Goal: Task Accomplishment & Management: Complete application form

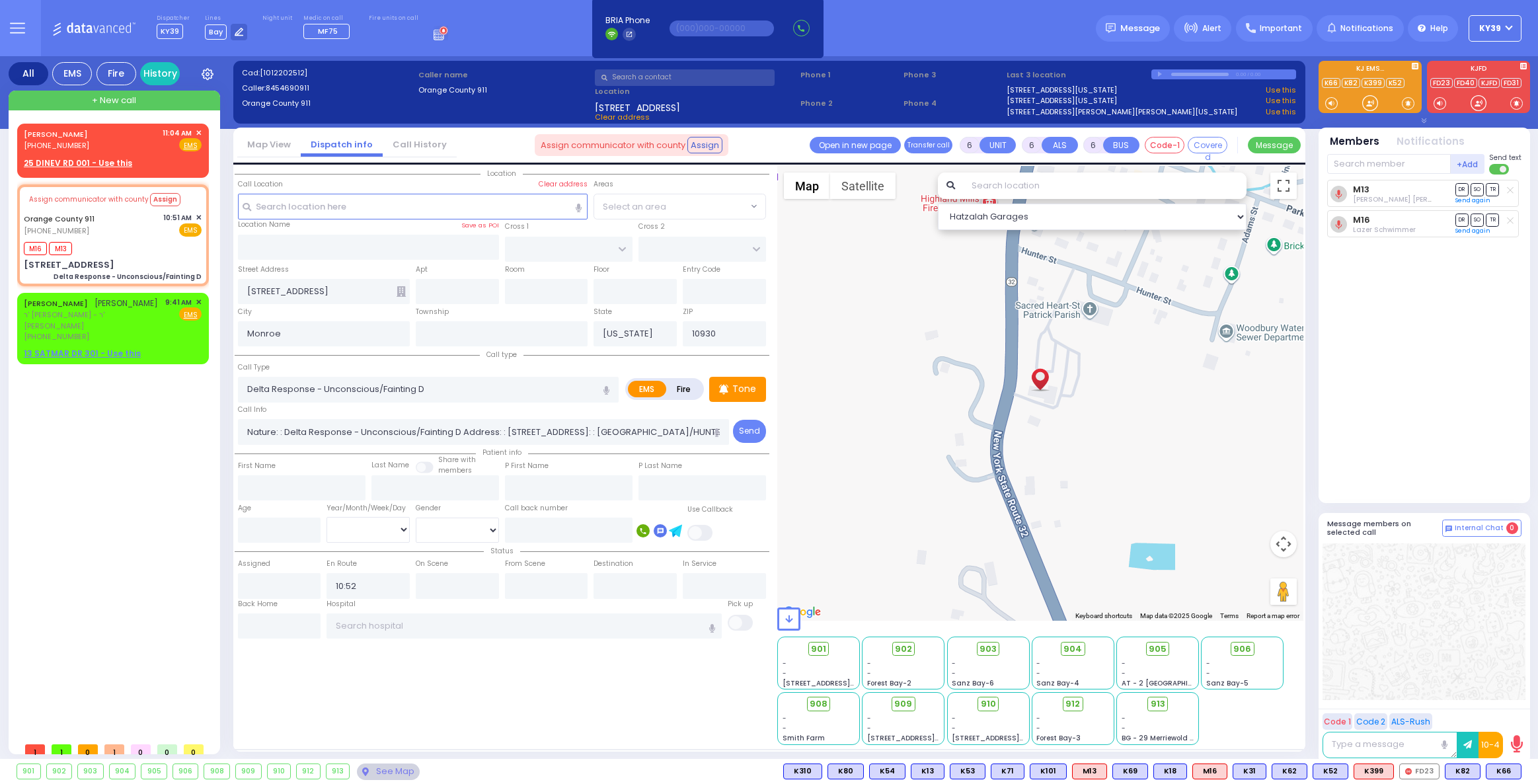
select select
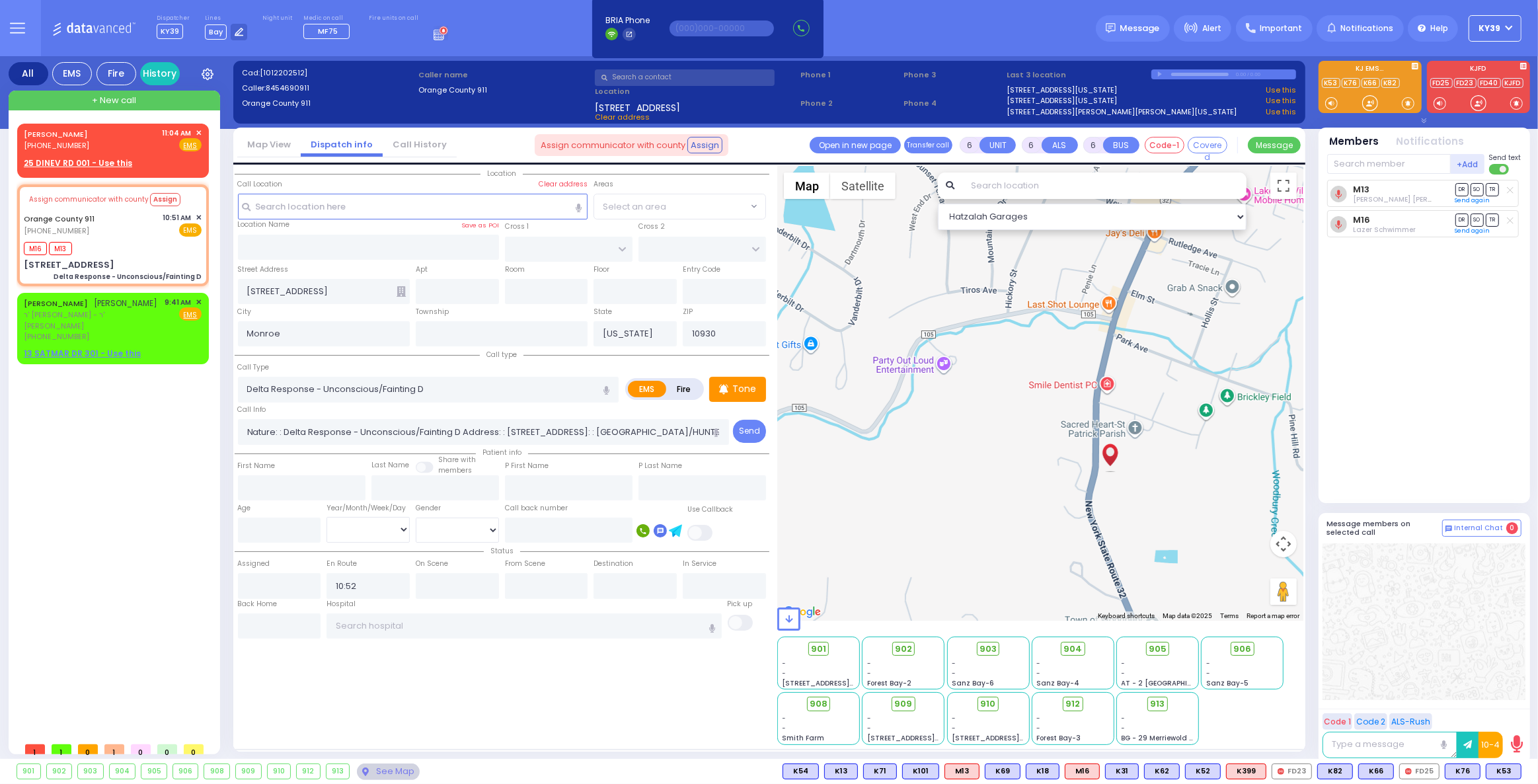
select select
radio input "true"
type input "Unknown"
select select "Year"
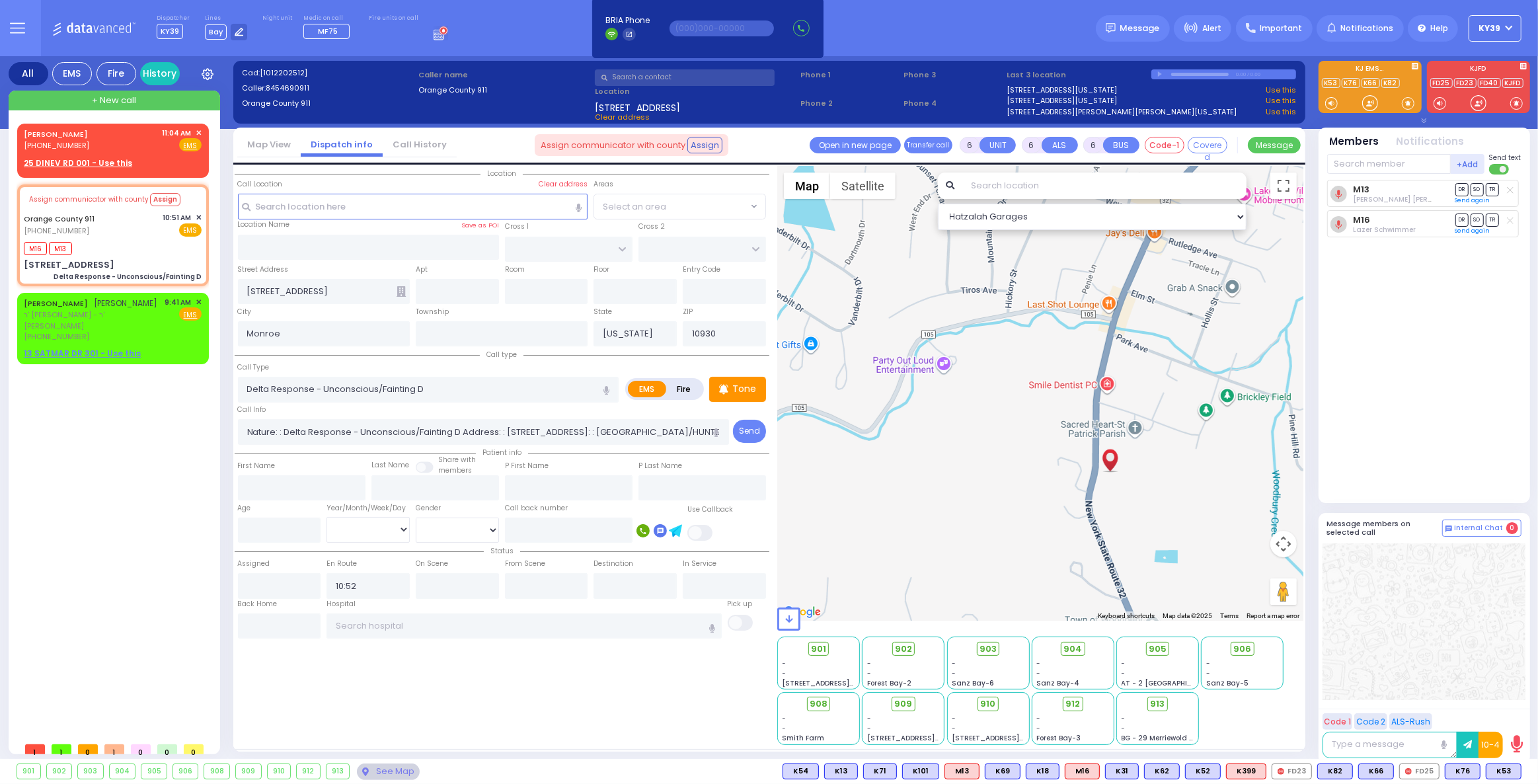
type input "10:52"
select select "Hatzalah Garages"
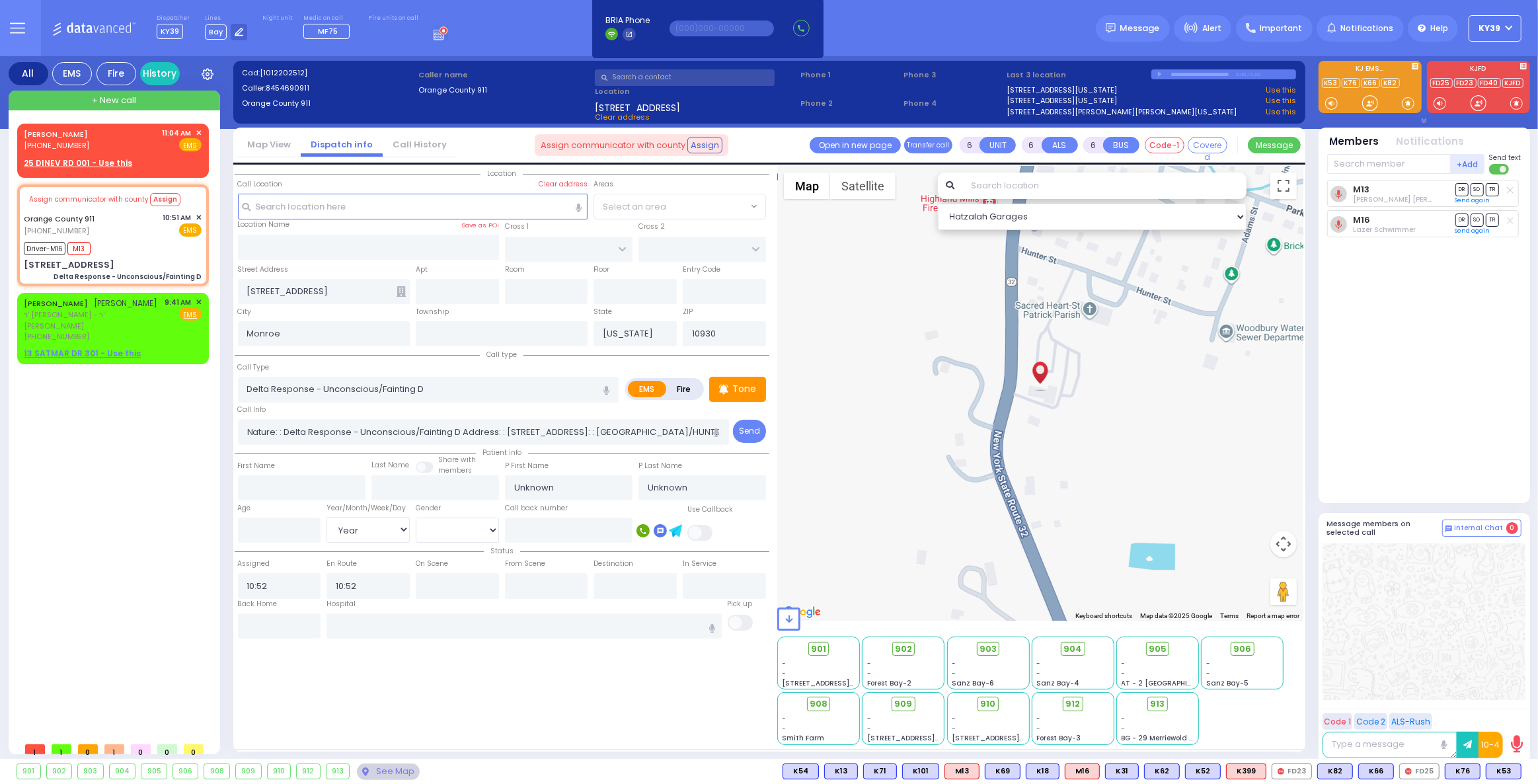
select select
radio input "true"
select select "Year"
type input "10:59"
type input "11:15"
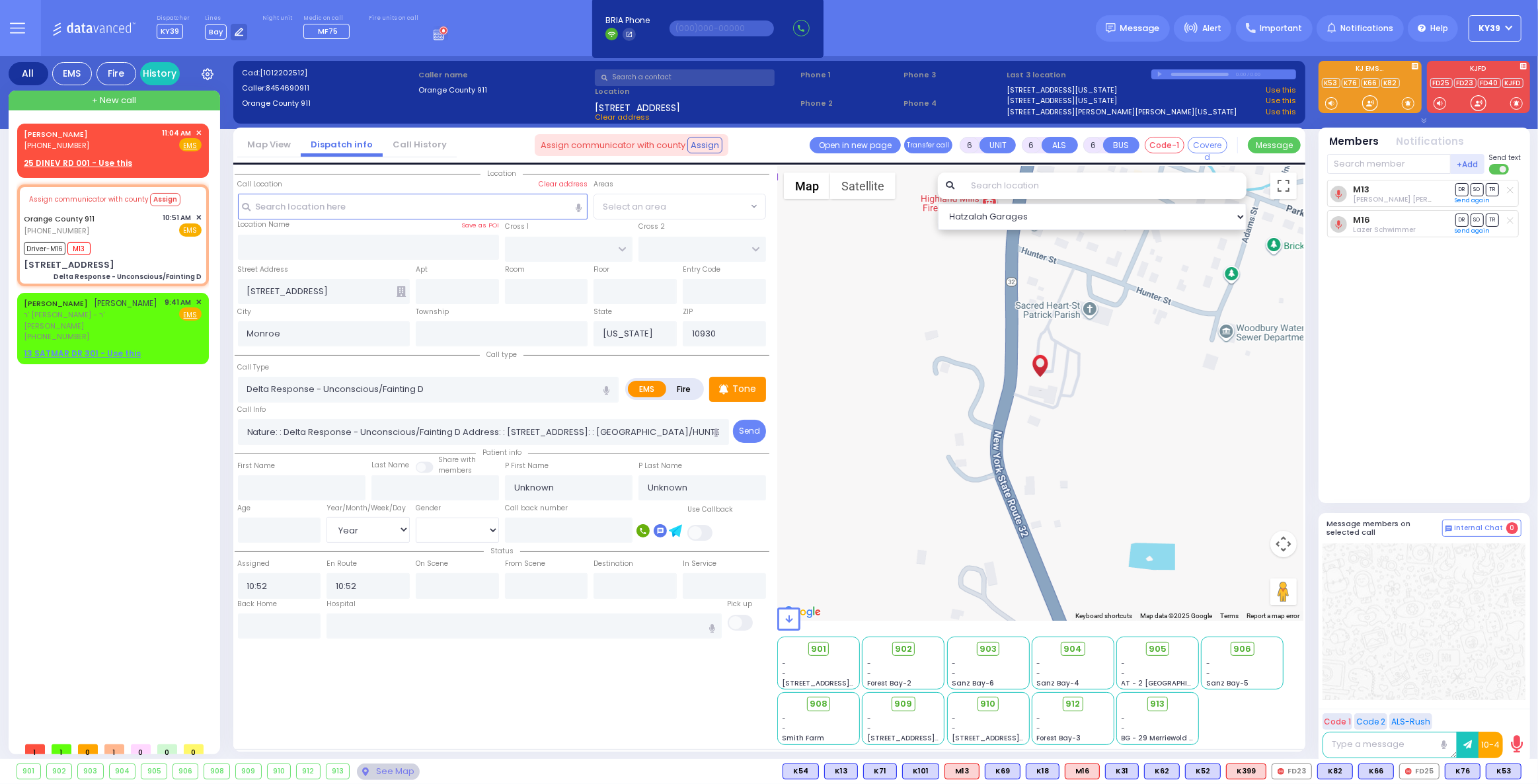
type input "11:15"
select select "Hatzalah Garages"
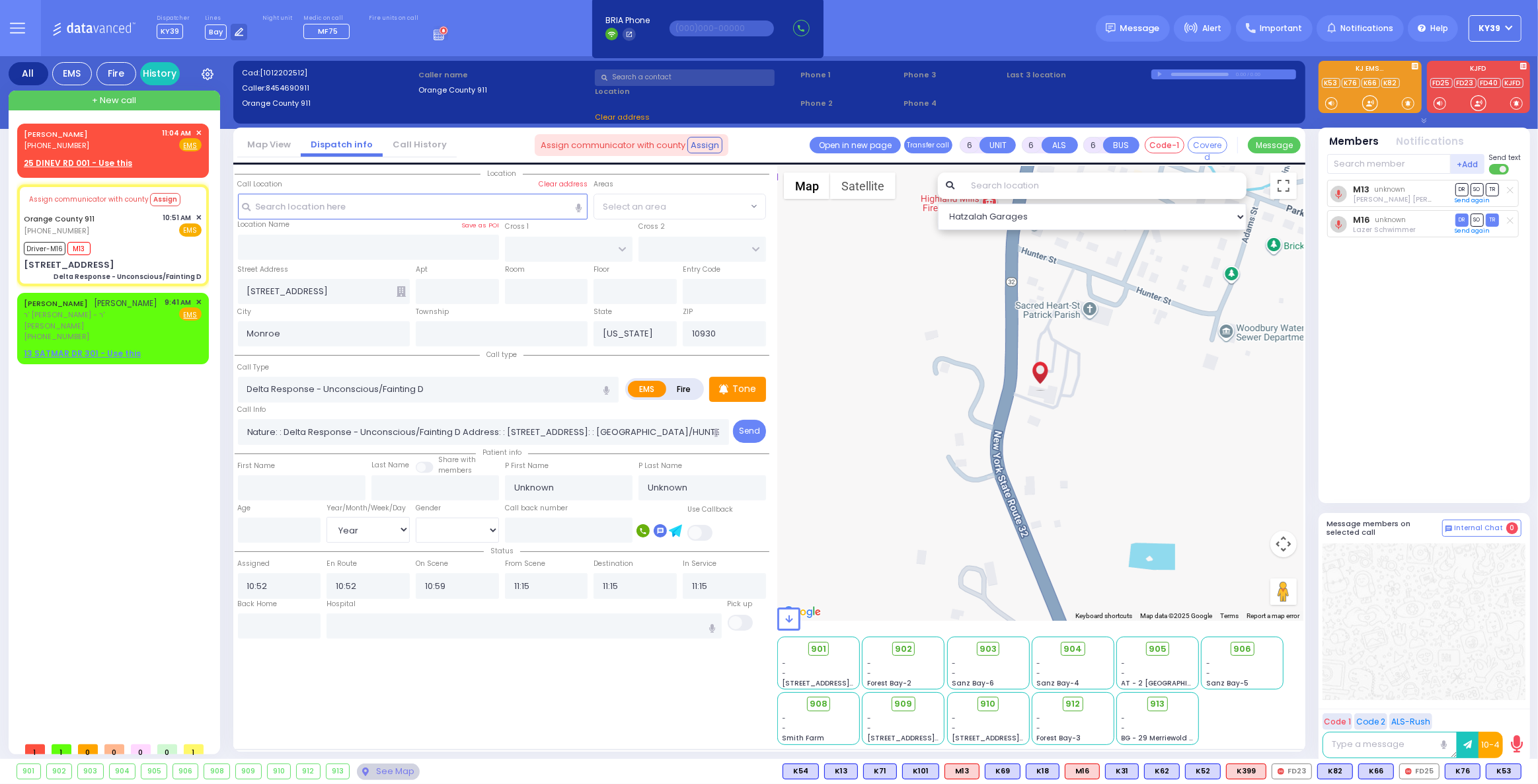
select select
radio input "true"
select select "Year"
select select "Hatzalah Garages"
select select
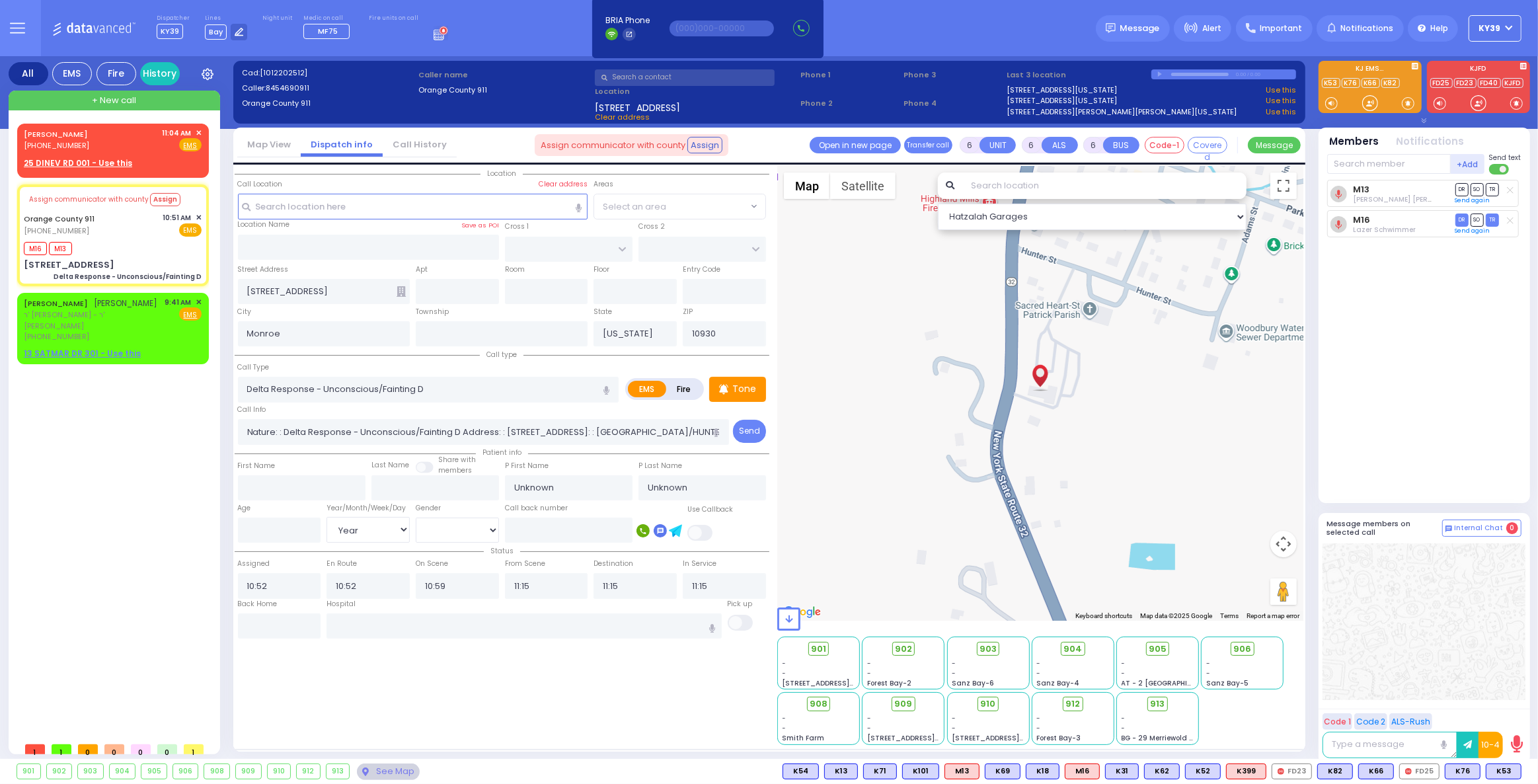
radio input "true"
select select "Year"
select select "Hatzalah Garages"
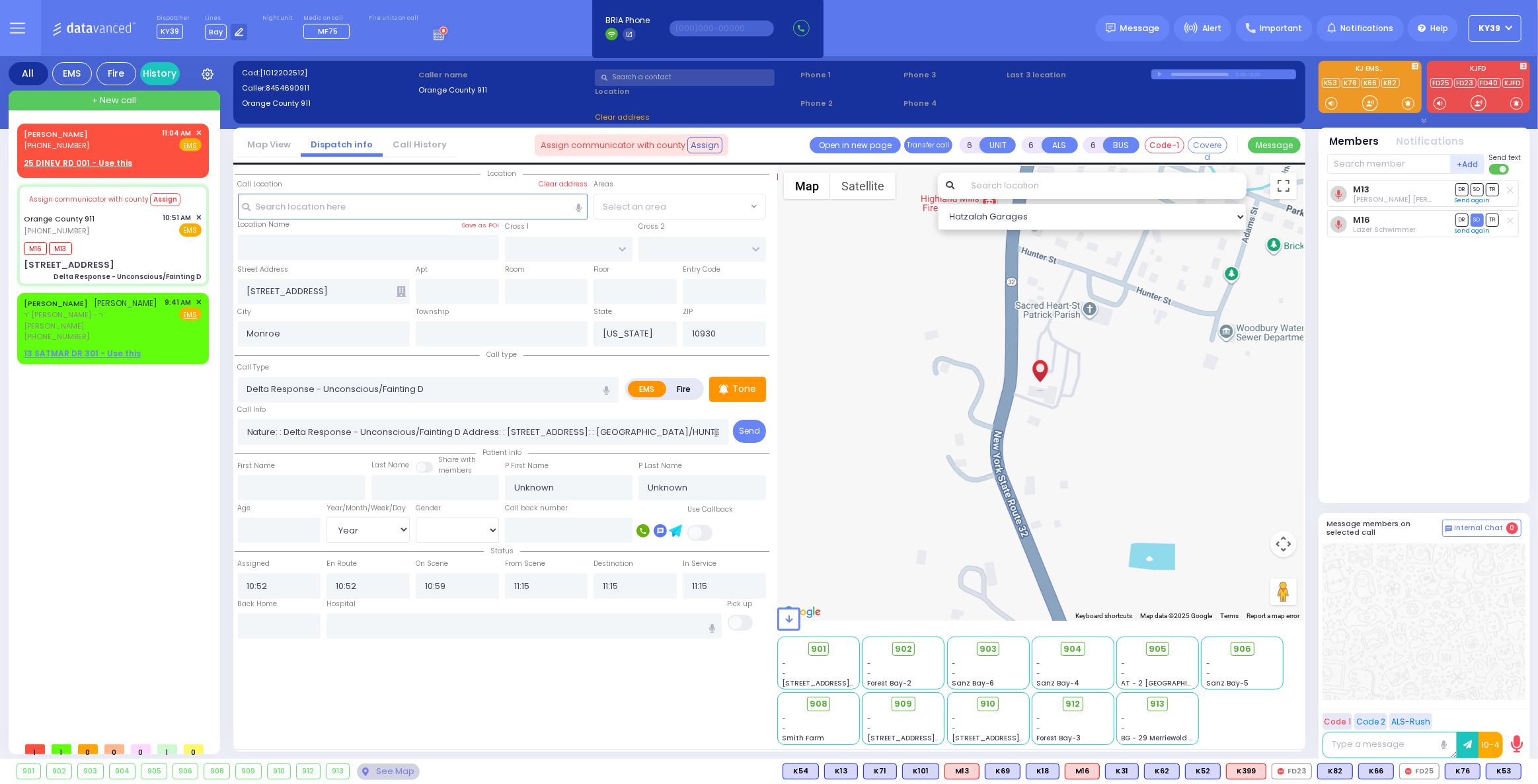
select select
radio input "true"
select select "Year"
select select "Hatzalah Garages"
select select
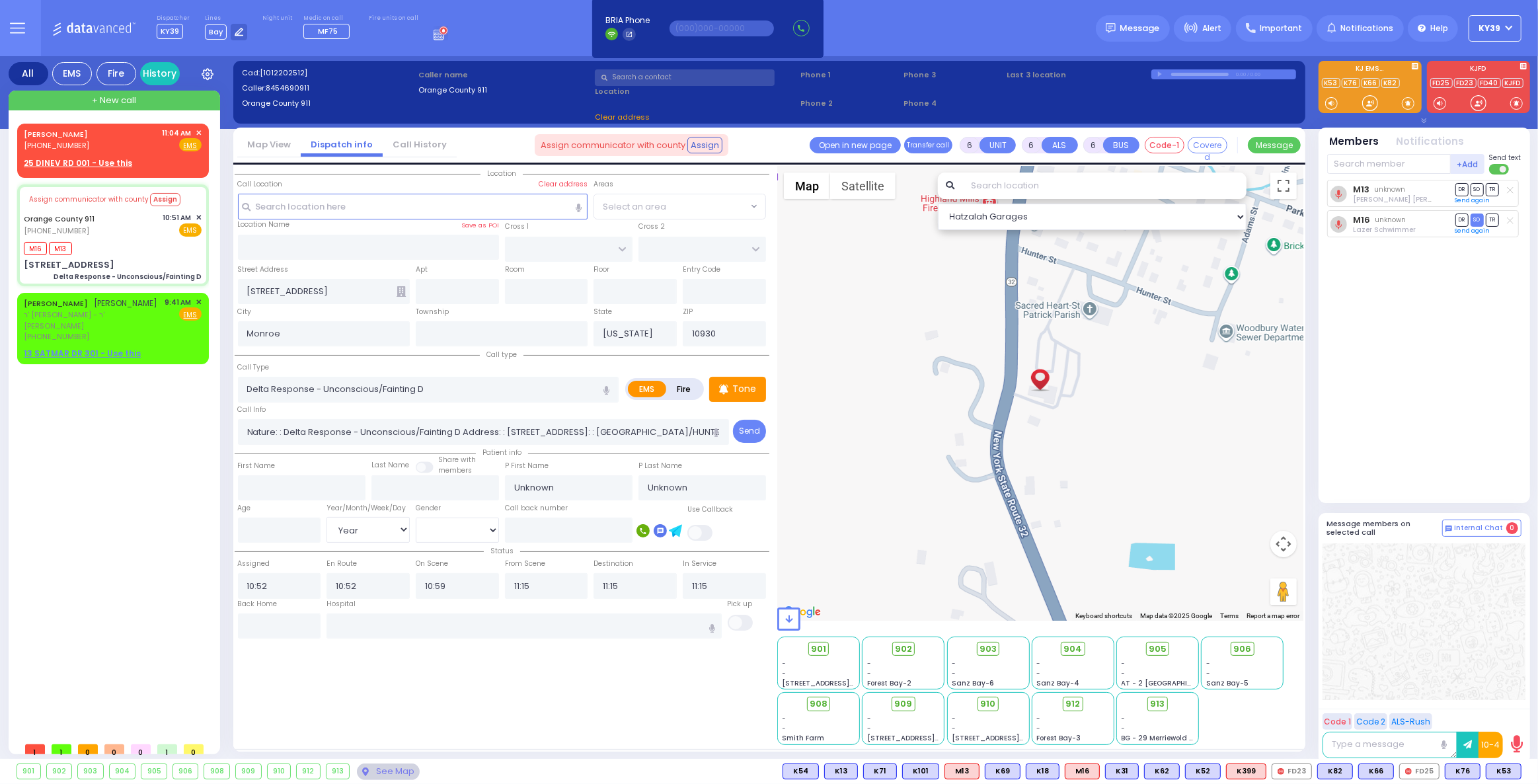
radio input "true"
select select "Year"
select select "Hatzalah Garages"
select select
radio input "true"
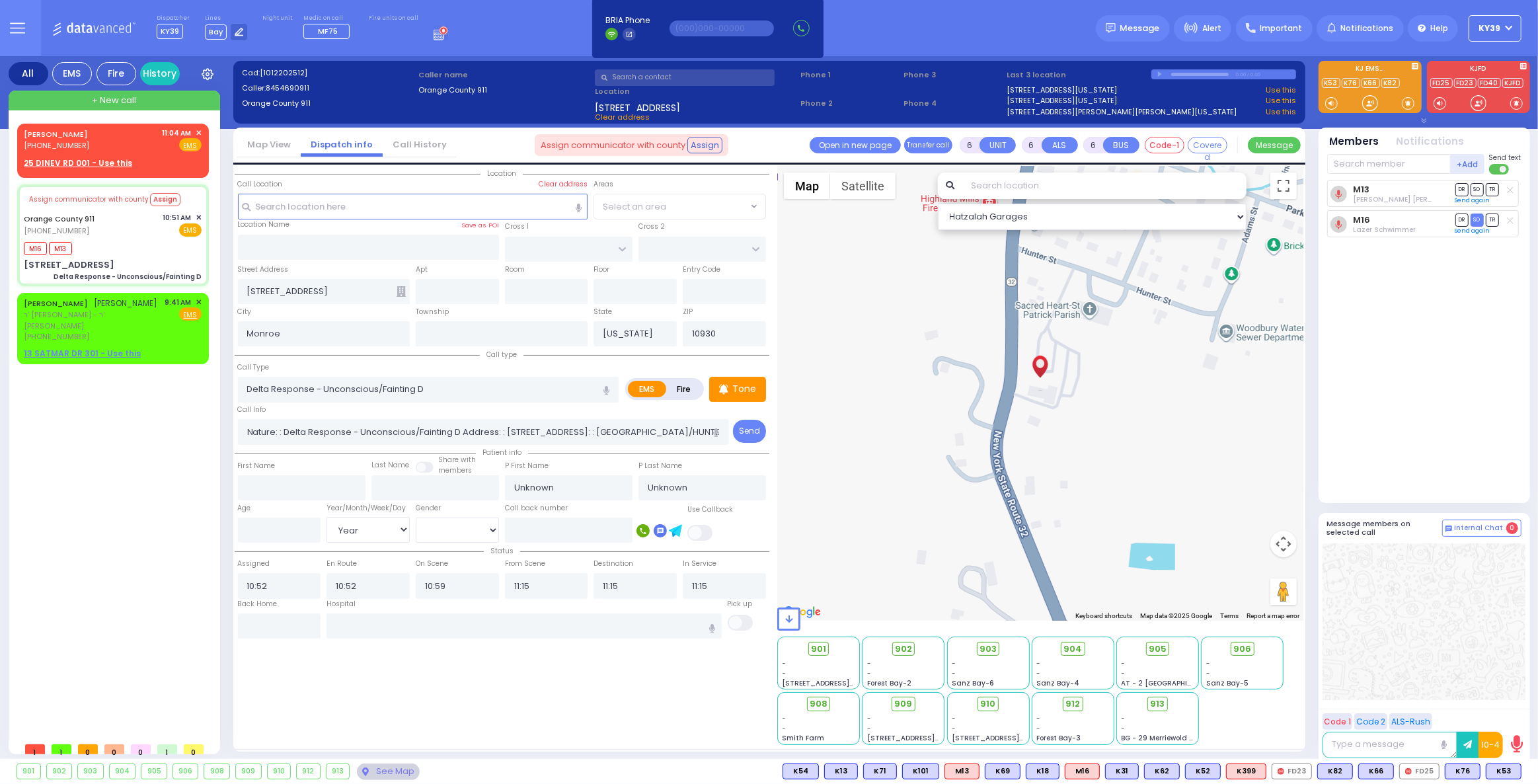
select select "Year"
select select "Hatzalah Garages"
select select
radio input "true"
select select "Year"
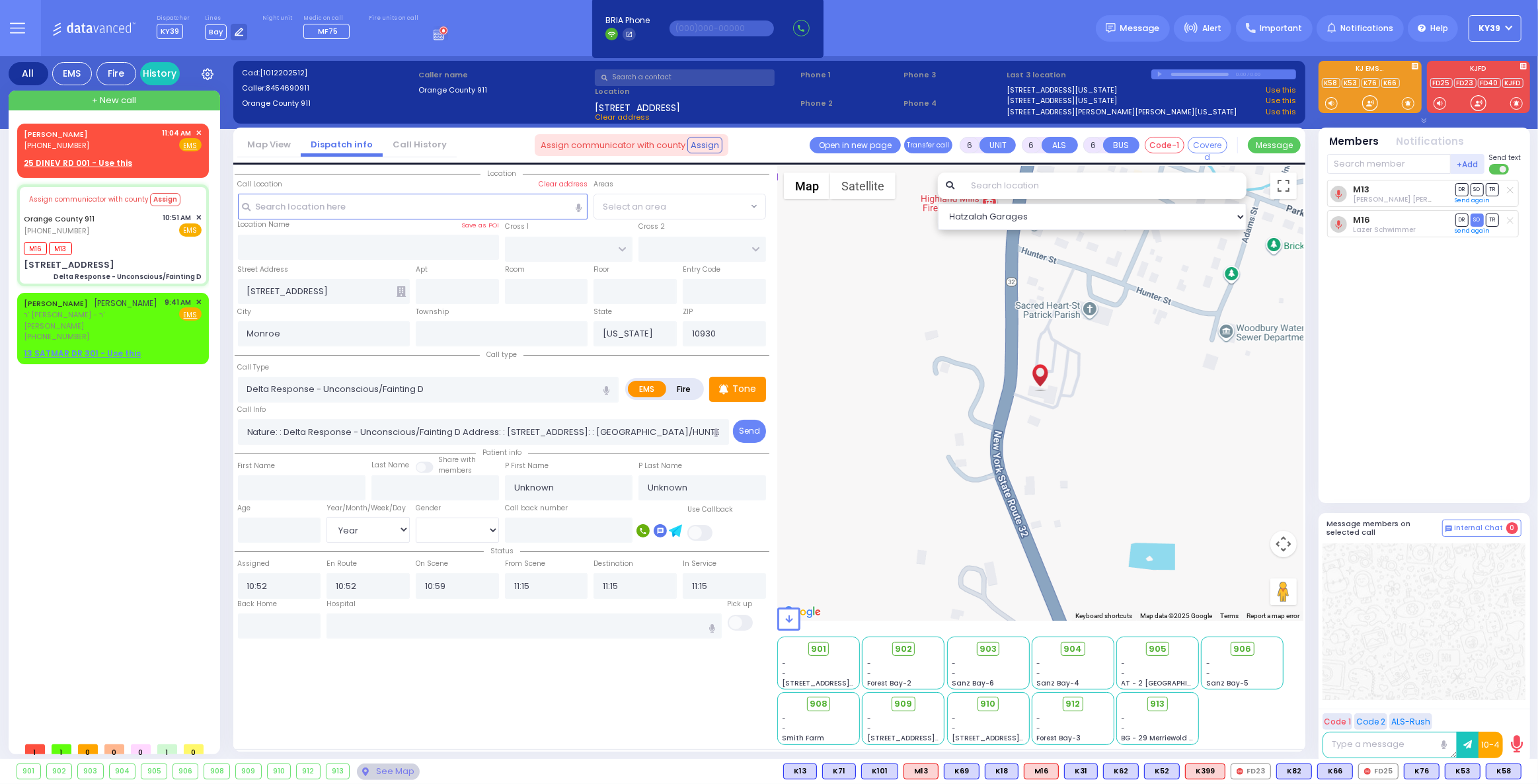
select select "Hatzalah Garages"
select select
radio input "true"
select select "Year"
select select "Hatzalah Garages"
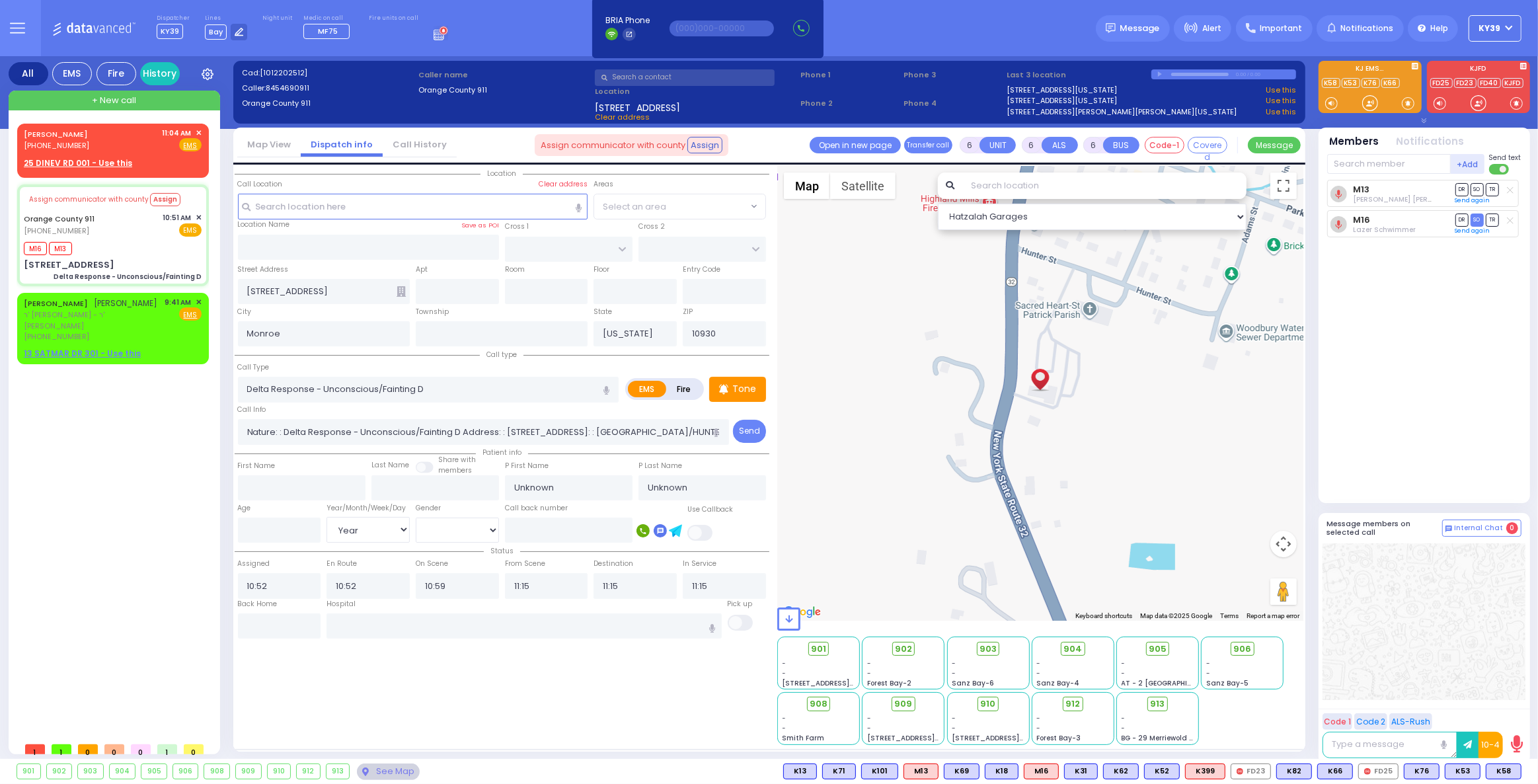
select select
radio input "true"
select select "Year"
select select "Hatzalah Garages"
select select
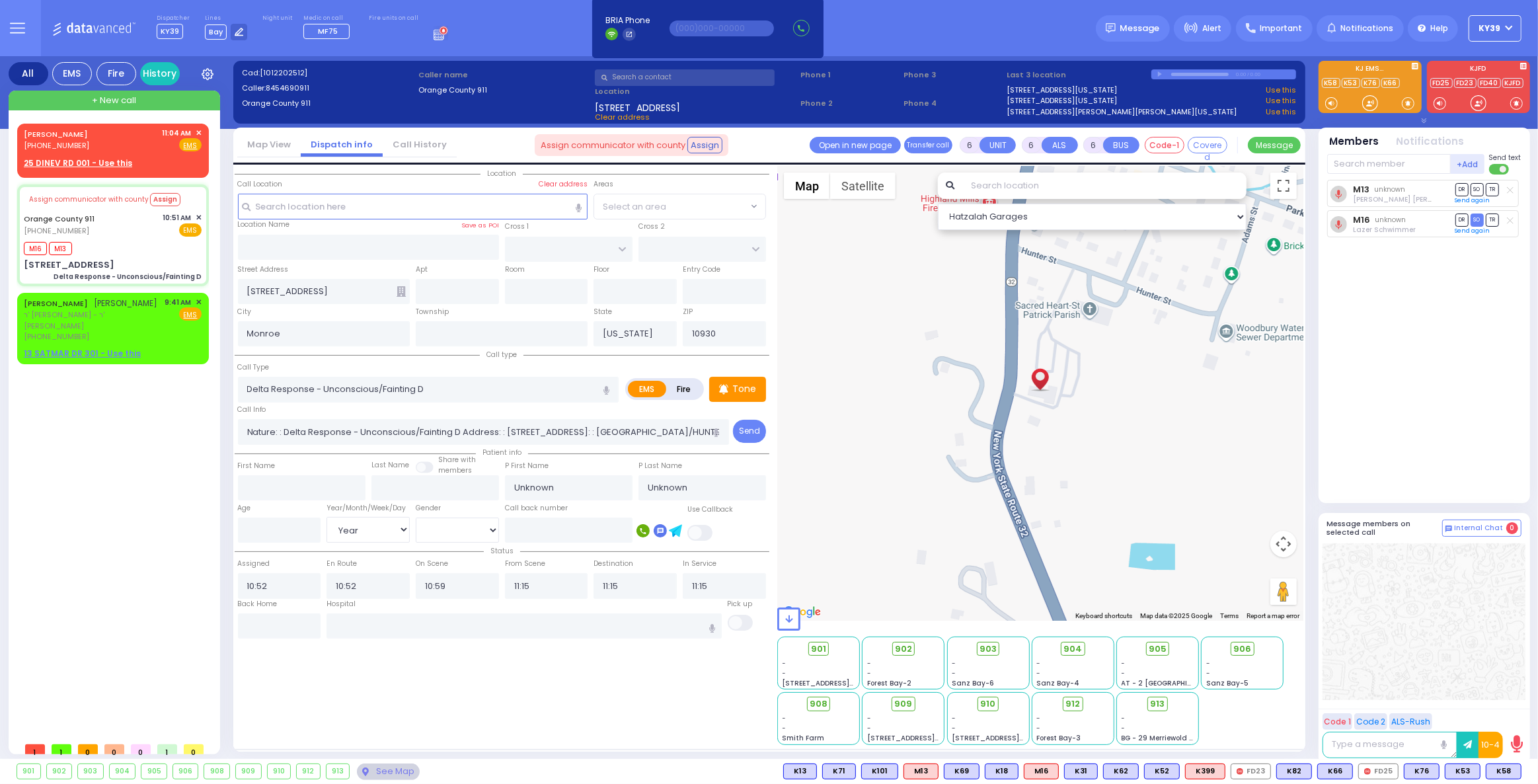
radio input "true"
select select "Year"
select select "Hatzalah Garages"
select select
radio input "true"
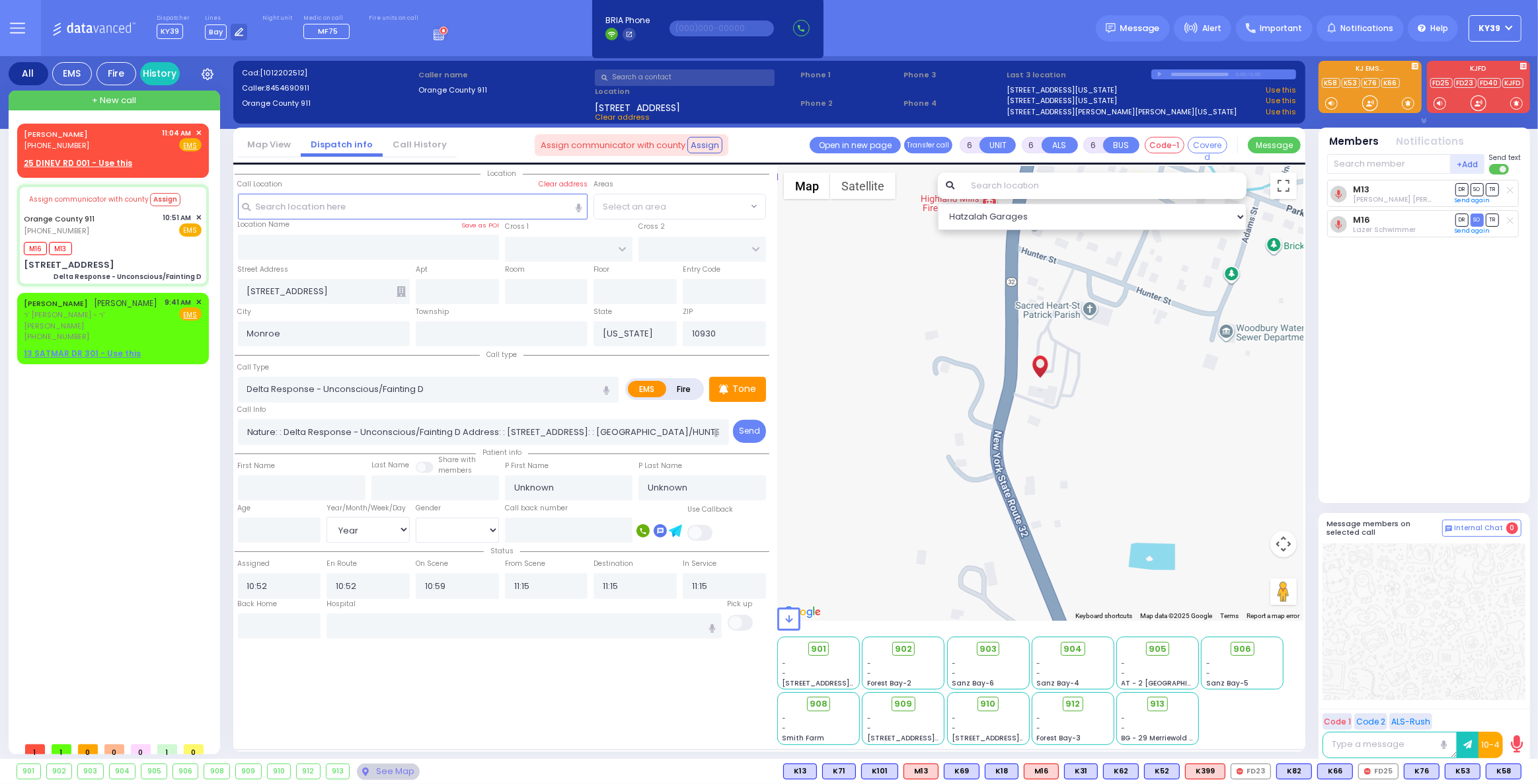
select select "Year"
select select "Hatzalah Garages"
select select
radio input "true"
select select "Year"
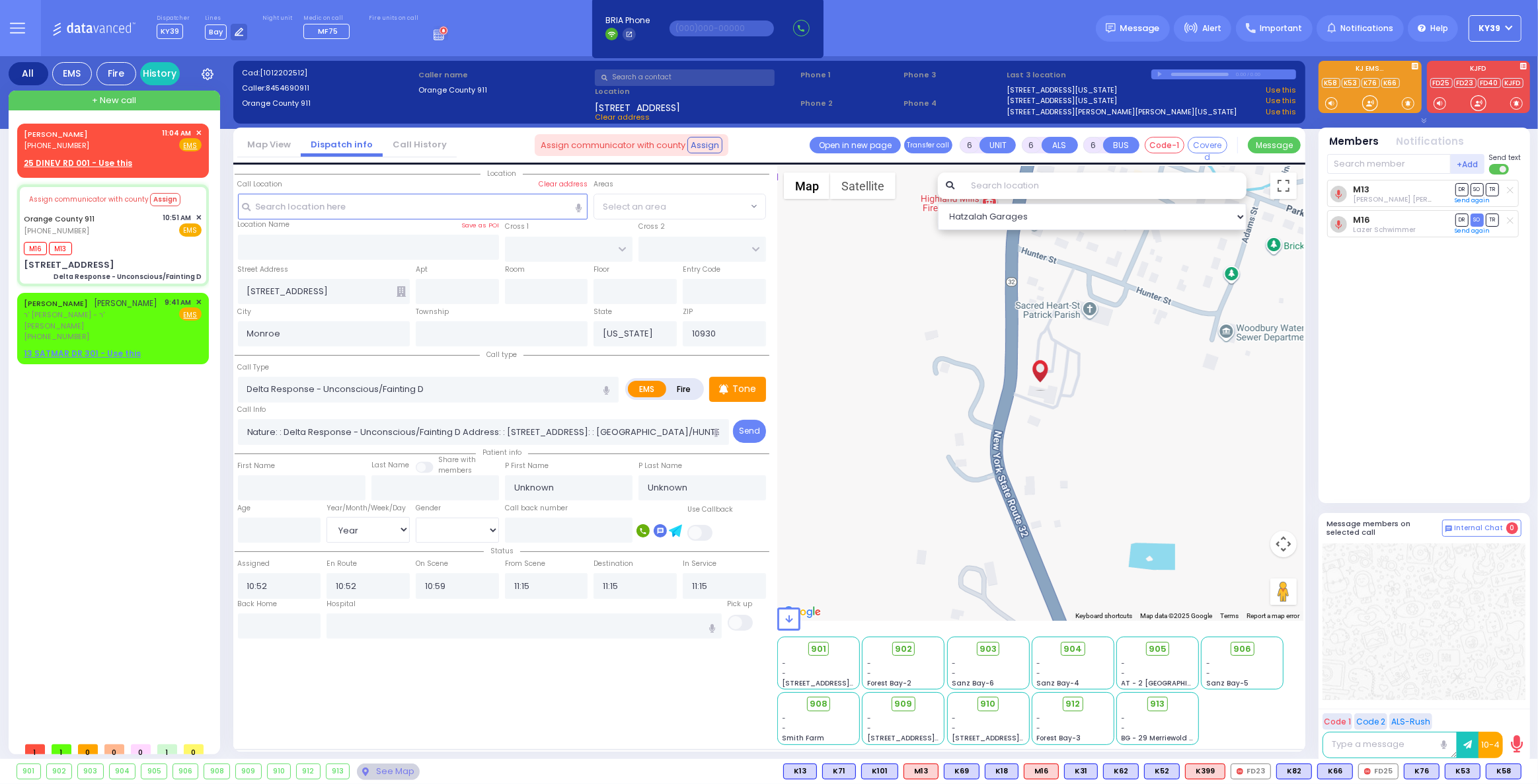
select select "Hatzalah Garages"
select select
radio input "true"
select select "Year"
select select "Hatzalah Garages"
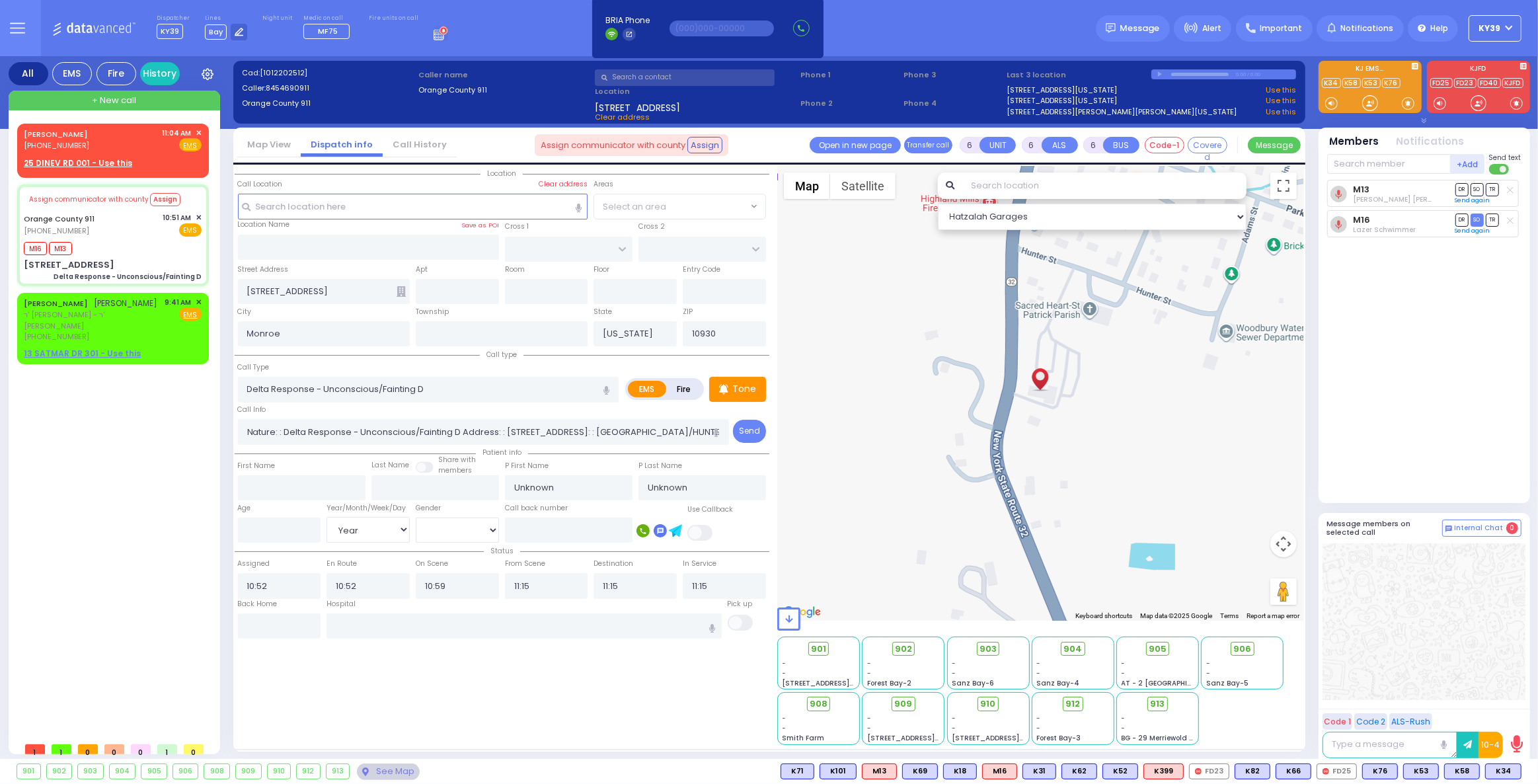
select select
radio input "true"
select select "Year"
select select "Hatzalah Garages"
select select
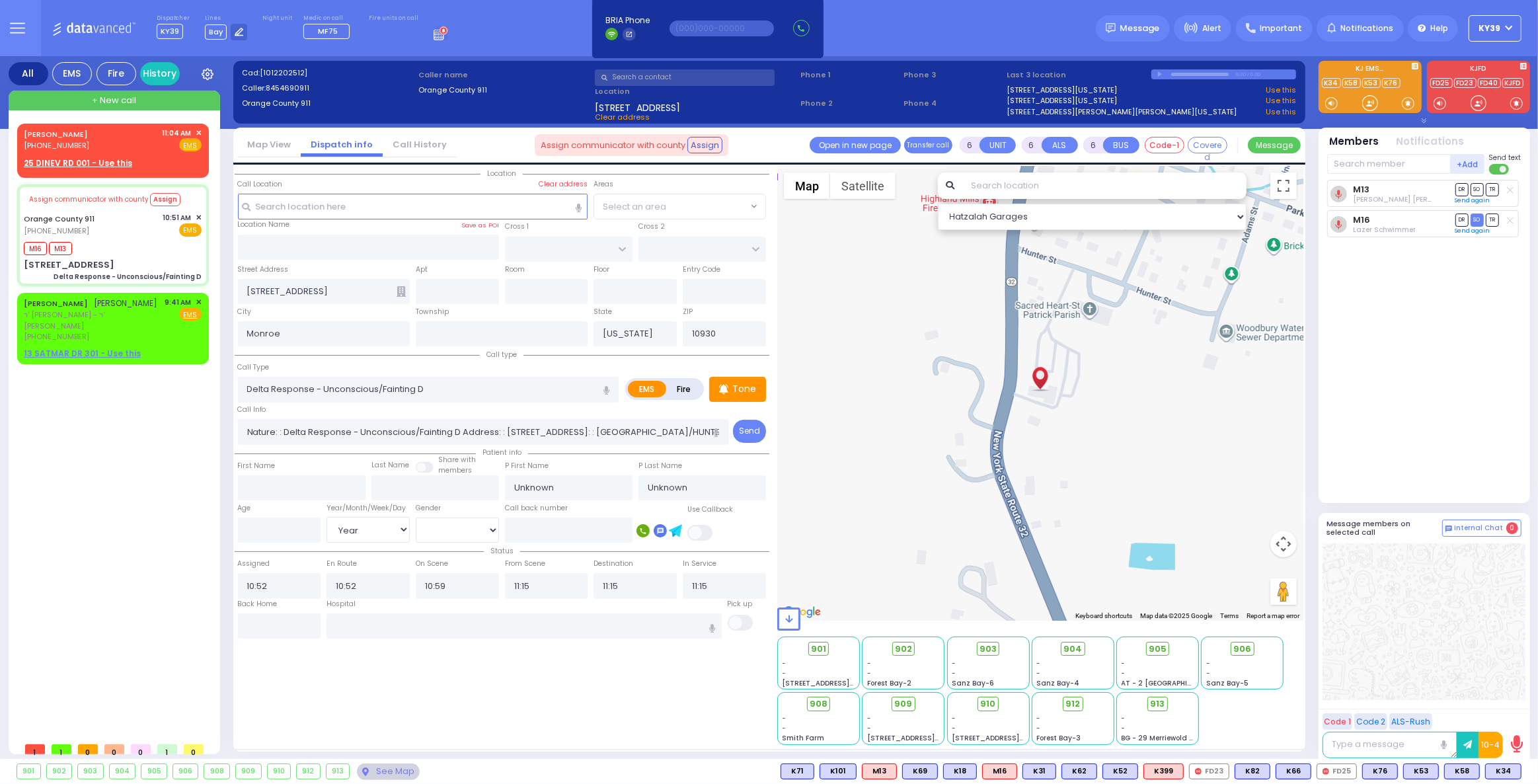
radio input "true"
select select "Year"
select select "Hatzalah Garages"
select select
radio input "true"
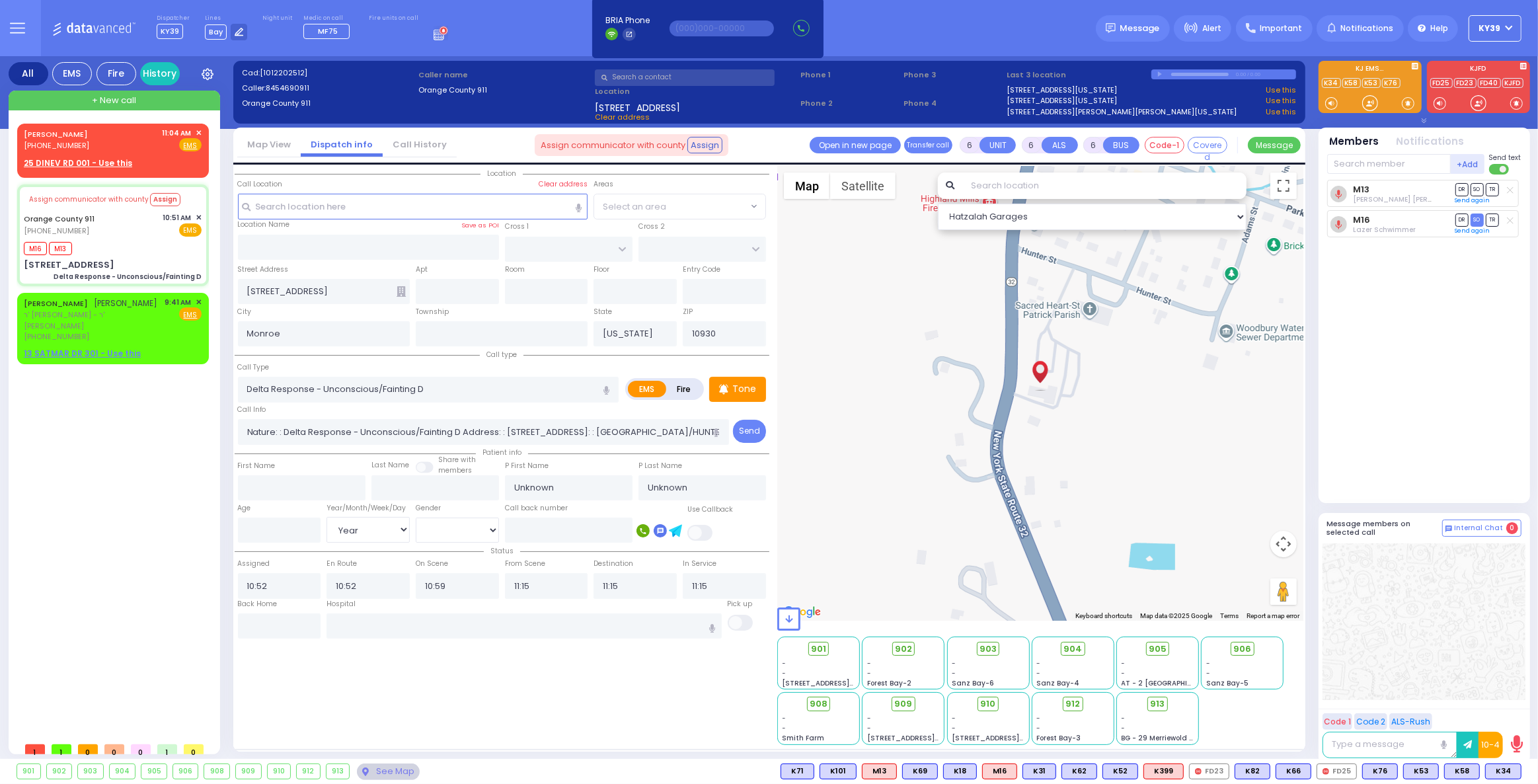
select select "Year"
select select "Hatzalah Garages"
select select
radio input "true"
select select "Year"
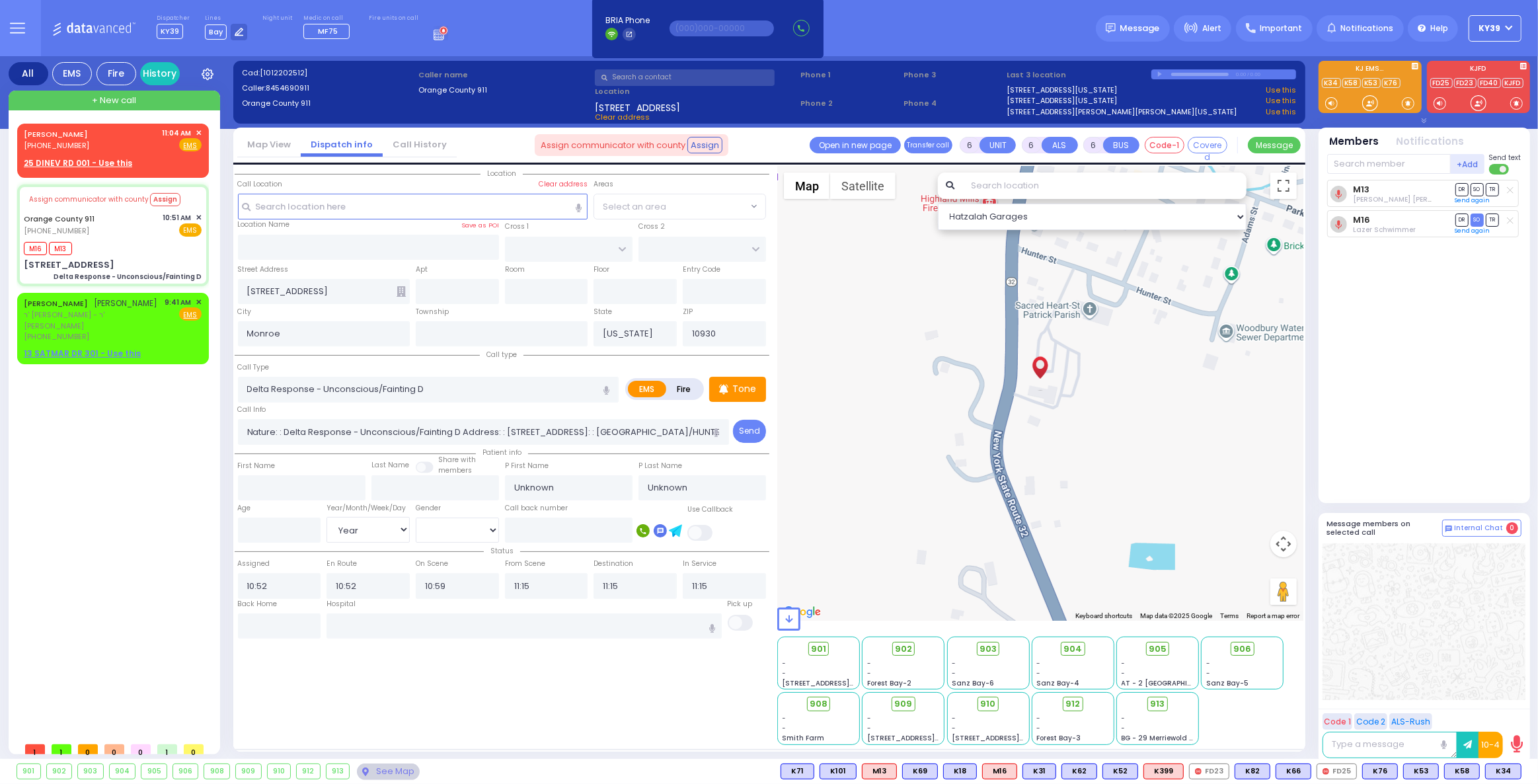
select select "Hatzalah Garages"
select select
radio input "true"
select select "Year"
select select "Hatzalah Garages"
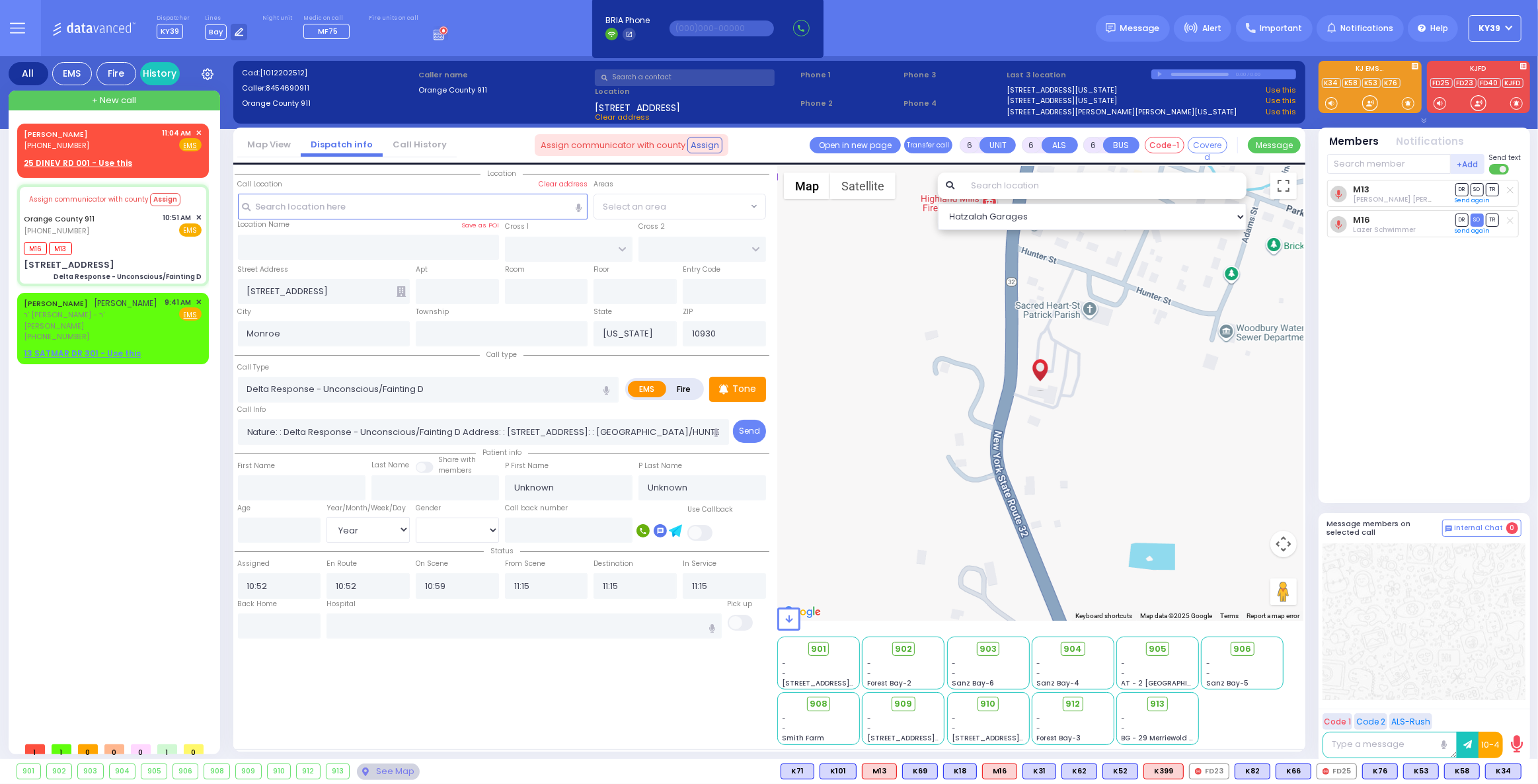
select select
radio input "true"
select select "Year"
select select "Hatzalah Garages"
select select
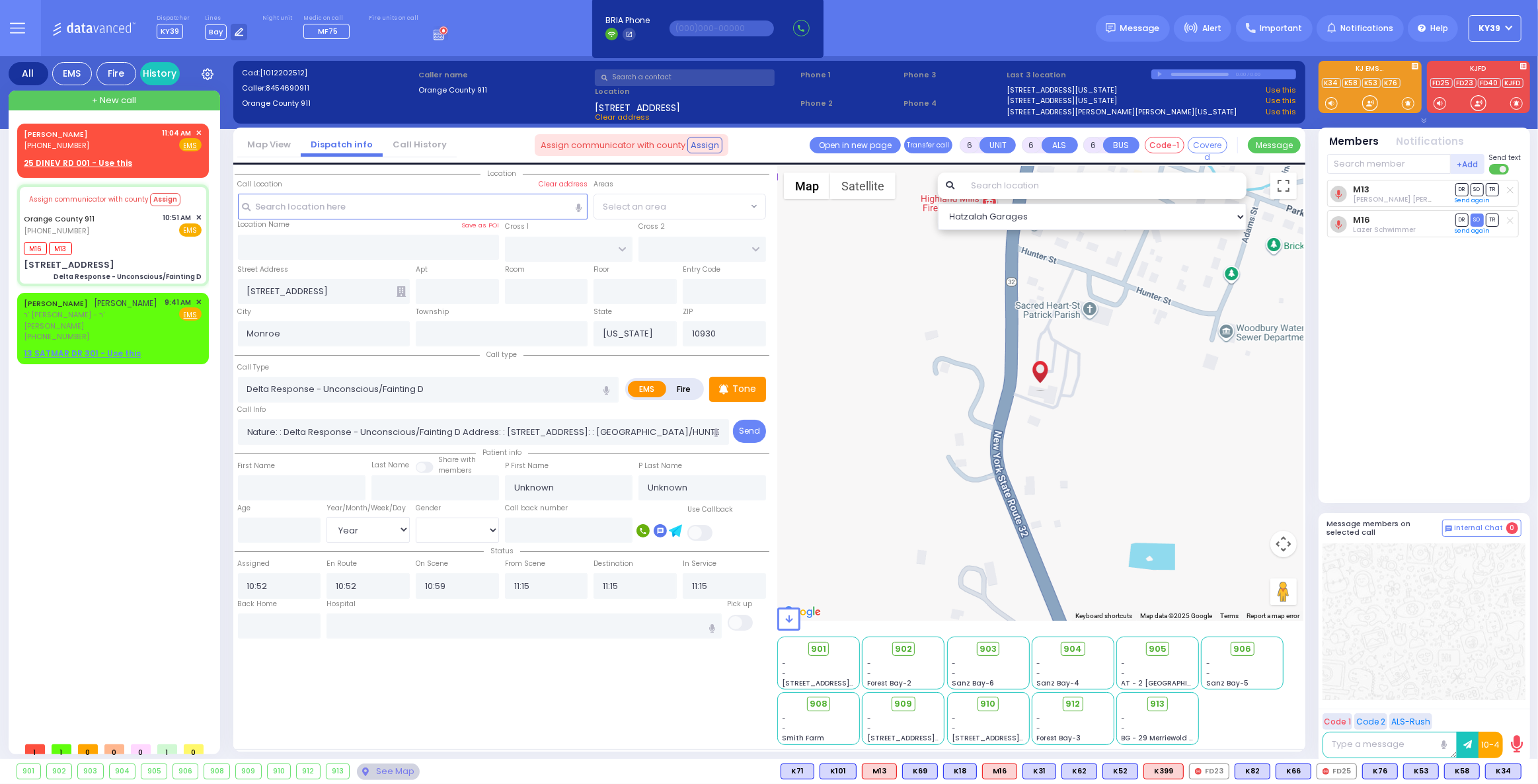
radio input "true"
select select "Year"
select select "[DEMOGRAPHIC_DATA]"
select select "Hatzalah Garages"
select select
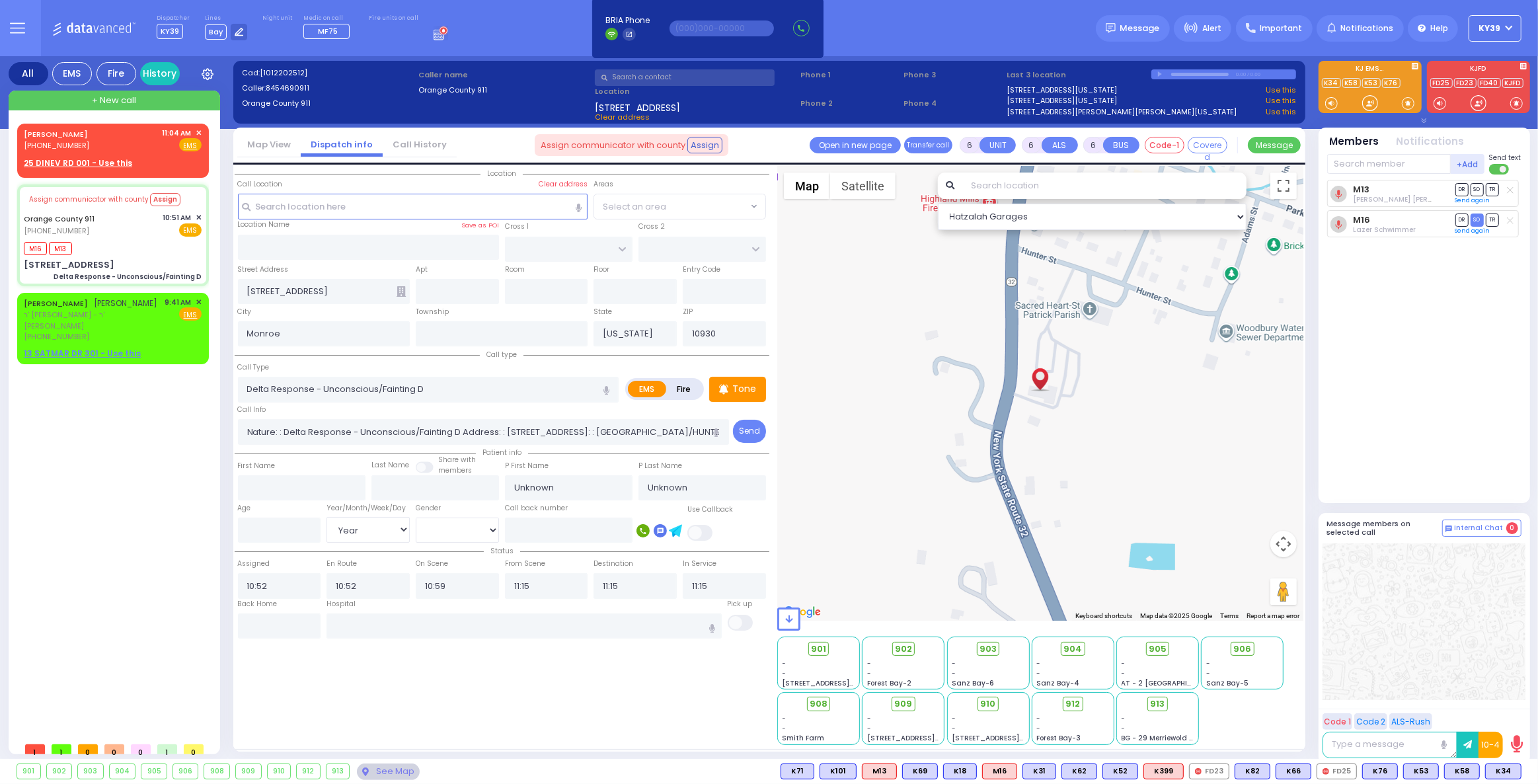
radio input "true"
select select "Year"
select select "[DEMOGRAPHIC_DATA]"
select select "Hatzalah Garages"
select select
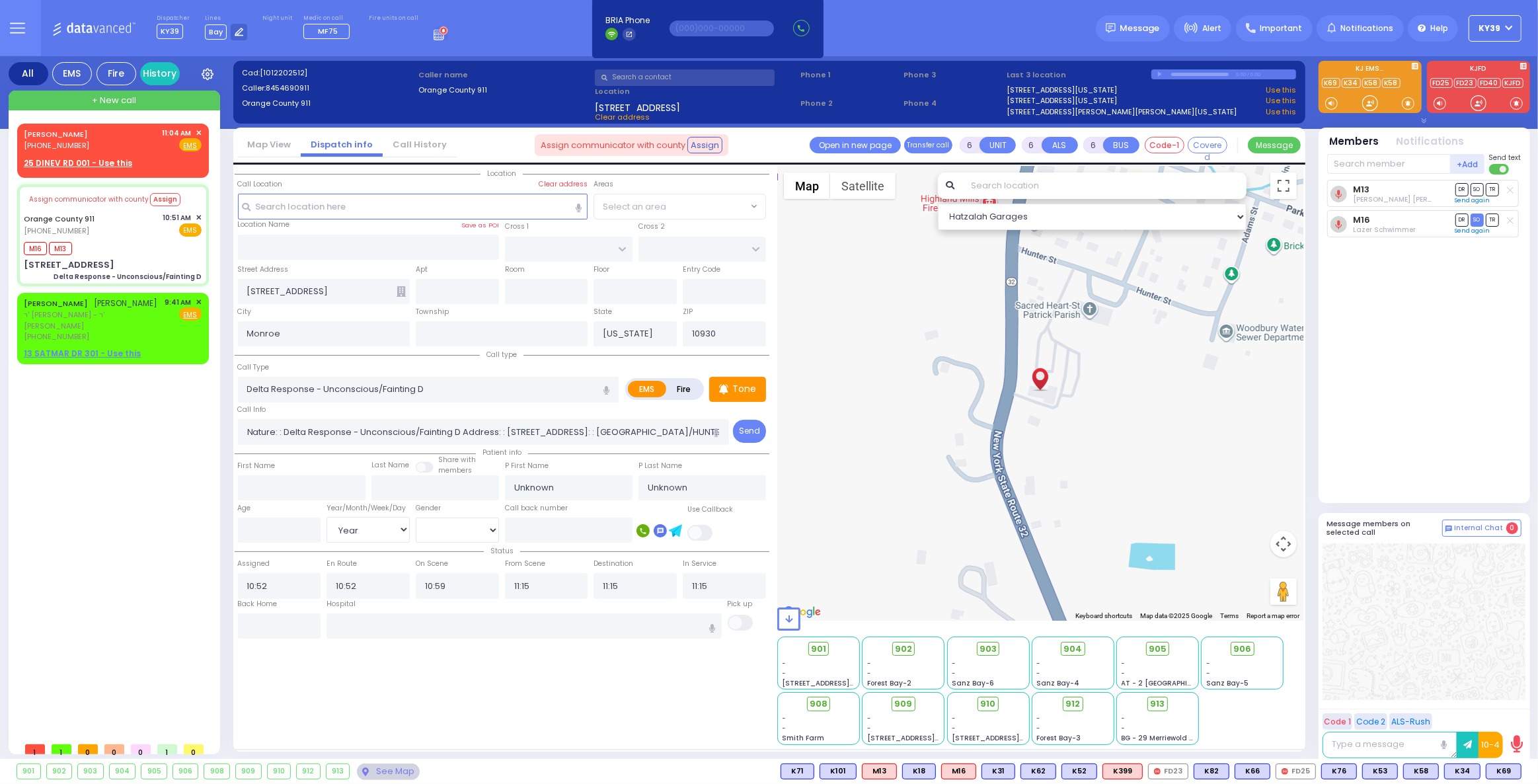
radio input "true"
select select "Year"
select select "[DEMOGRAPHIC_DATA]"
select select "Hatzalah Garages"
select select
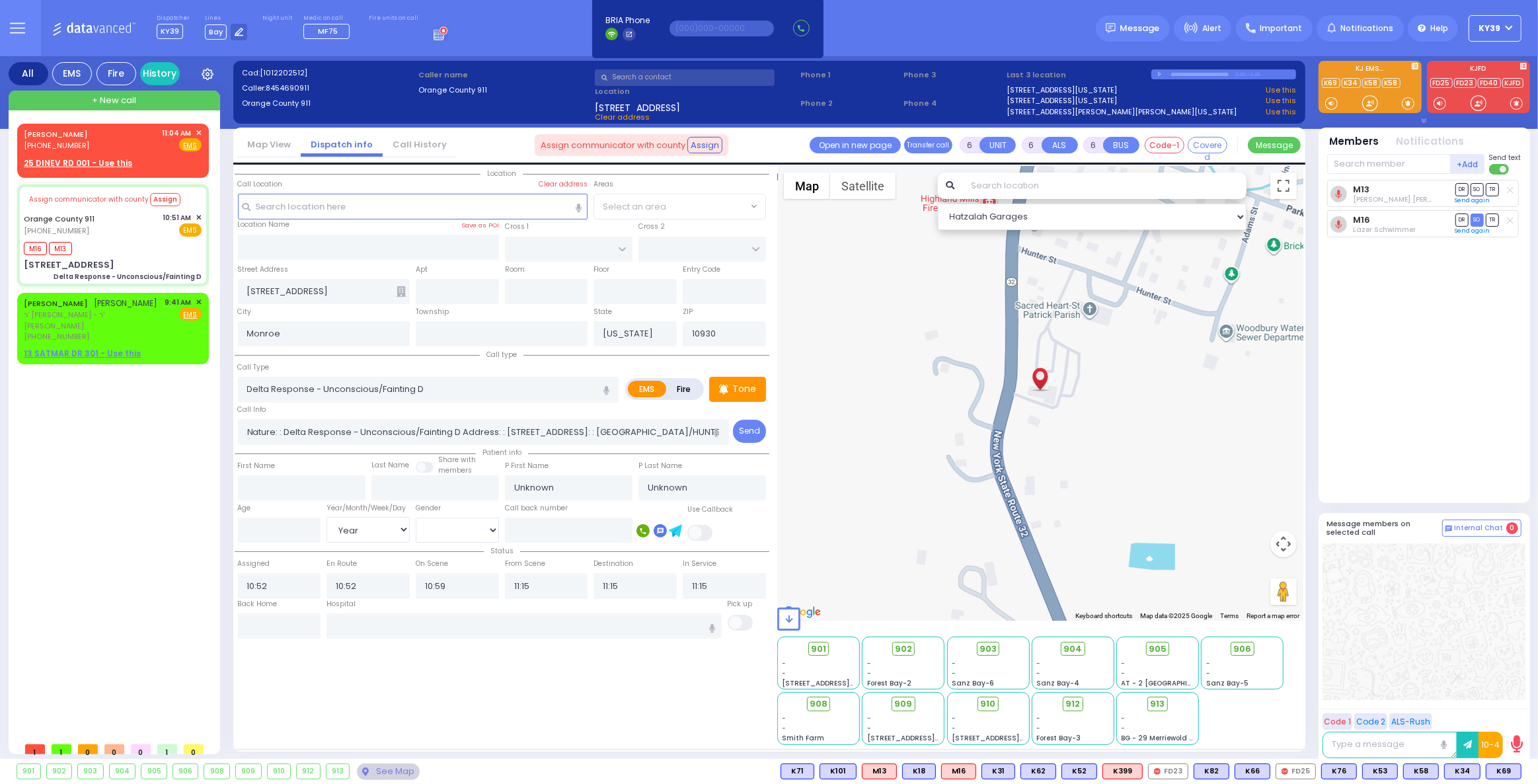
radio input "true"
select select "Year"
select select "[DEMOGRAPHIC_DATA]"
select select "Hatzalah Garages"
select select
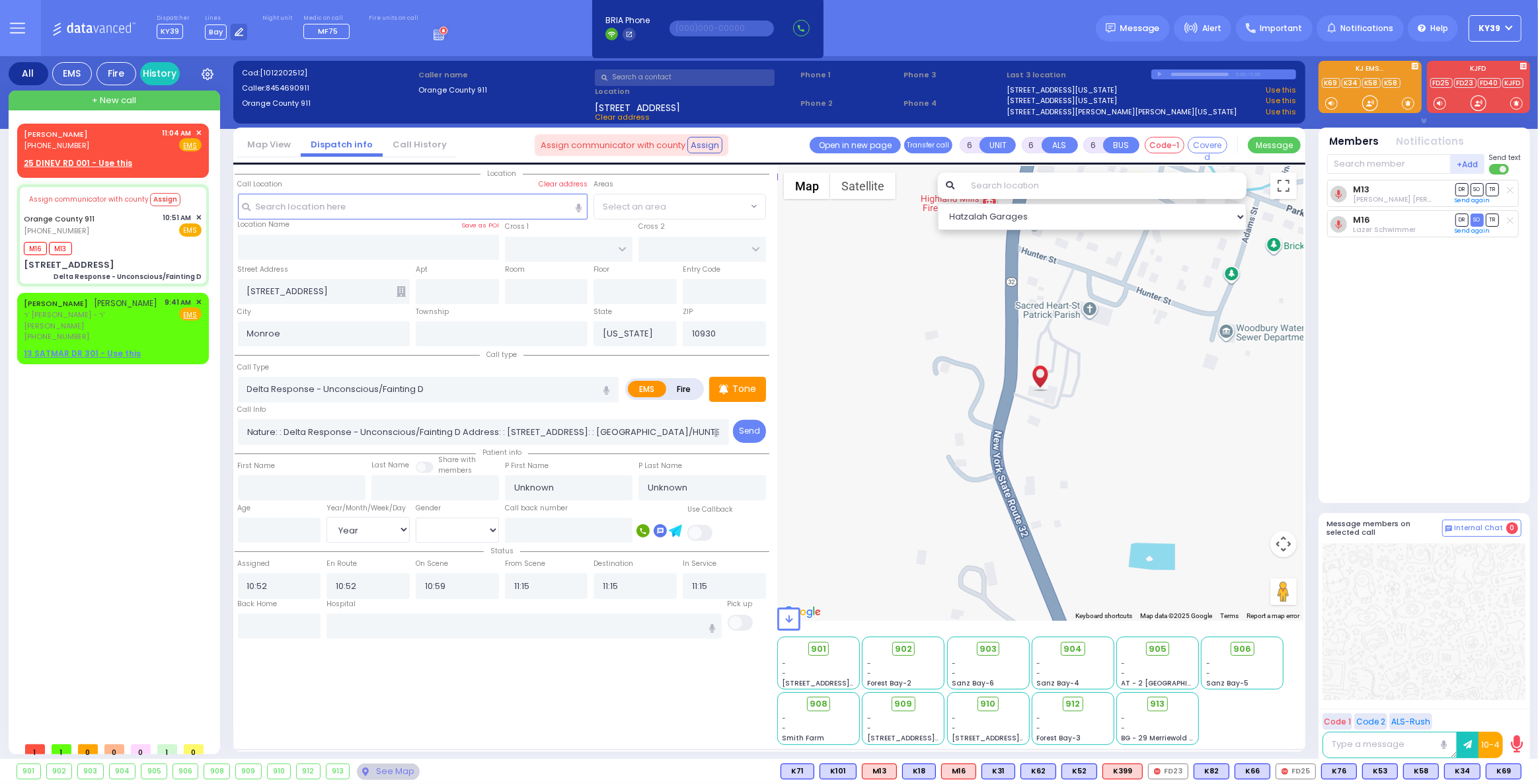
radio input "true"
select select "Year"
select select "[DEMOGRAPHIC_DATA]"
select select "Hatzalah Garages"
select select
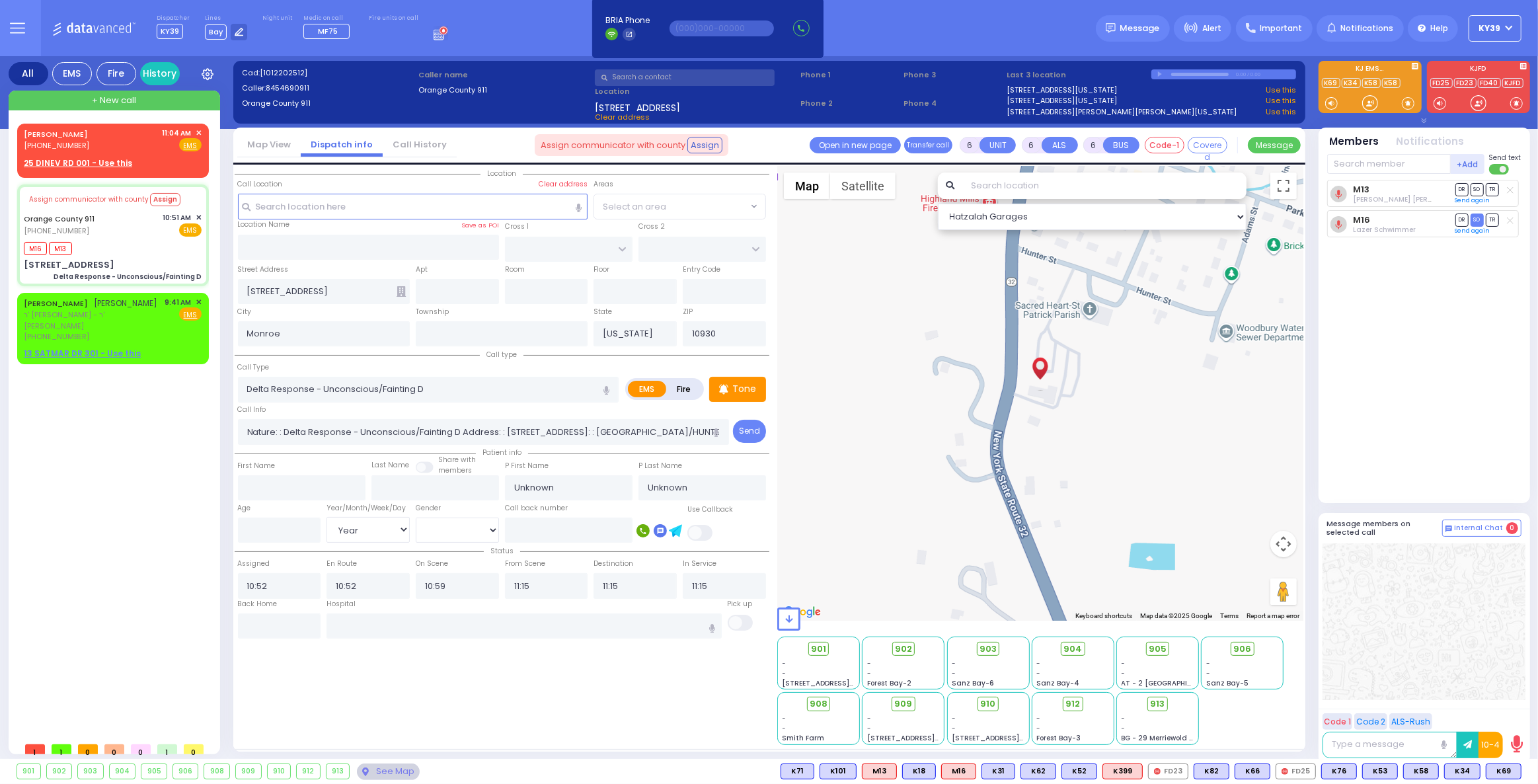
radio input "true"
select select "Year"
select select "[DEMOGRAPHIC_DATA]"
select select "Hatzalah Garages"
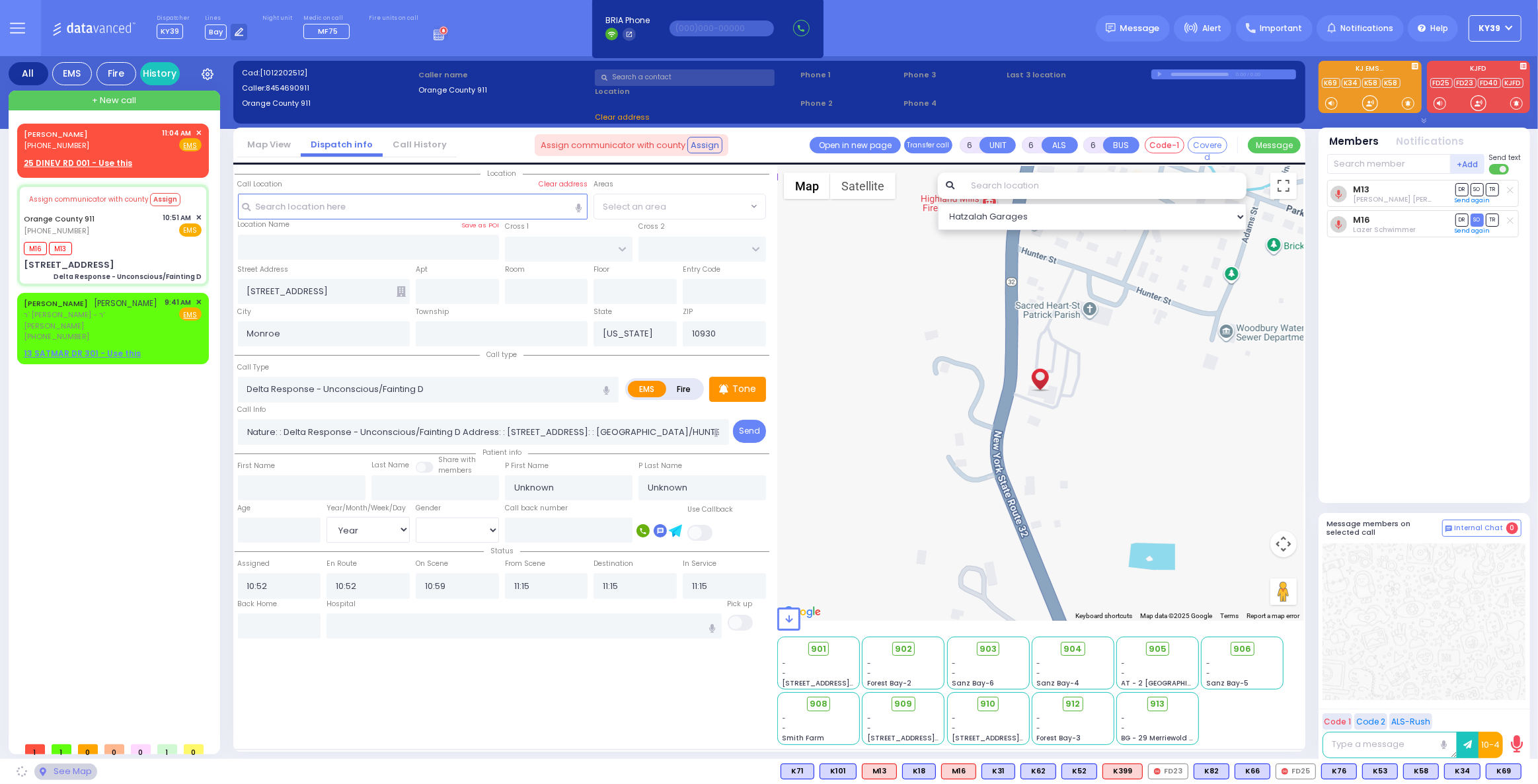
select select
radio input "true"
select select "Year"
select select "[DEMOGRAPHIC_DATA]"
select select "Hatzalah Garages"
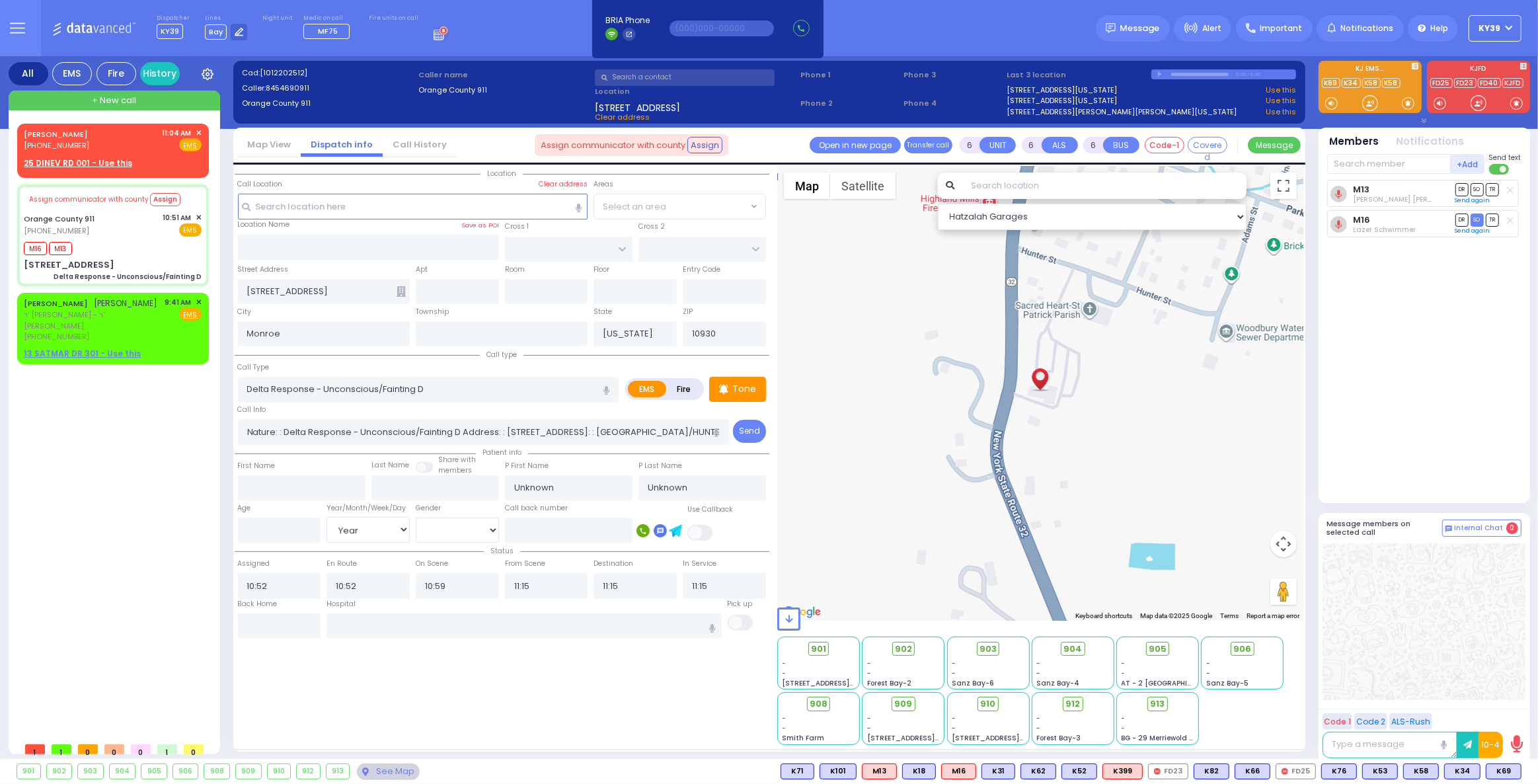
select select
radio input "true"
select select "Year"
select select "[DEMOGRAPHIC_DATA]"
select select "Hatzalah Garages"
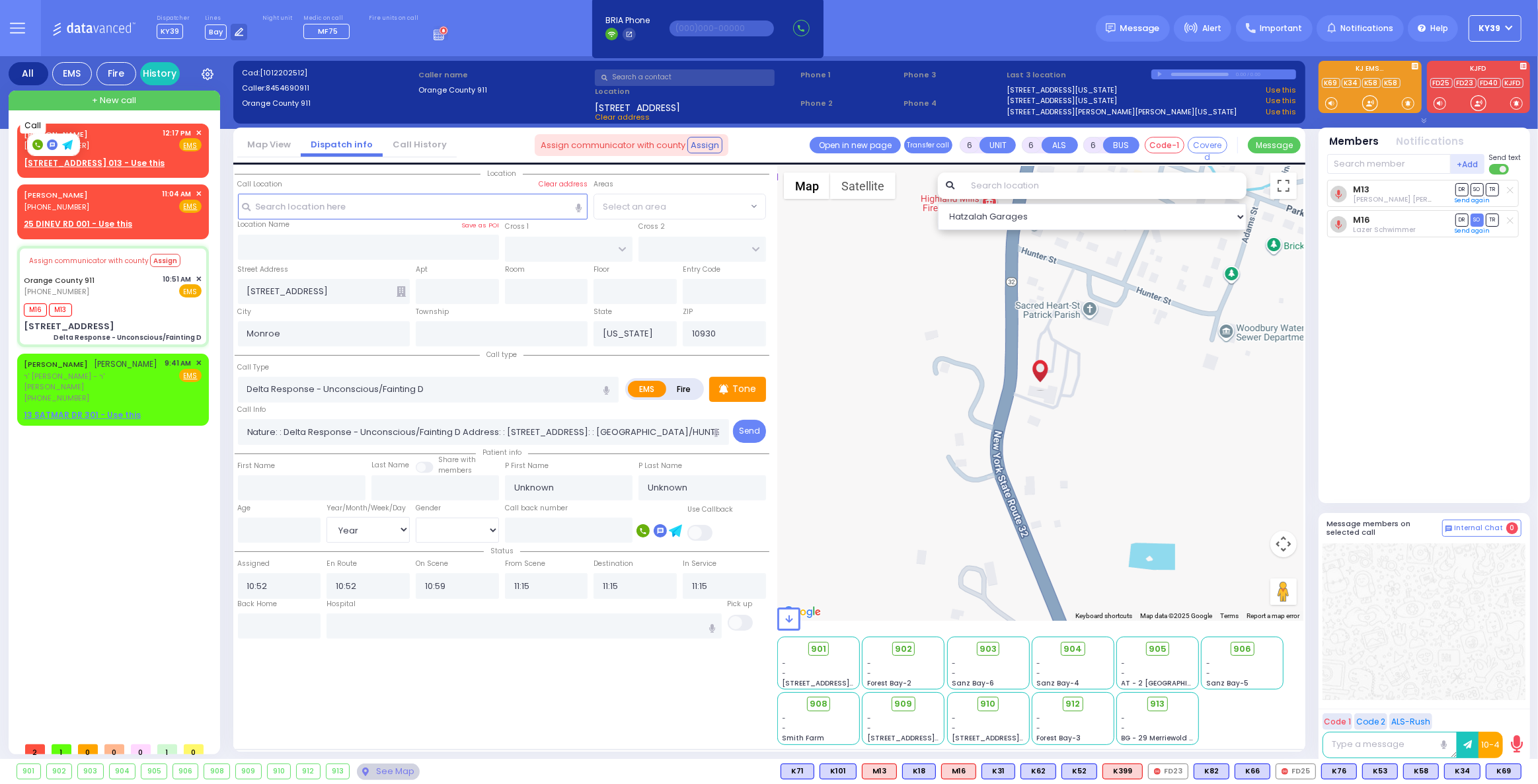
click at [38, 146] on icon at bounding box center [37, 145] width 5 height 5
type input "9176274890"
click at [38, 146] on span "[PHONE_NUMBER]" at bounding box center [56, 145] width 65 height 11
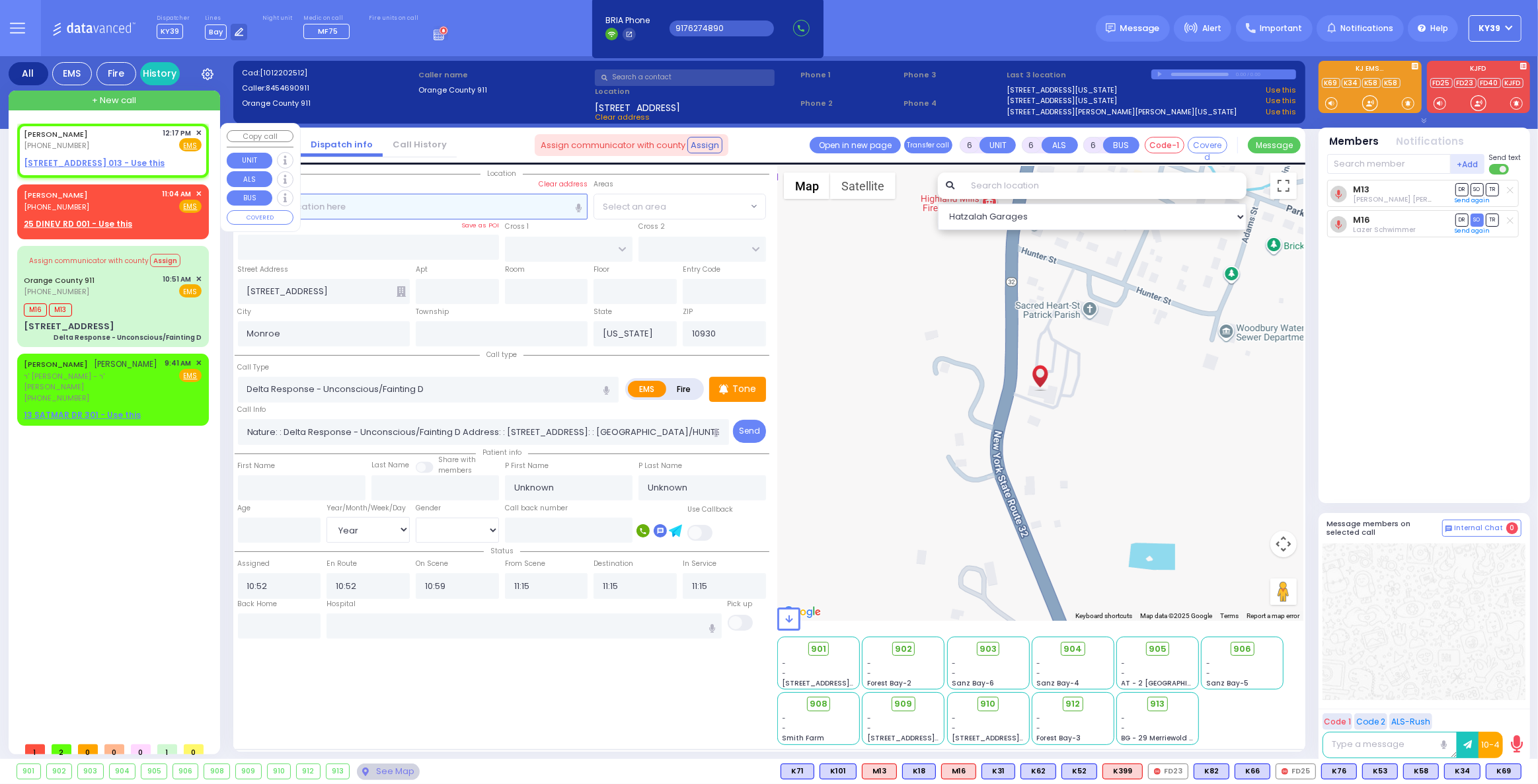
type input "2"
type input "1"
select select
radio input "true"
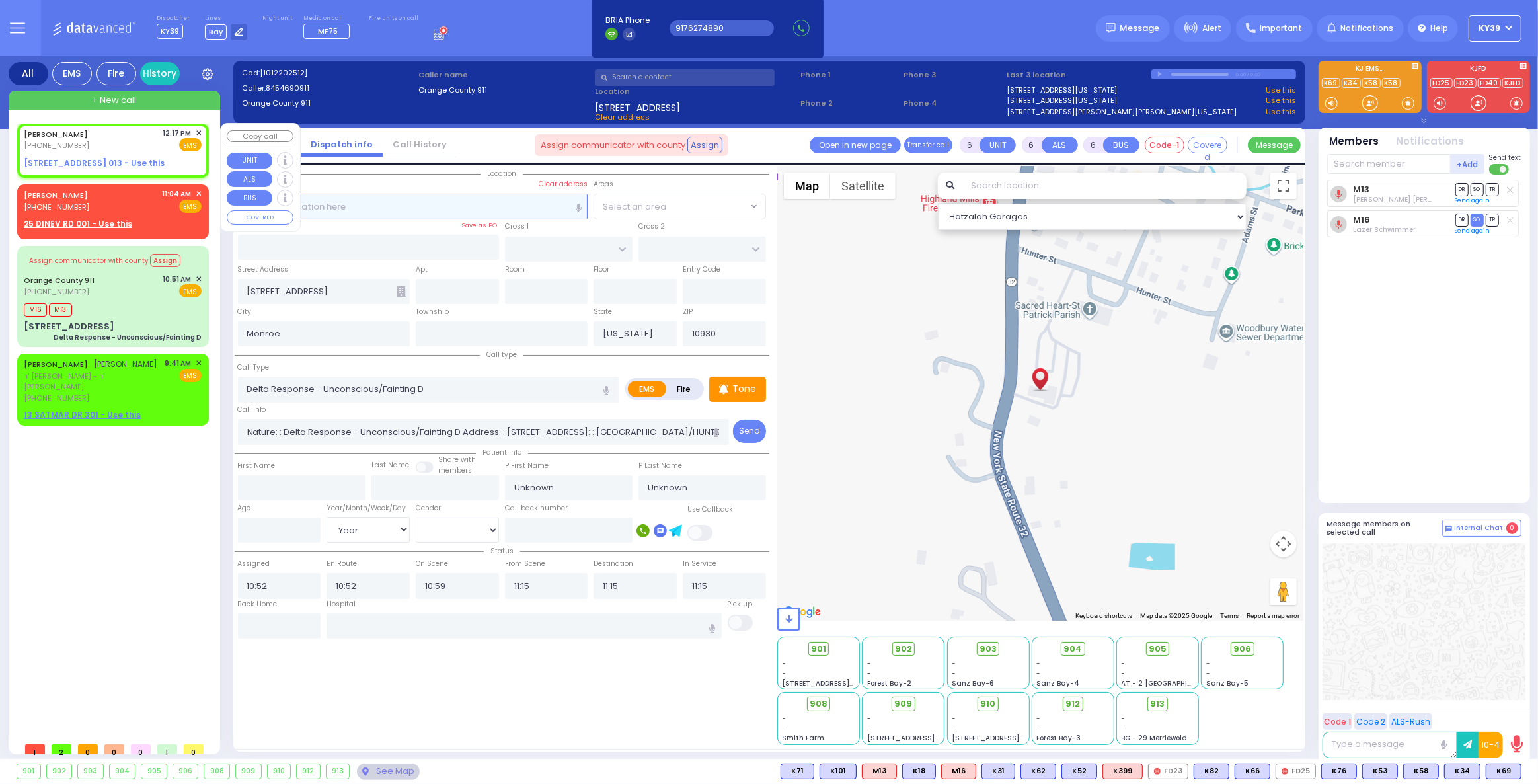
type input "[PERSON_NAME]"
select select
type input "12:17"
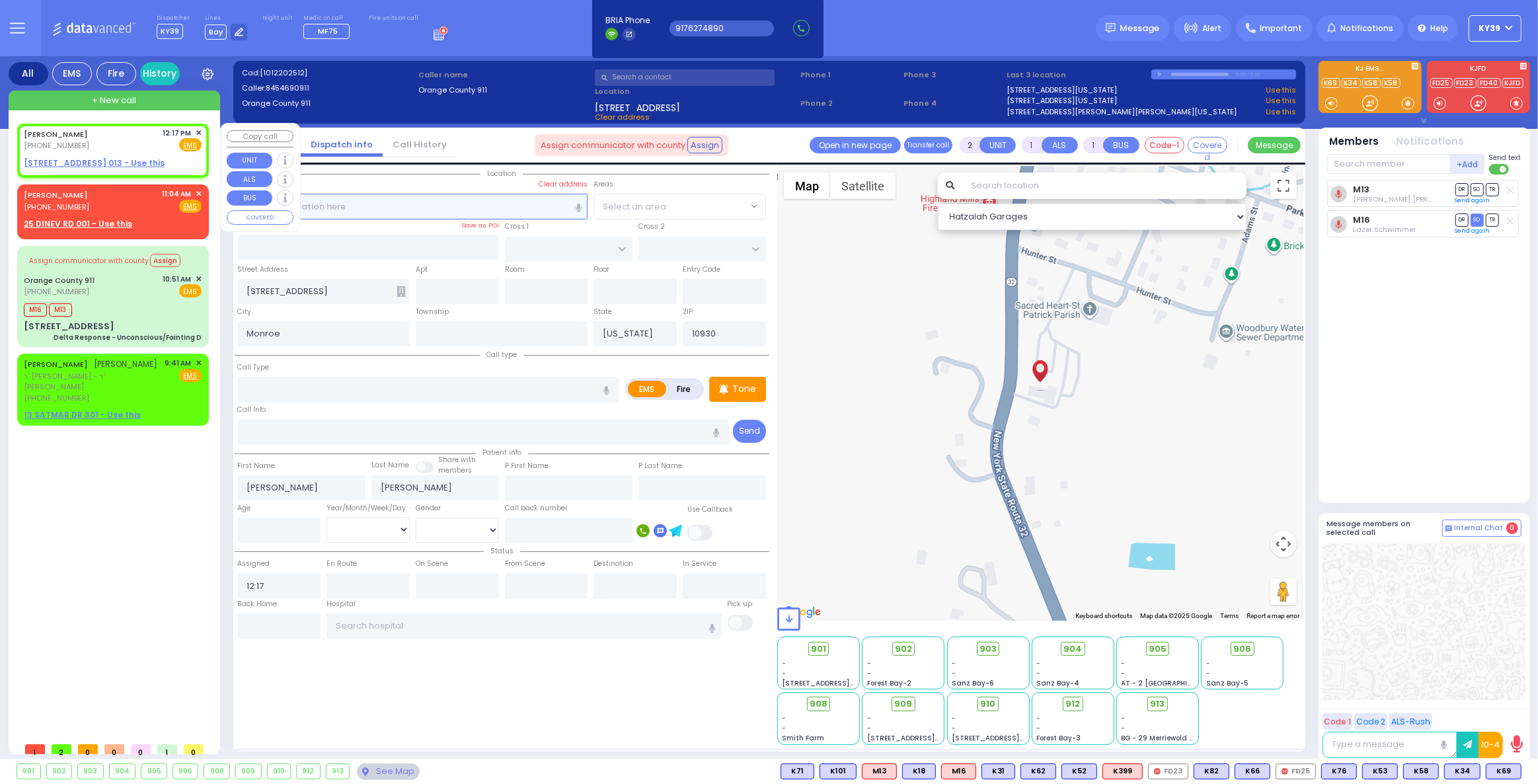
select select "Hatzalah Garages"
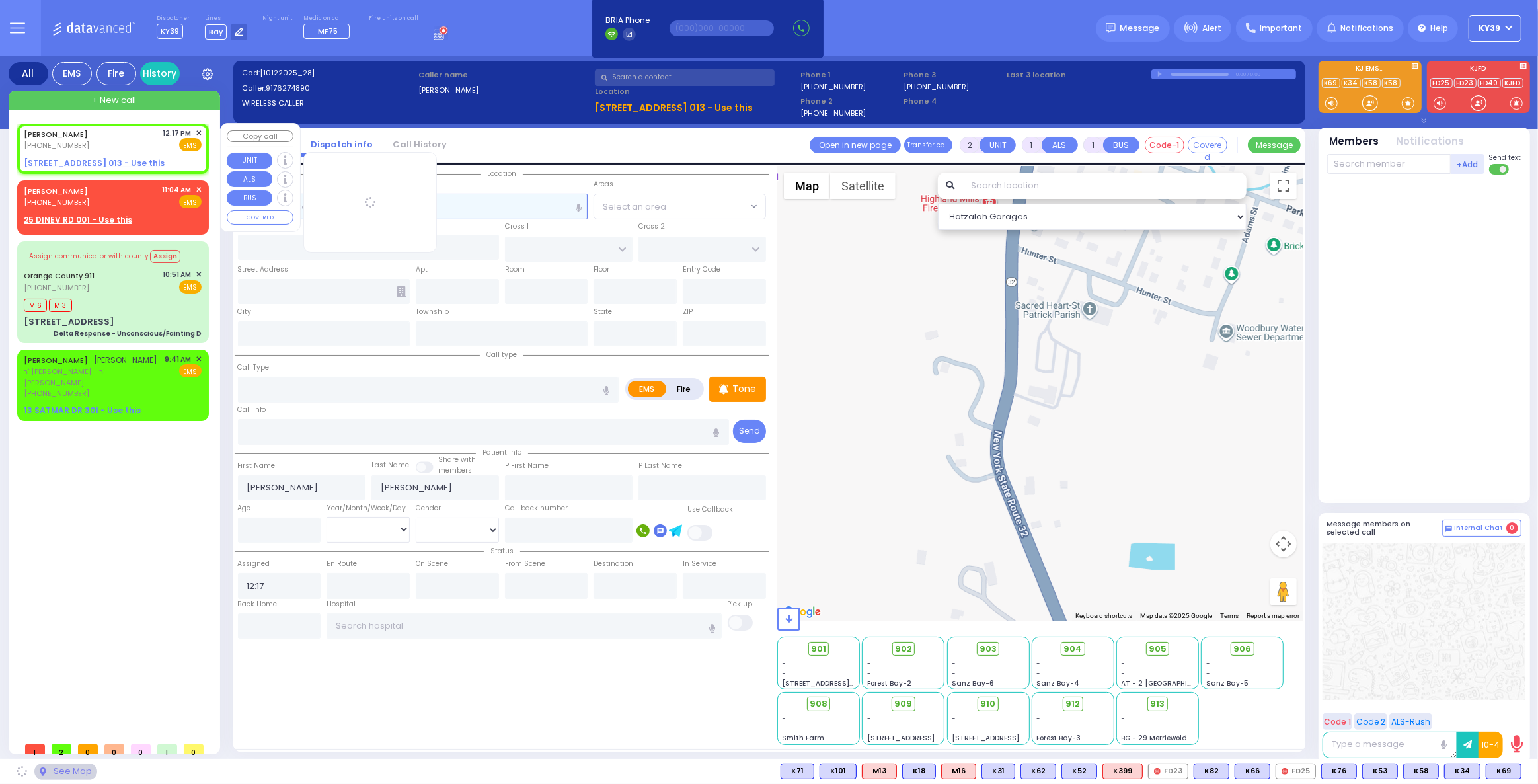
select select
radio input "true"
select select
select select "Hatzalah Garages"
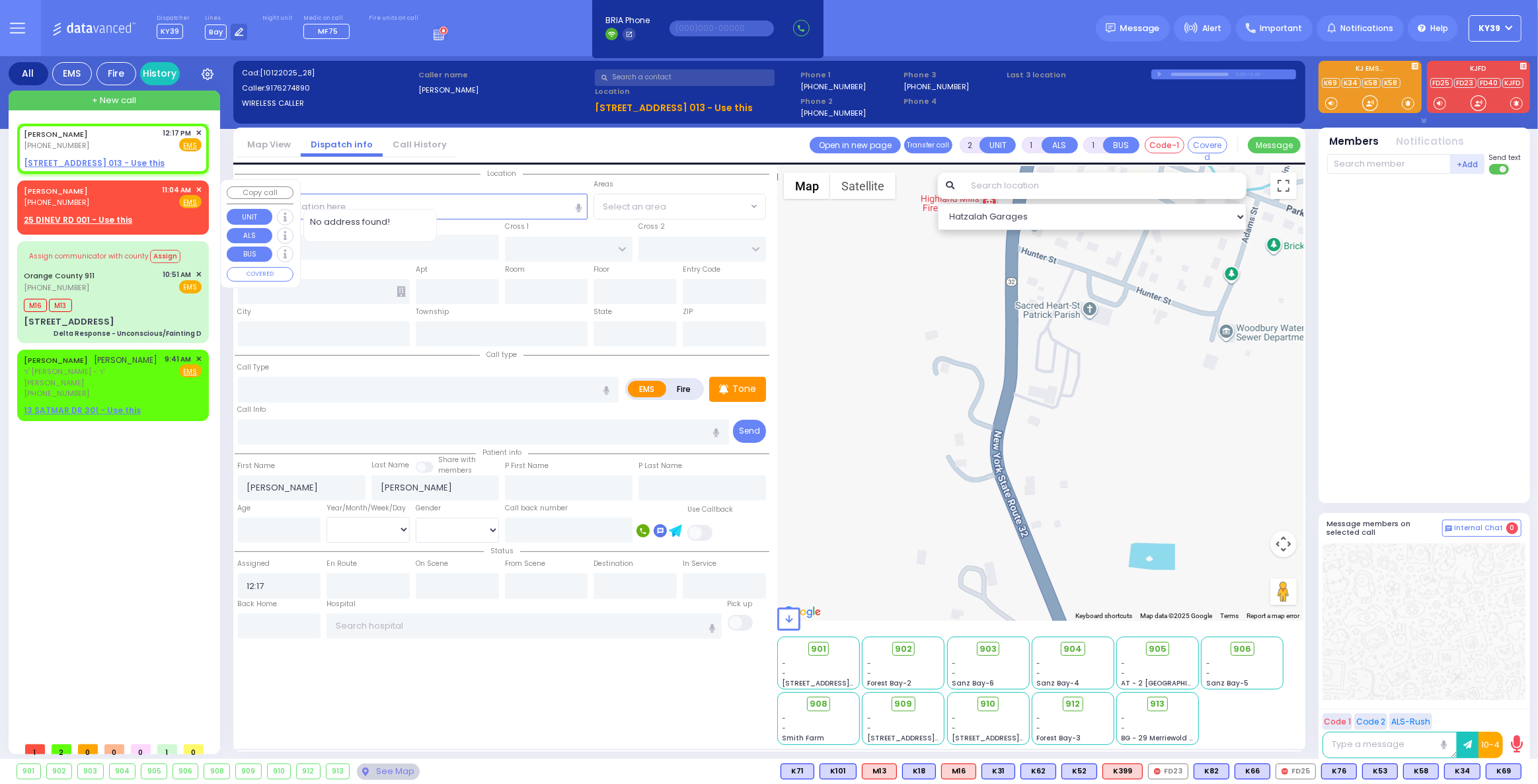
click at [199, 190] on span "✕" at bounding box center [198, 190] width 6 height 11
click at [156, 277] on div "Orange County 911 [PHONE_NUMBER] 10:51 AM ✕ EMS" at bounding box center [112, 281] width 178 height 24
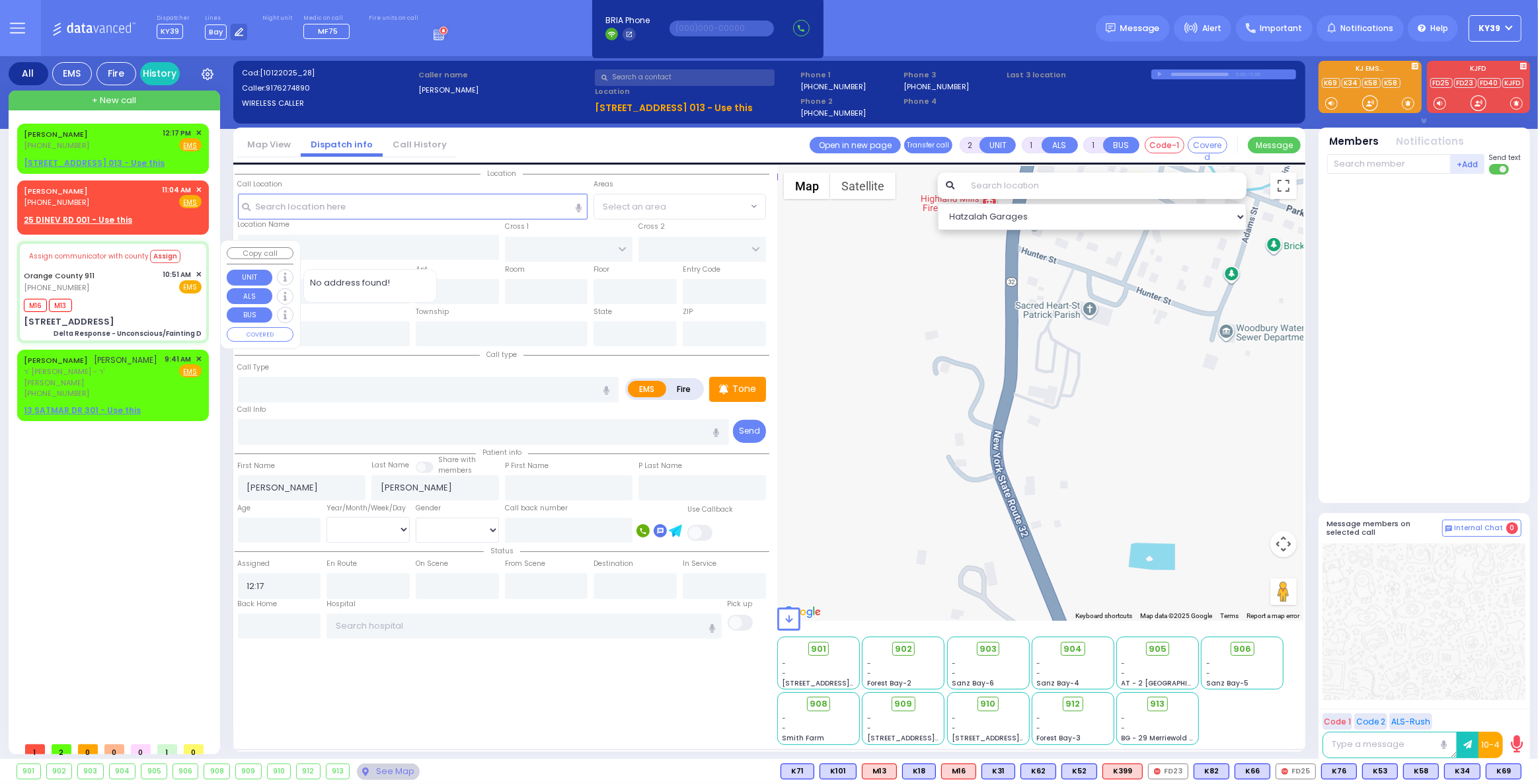
type input "6"
select select
type input "Delta Response - Unconscious/Fainting D"
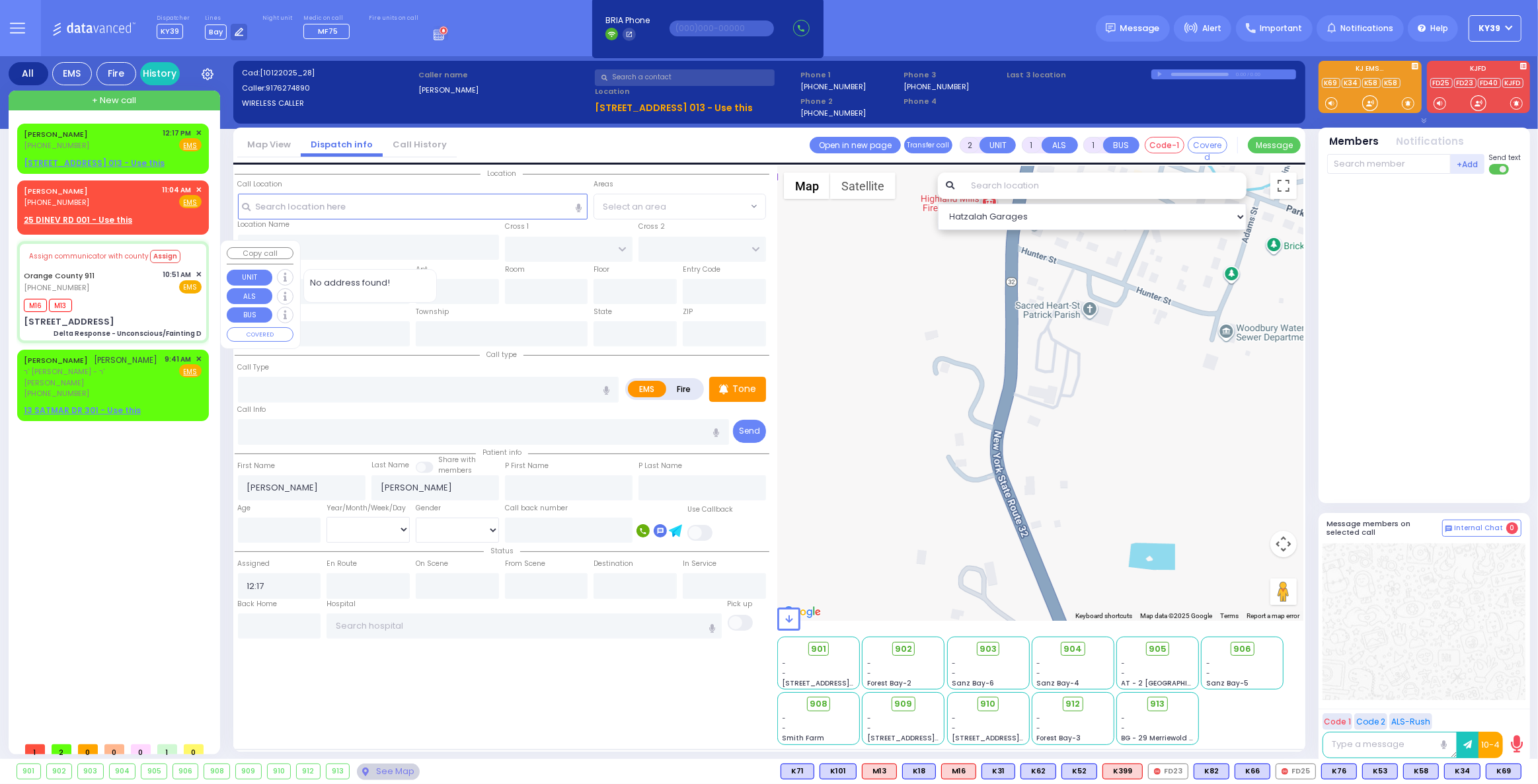
radio input "true"
type input "Nature: : Delta Response - Unconscious/Fainting D Address: : [STREET_ADDRESS]: …"
type input "Unknown"
select select "Year"
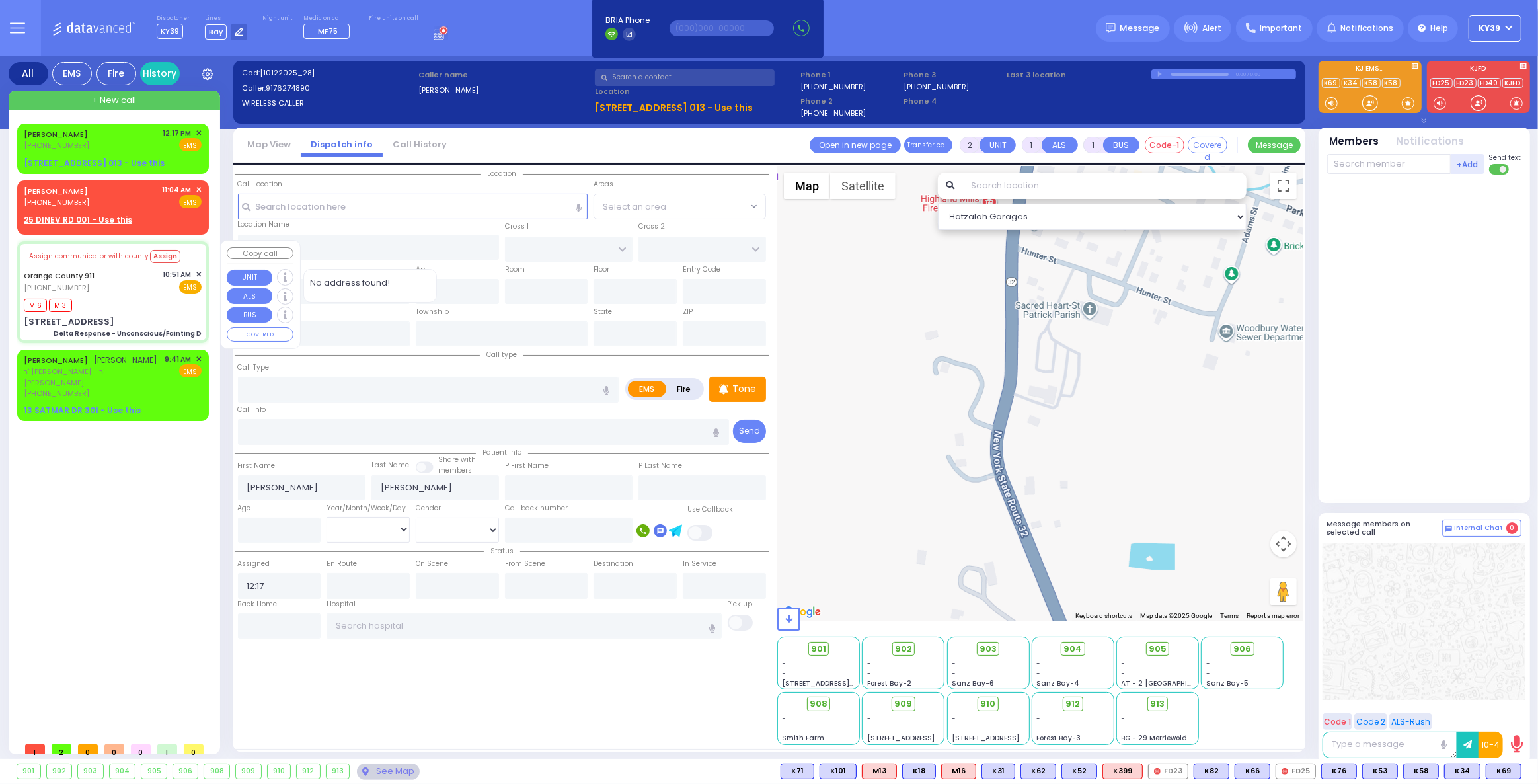
select select "[DEMOGRAPHIC_DATA]"
type input "10:52"
type input "10:59"
type input "11:15"
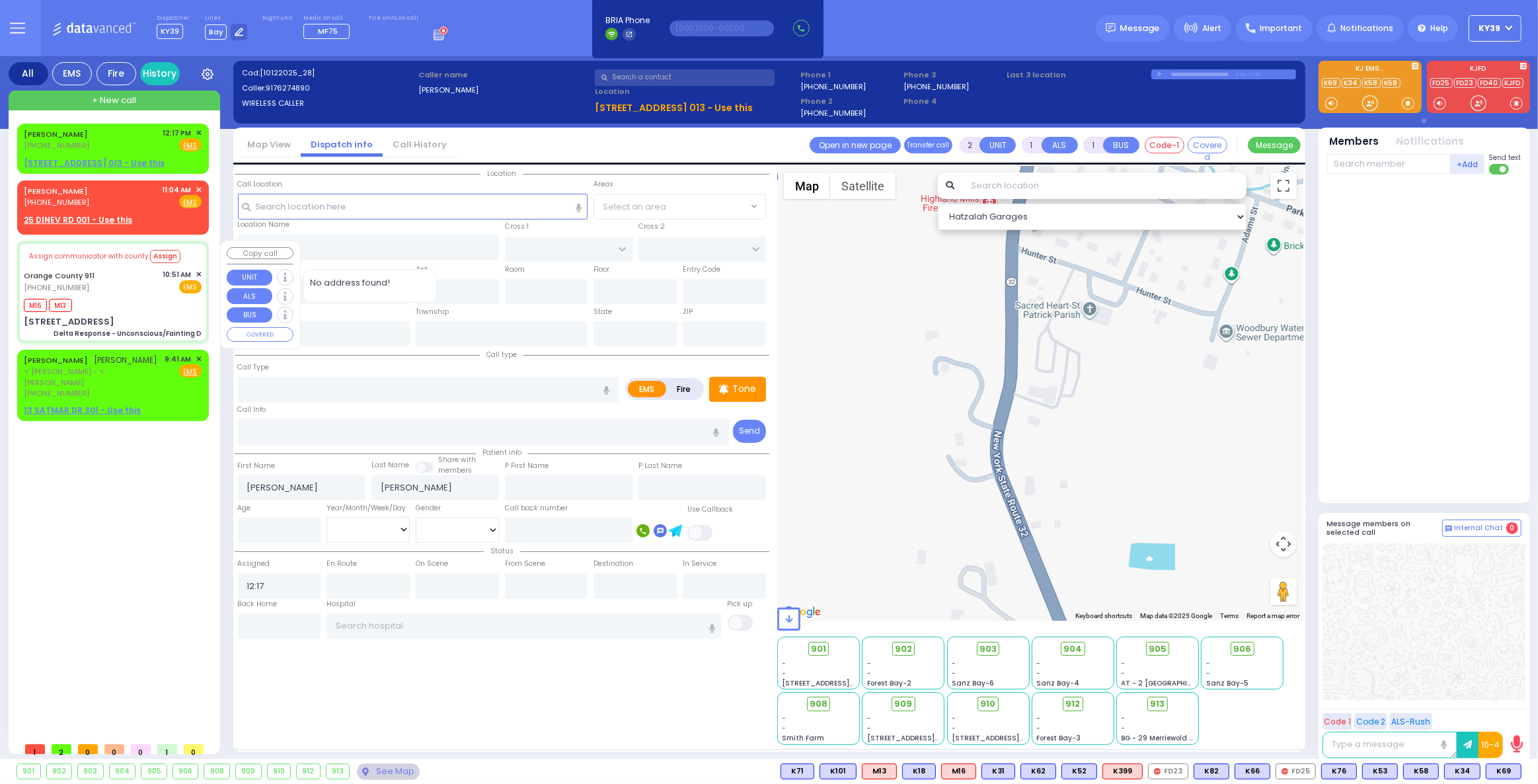
type input "11:15"
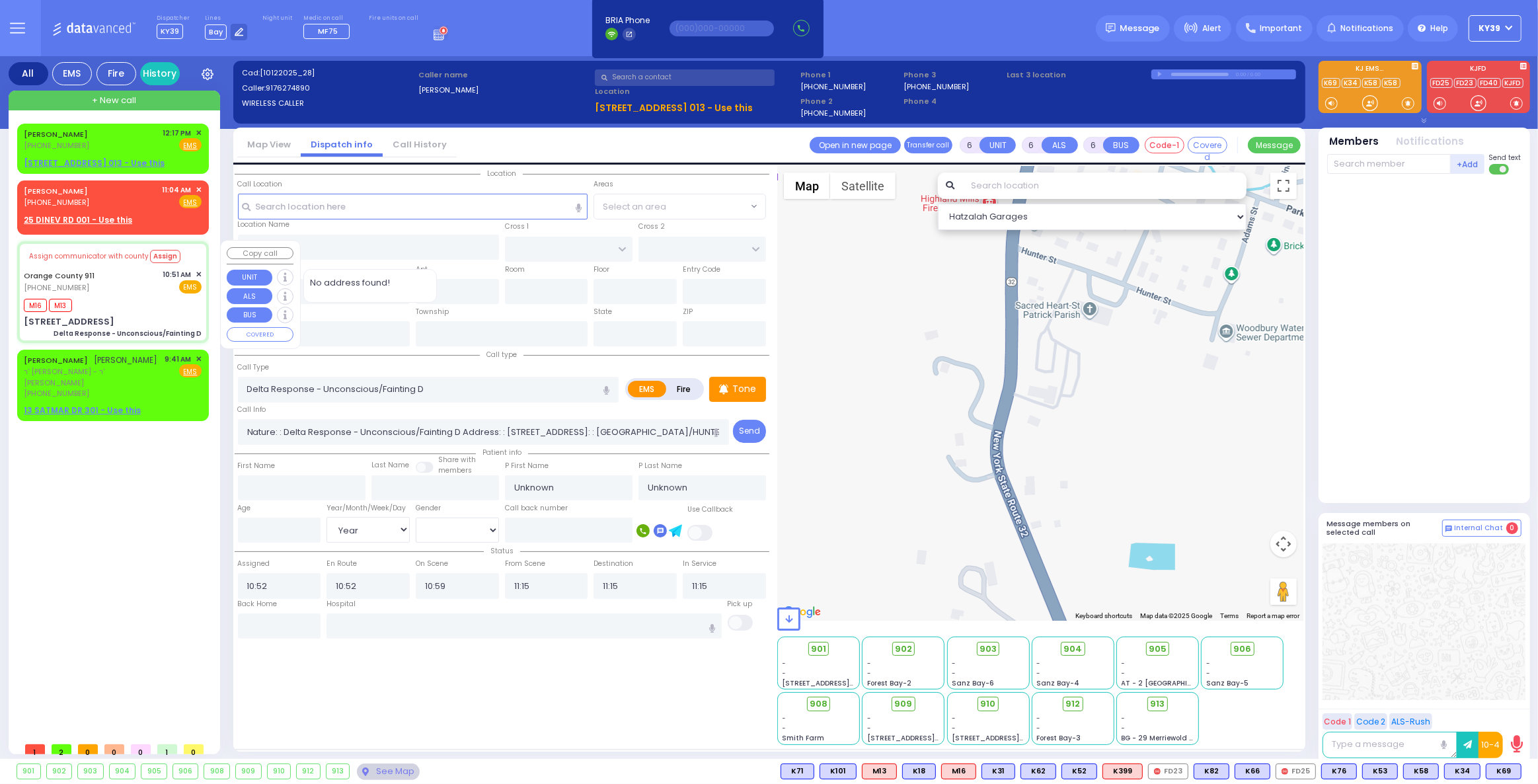
select select "Hatzalah Garages"
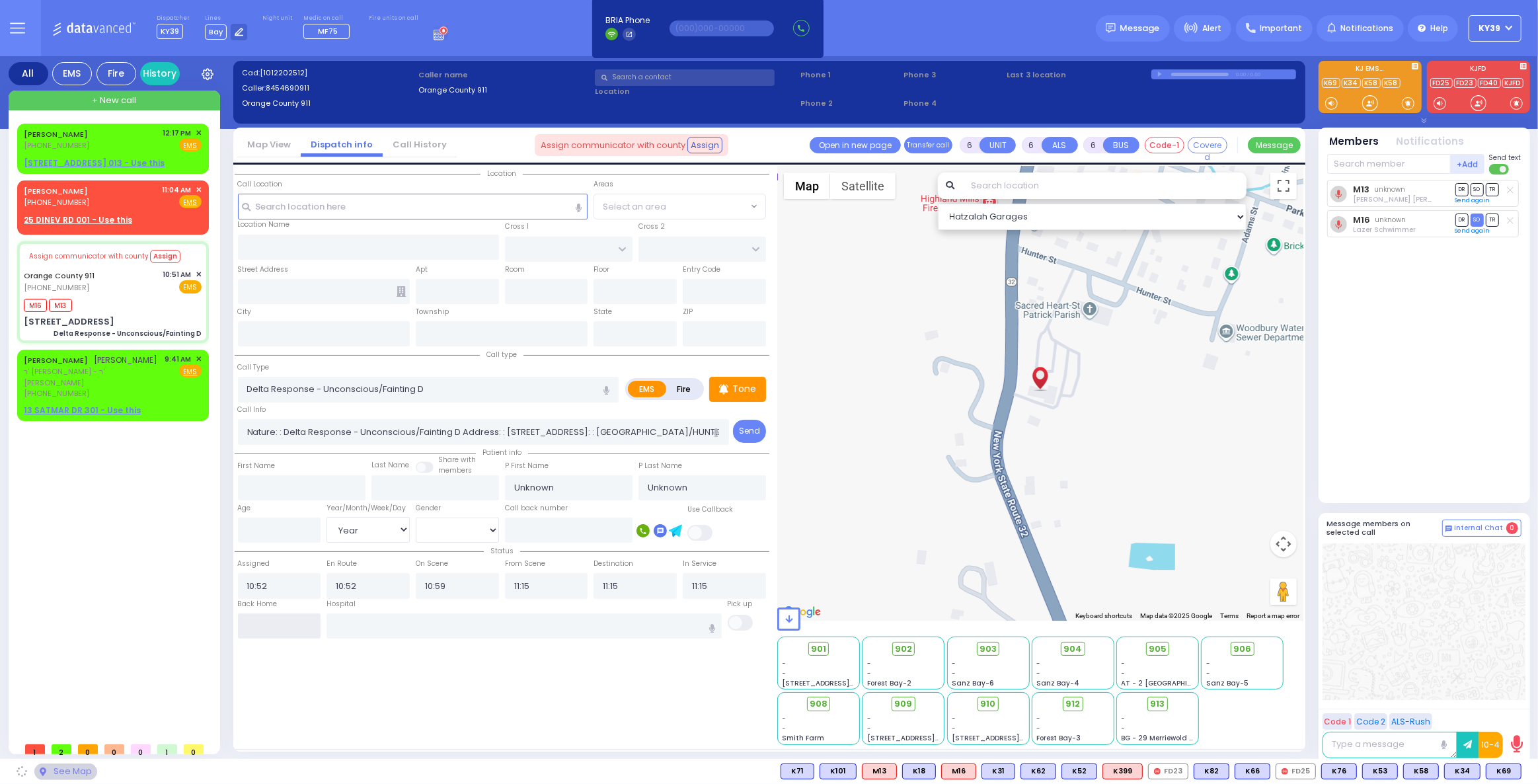
type input "[STREET_ADDRESS]"
type input "Monroe"
type input "[US_STATE]"
type input "10930"
click at [298, 631] on input "text" at bounding box center [280, 626] width 83 height 25
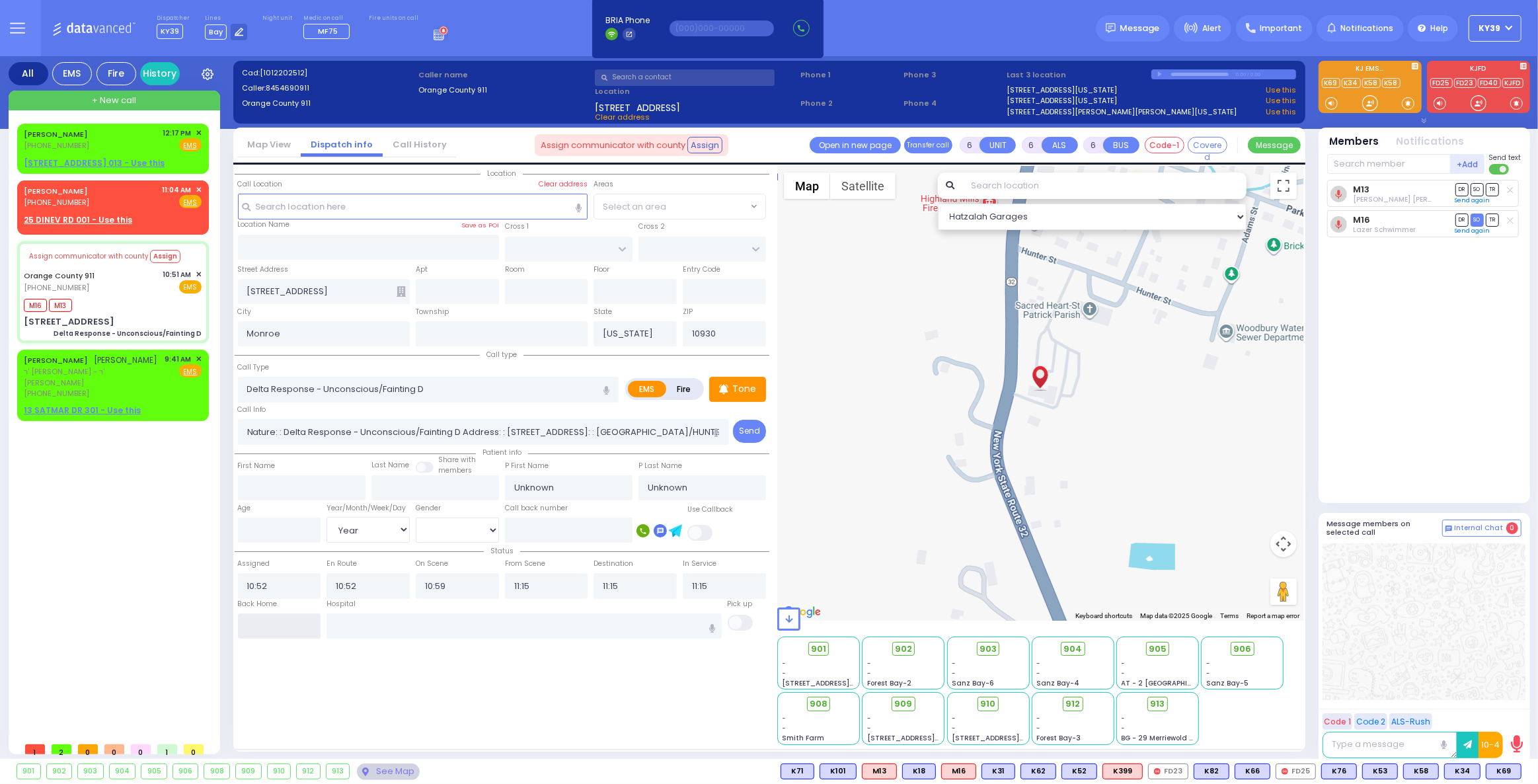
click at [297, 629] on input "text" at bounding box center [280, 626] width 83 height 25
click at [294, 630] on input "text" at bounding box center [280, 626] width 83 height 25
click at [292, 627] on input "text" at bounding box center [280, 626] width 83 height 25
click at [293, 625] on input "text" at bounding box center [280, 626] width 83 height 25
click at [293, 625] on input "text" at bounding box center [280, 626] width 83 height 25
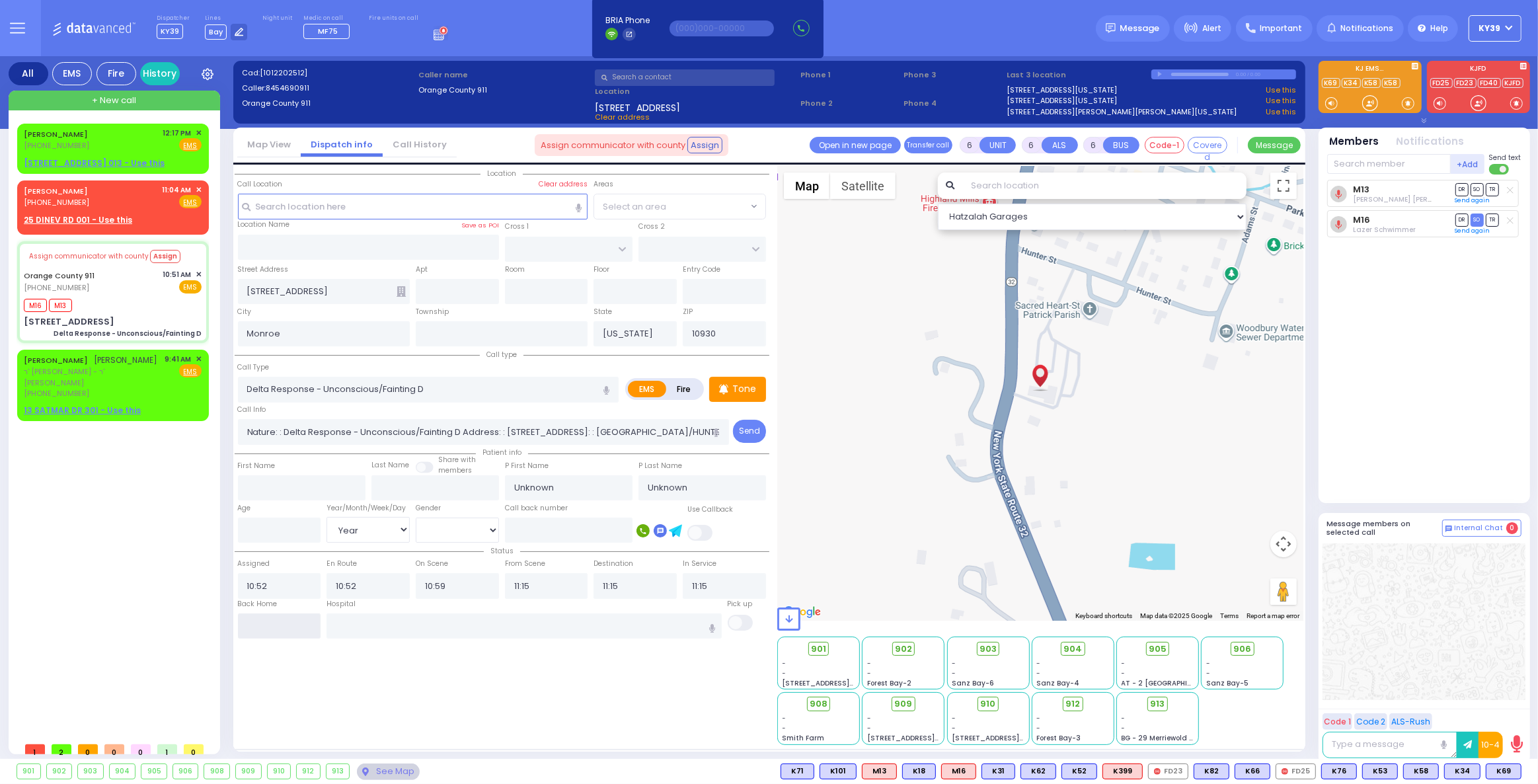
click at [293, 625] on input "text" at bounding box center [280, 626] width 83 height 25
type input "12:18"
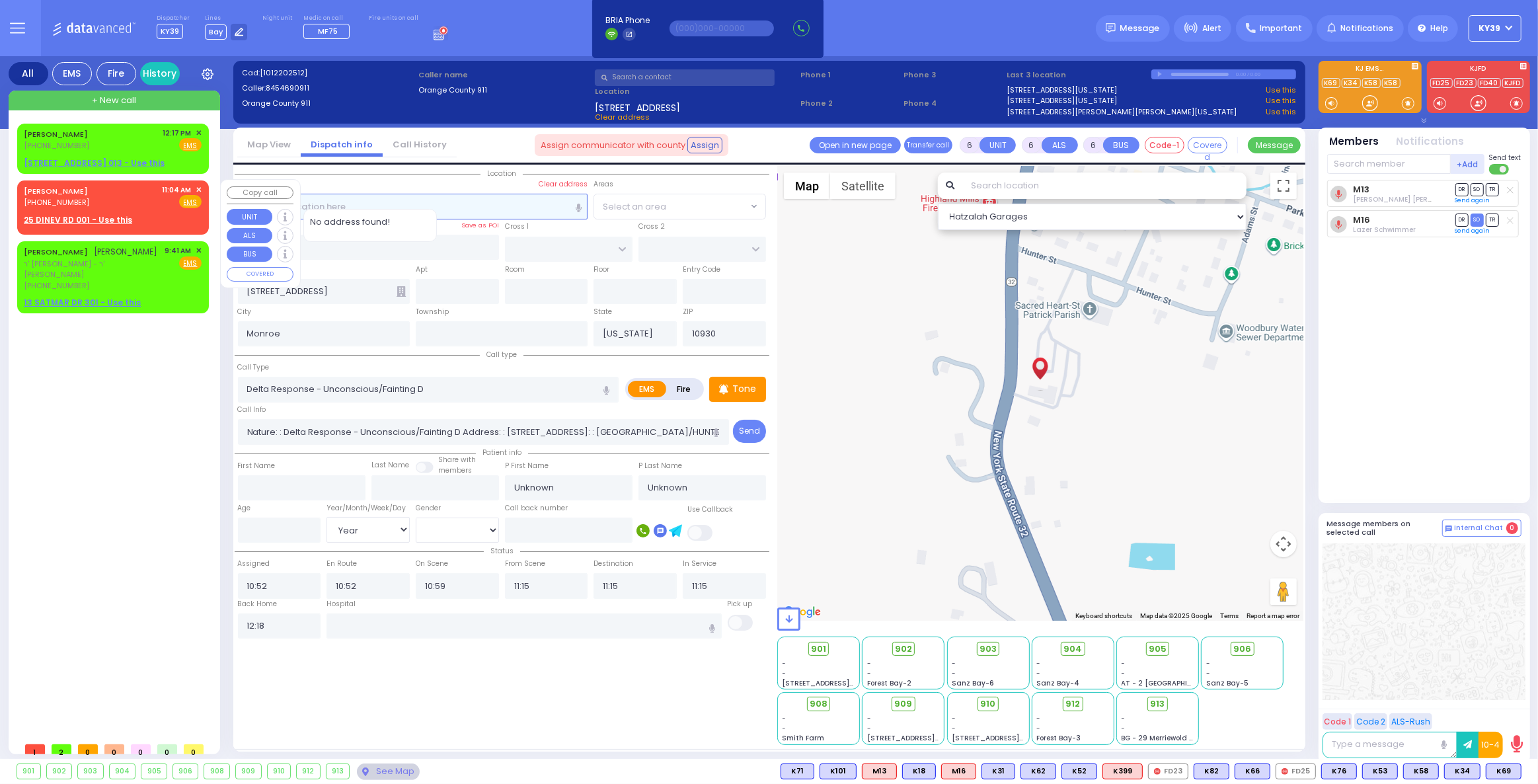
select select
radio input "true"
select select
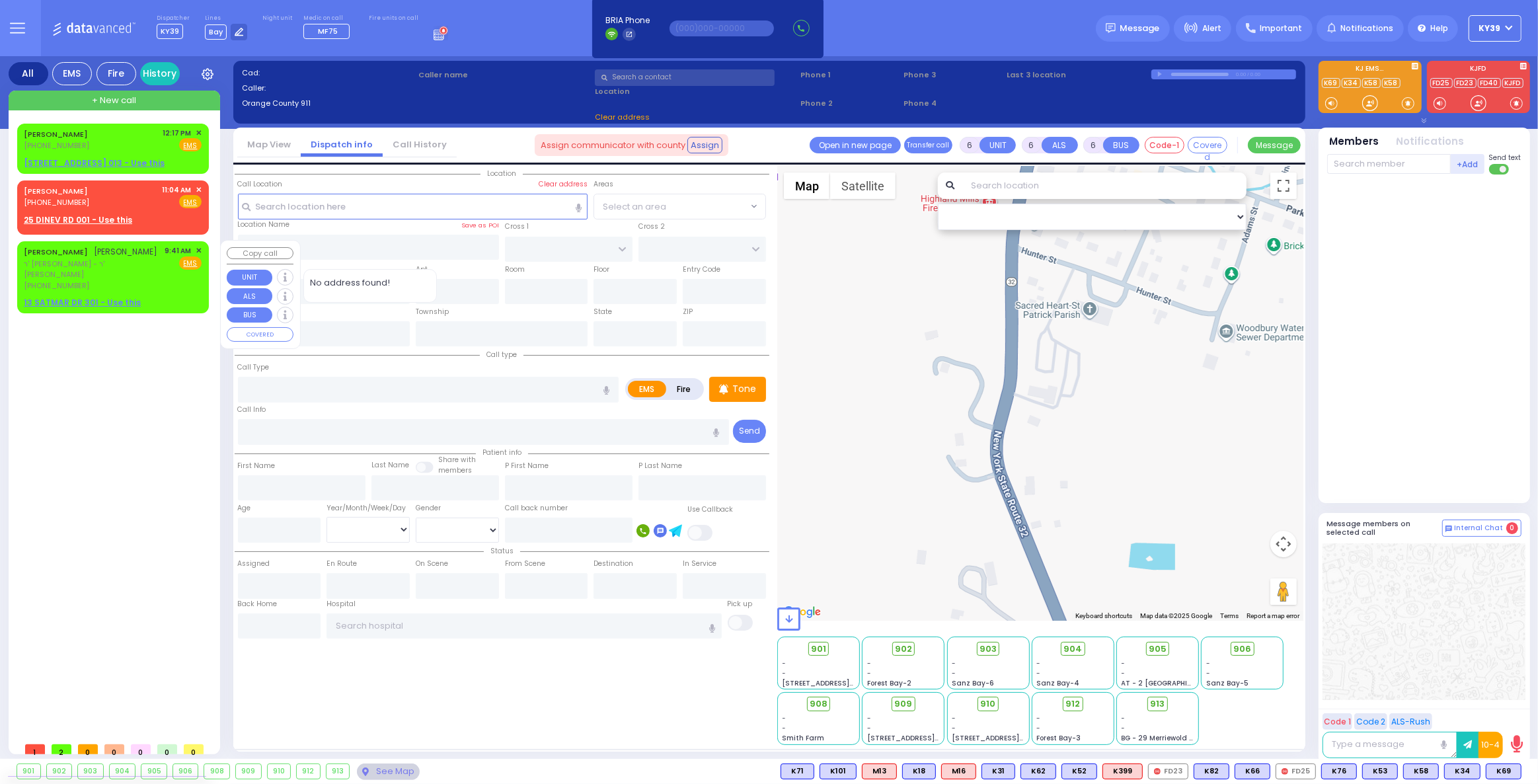
click at [198, 249] on span "✕" at bounding box center [198, 251] width 6 height 11
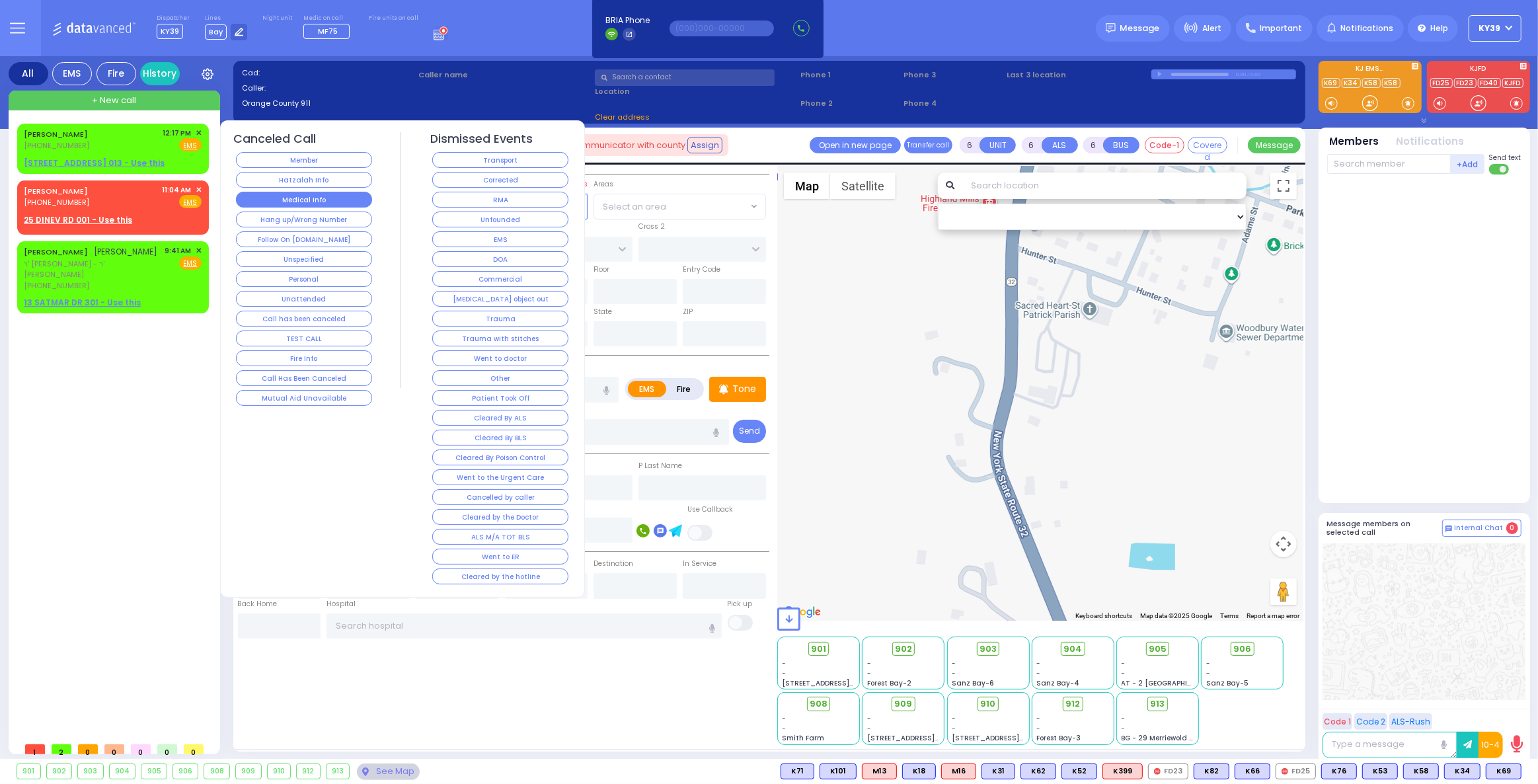
click at [314, 202] on button "Medical Info" at bounding box center [304, 200] width 136 height 16
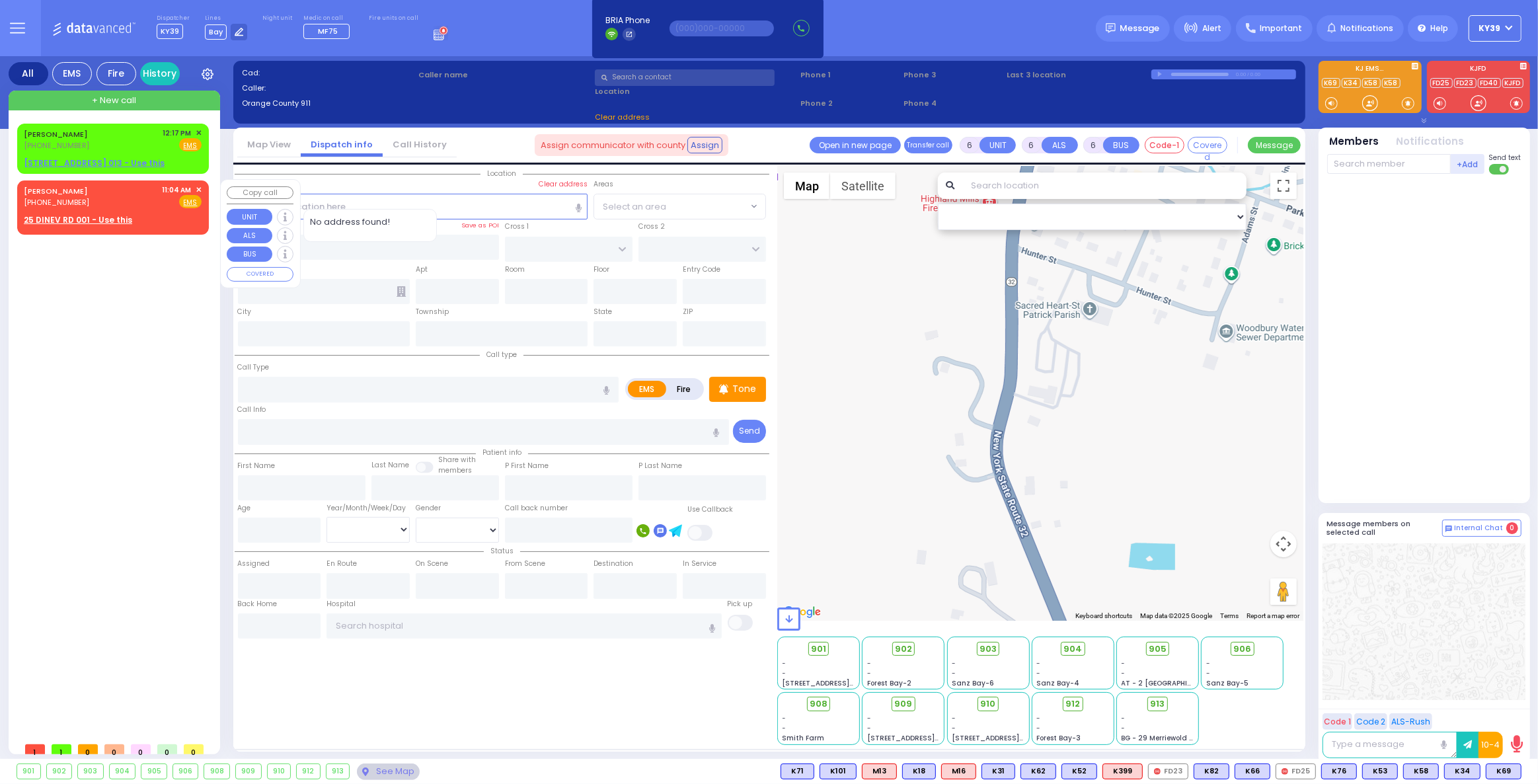
click at [141, 209] on div "[PERSON_NAME] [PHONE_NUMBER] 11:04 AM ✕ Fire EMS" at bounding box center [113, 205] width 186 height 46
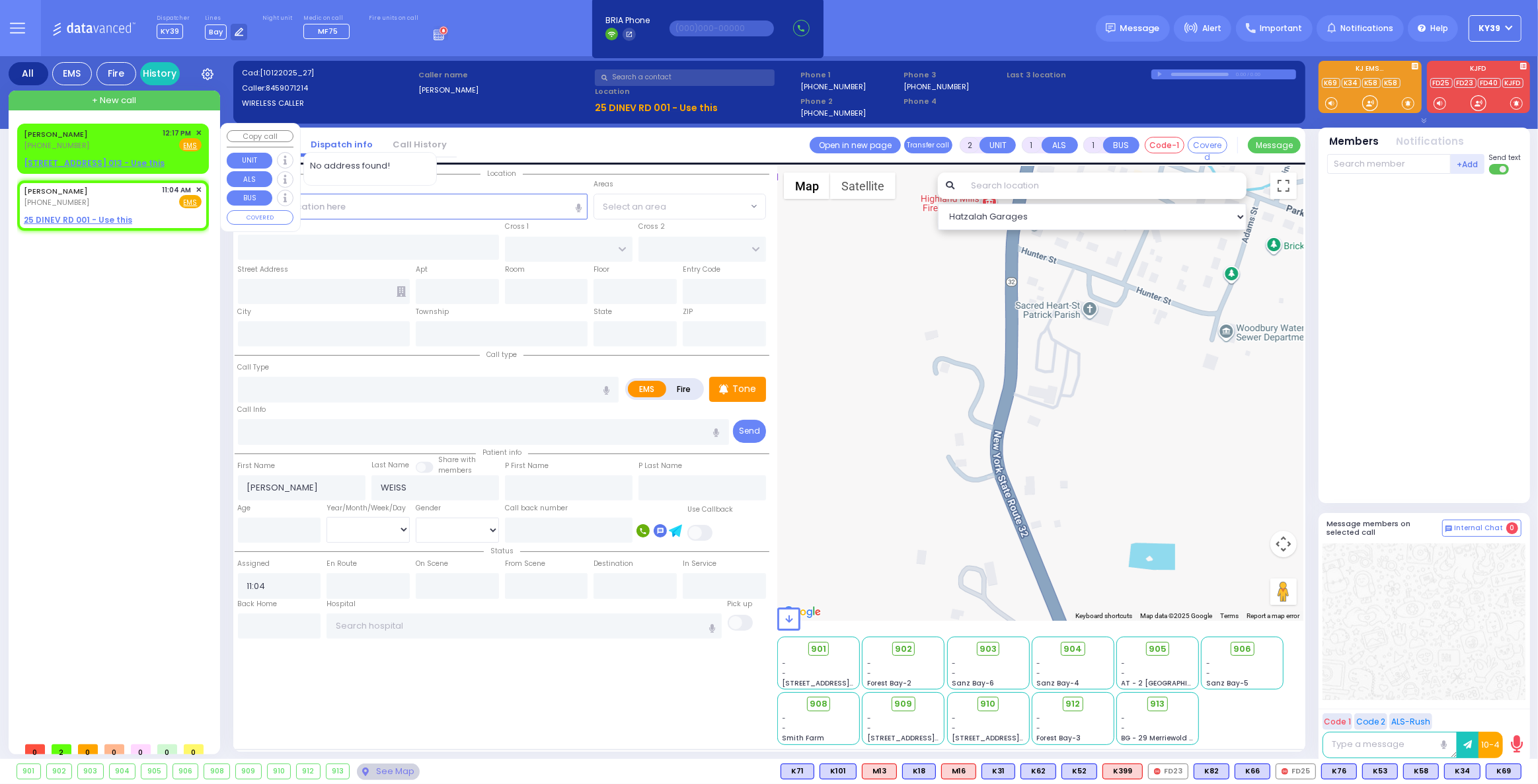
click at [169, 145] on div "Fire EMS" at bounding box center [182, 145] width 39 height 13
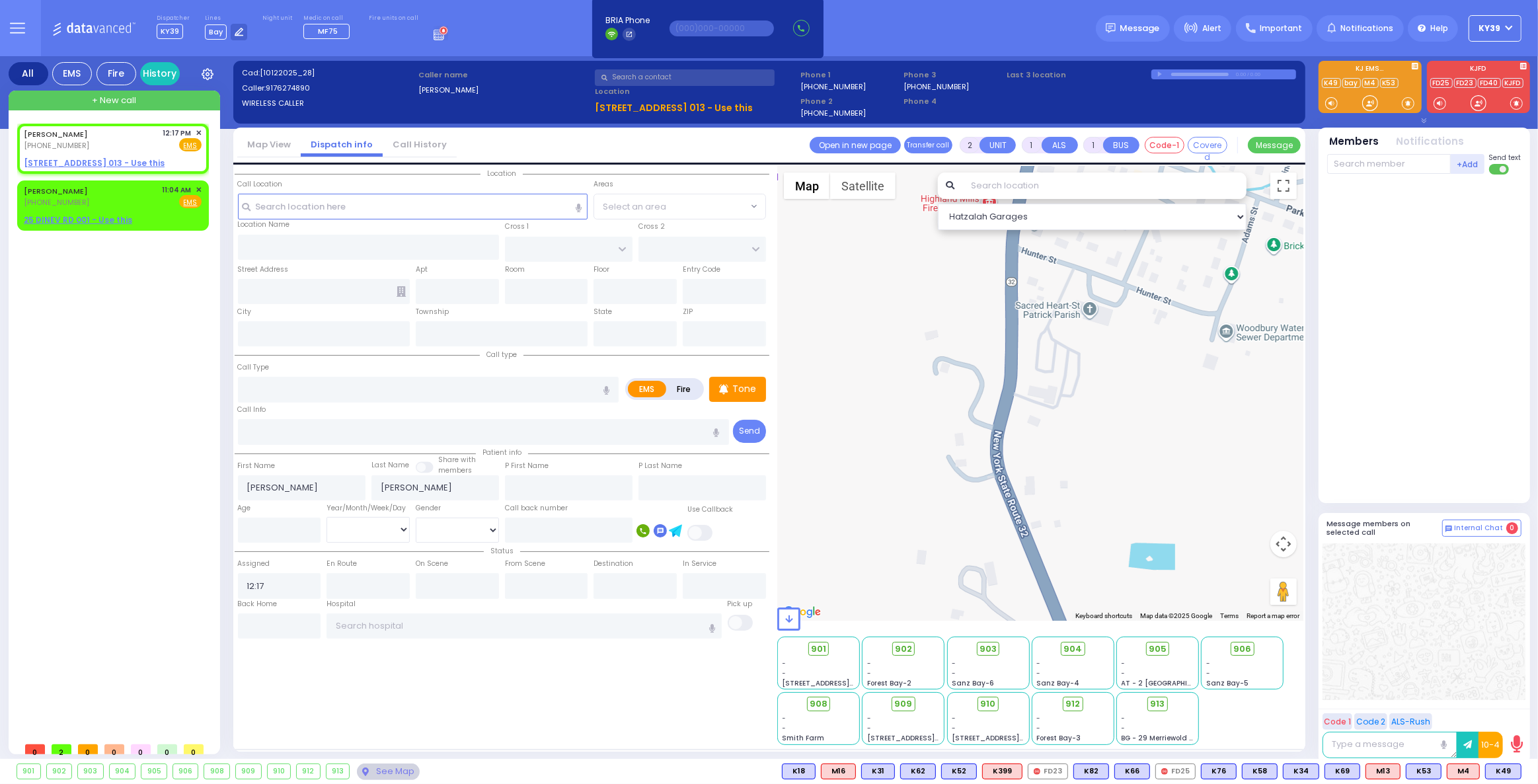
click at [438, 38] on rect at bounding box center [439, 38] width 1 height 1
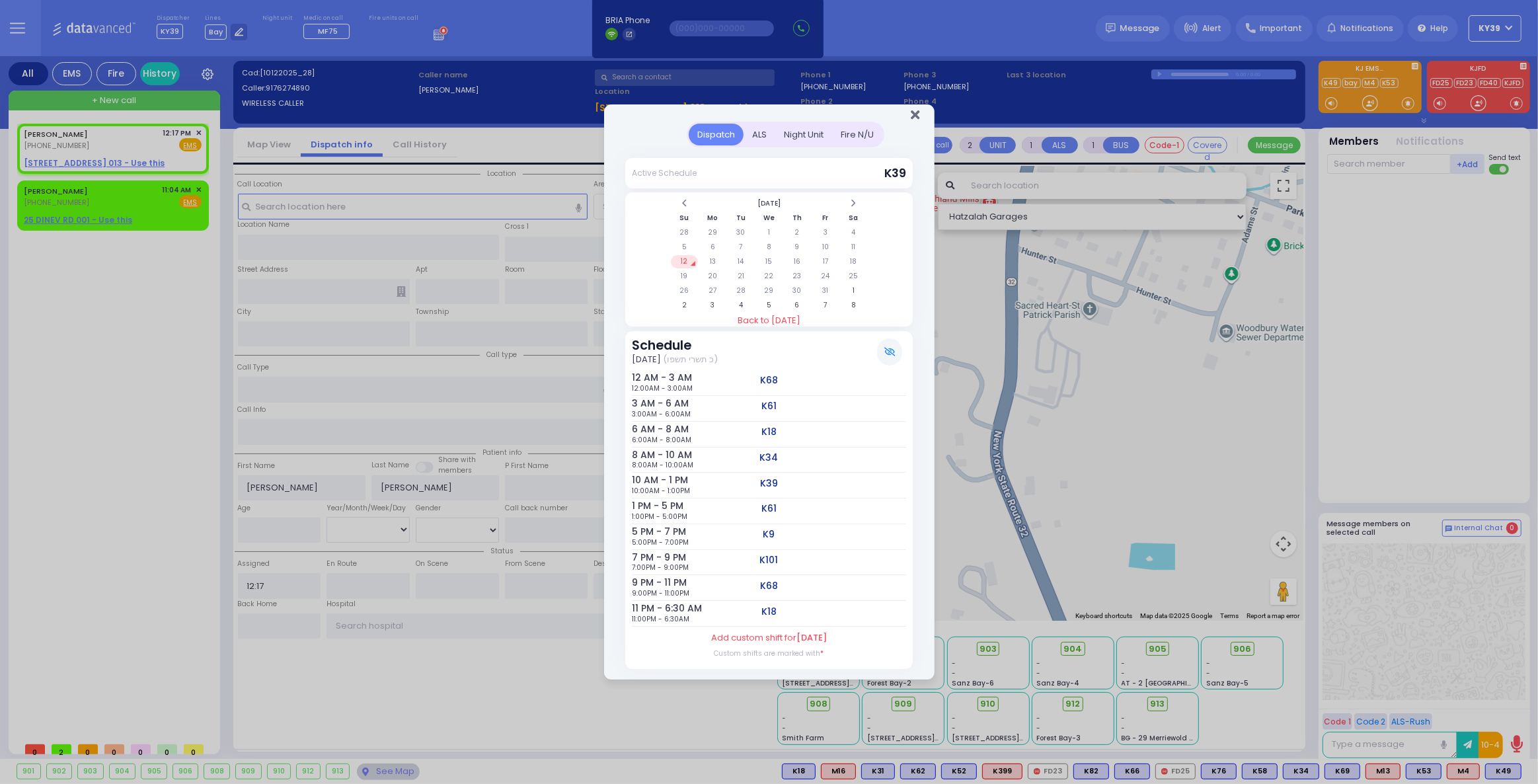
click at [913, 120] on icon "Close" at bounding box center [915, 115] width 9 height 13
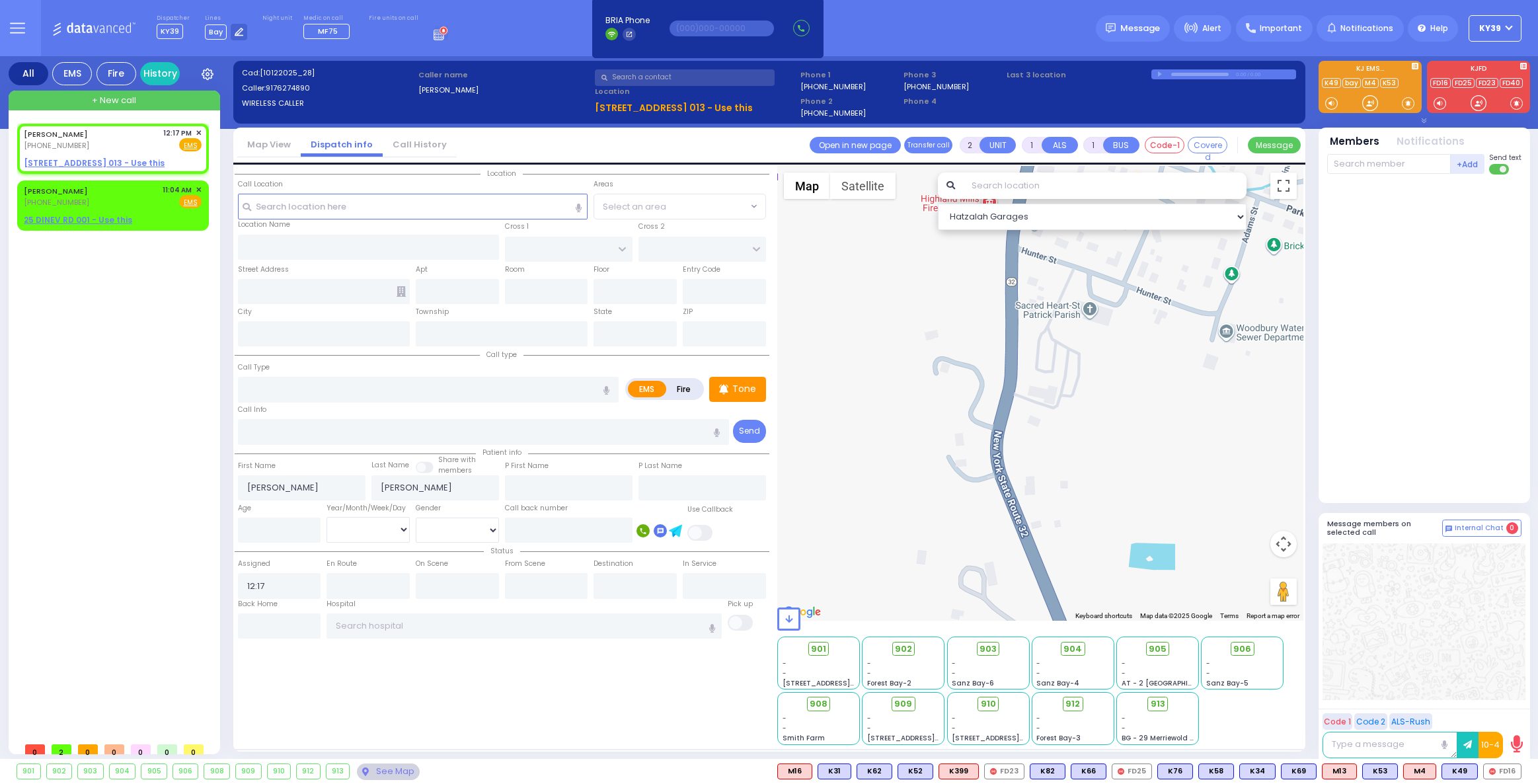
select select
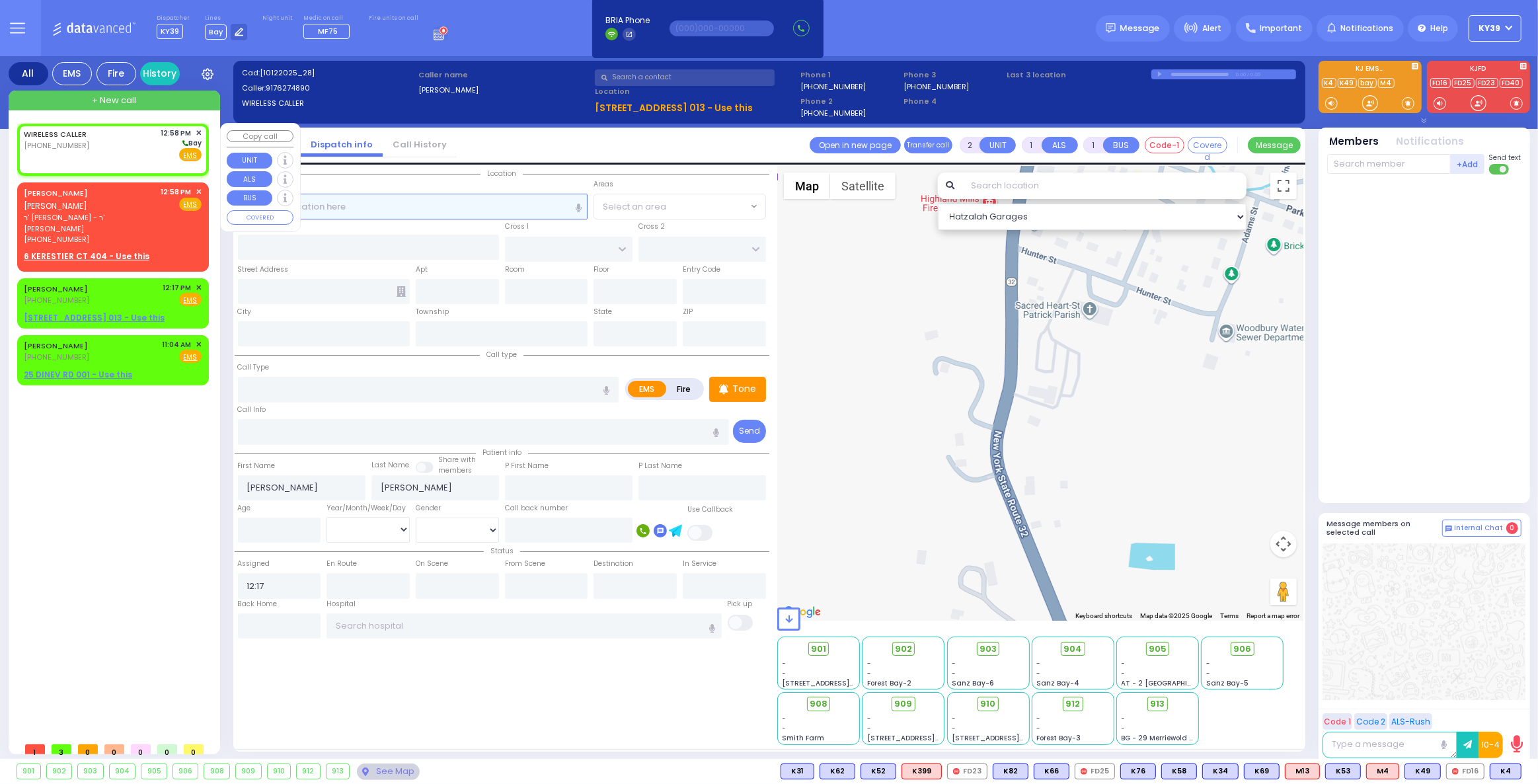
select select
radio input "true"
select select
type input "12:58"
select select "Hatzalah Garages"
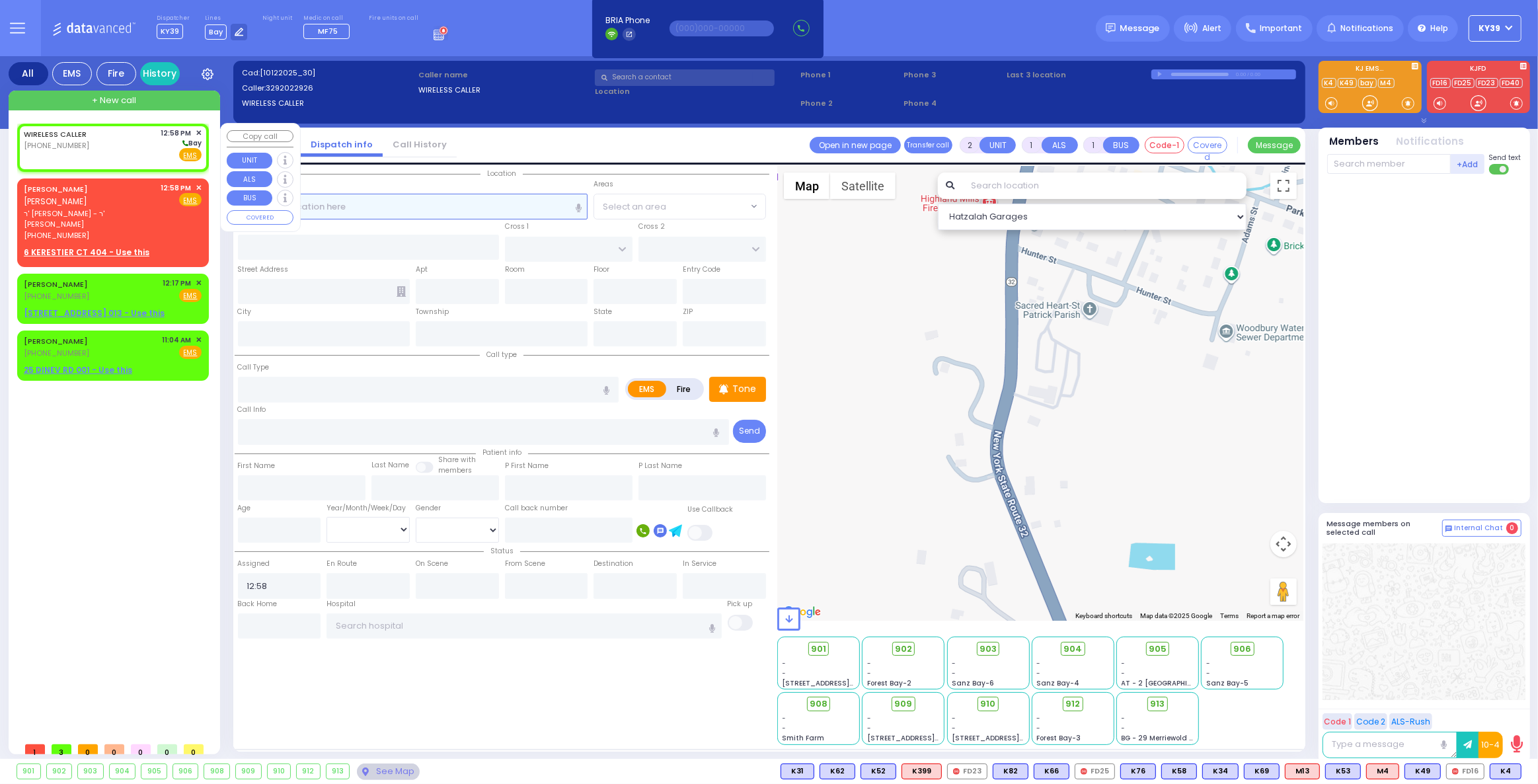
select select
radio input "true"
select select
select select "Hatzalah Garages"
drag, startPoint x: 366, startPoint y: 207, endPoint x: 377, endPoint y: 200, distance: 13.0
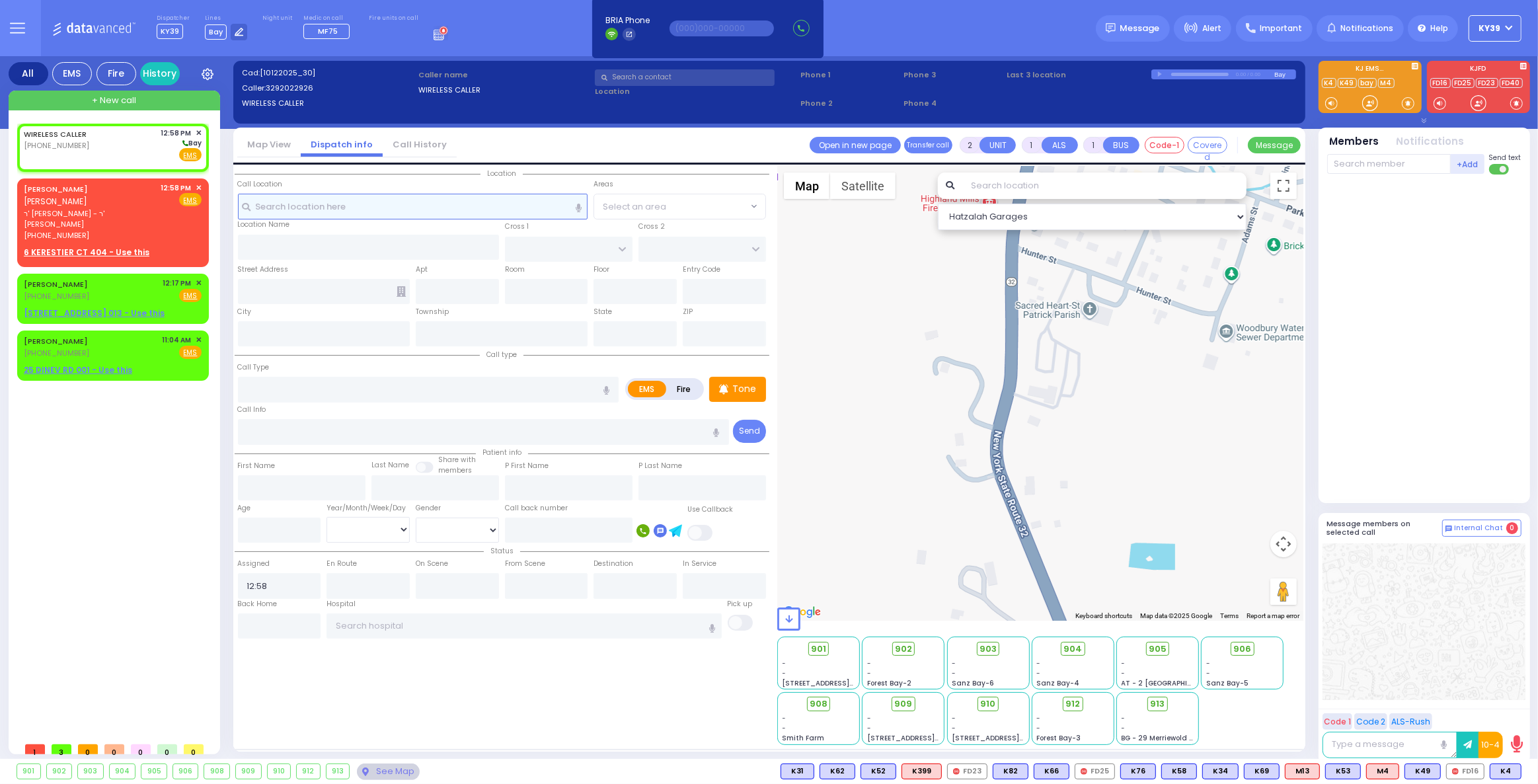
click at [366, 205] on input "text" at bounding box center [413, 206] width 350 height 25
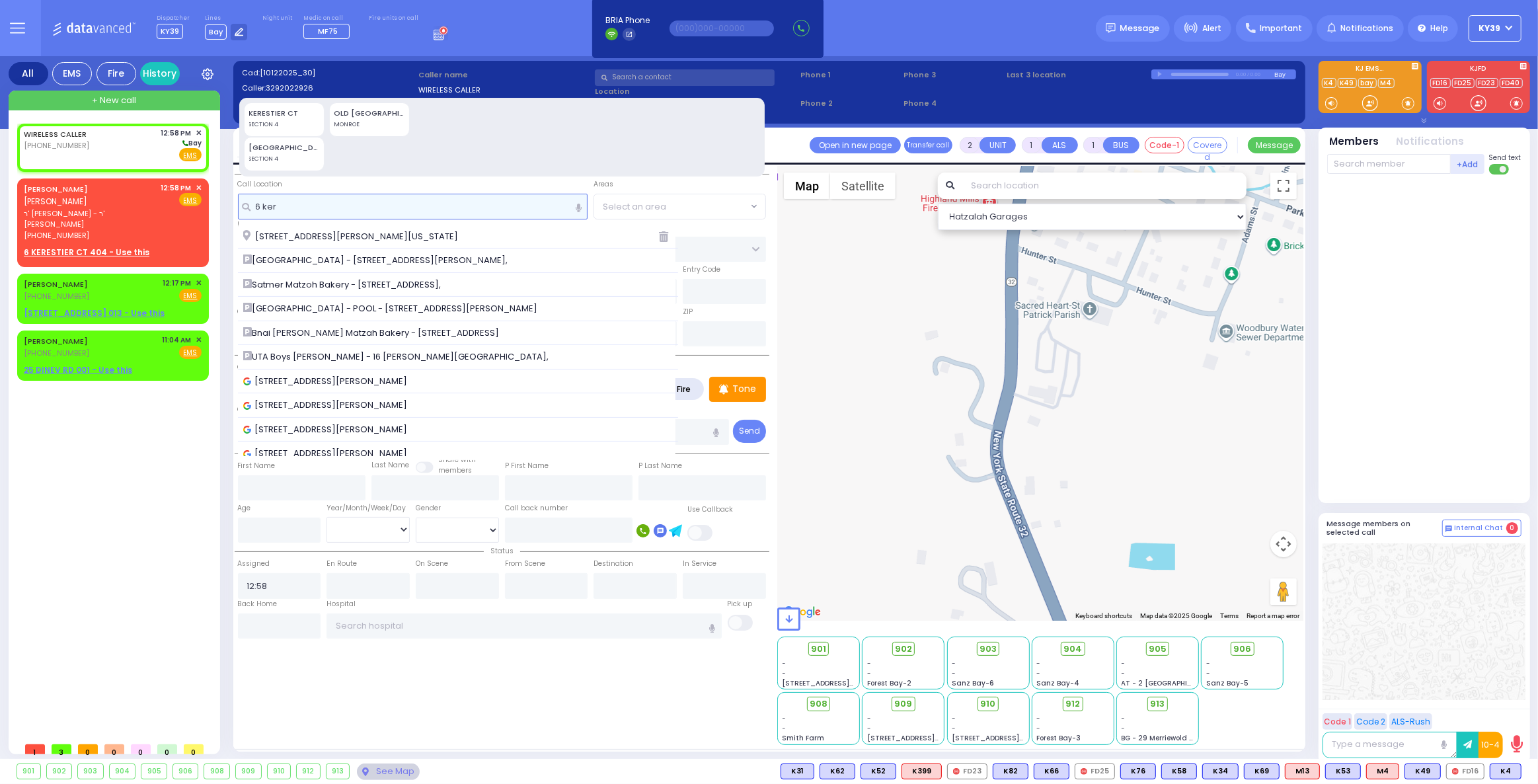
type input "6 ker"
click at [288, 121] on div "SECTION 4" at bounding box center [284, 125] width 71 height 9
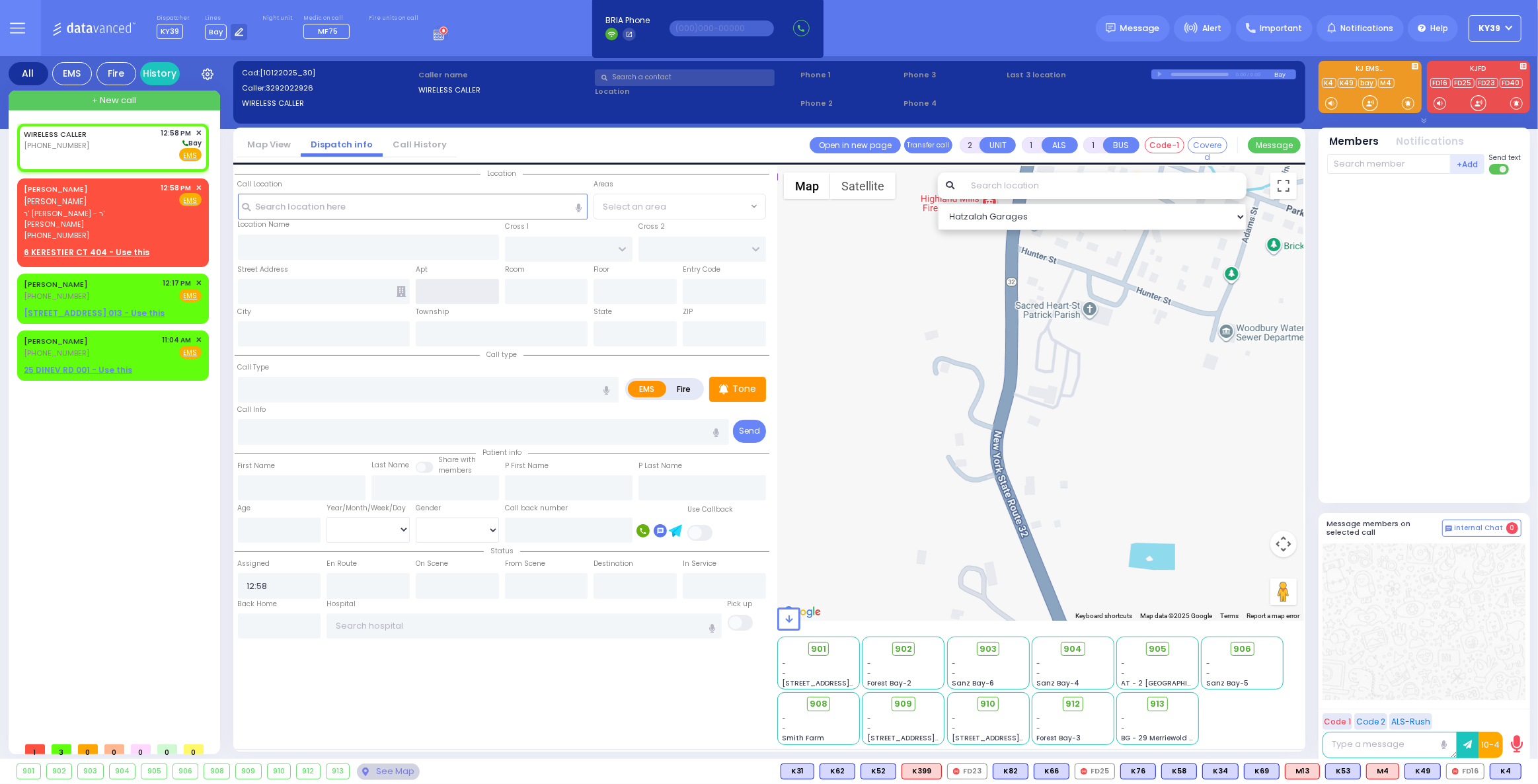
type input "6 KERESTIER CT"
type input "MONROE"
type input "10950"
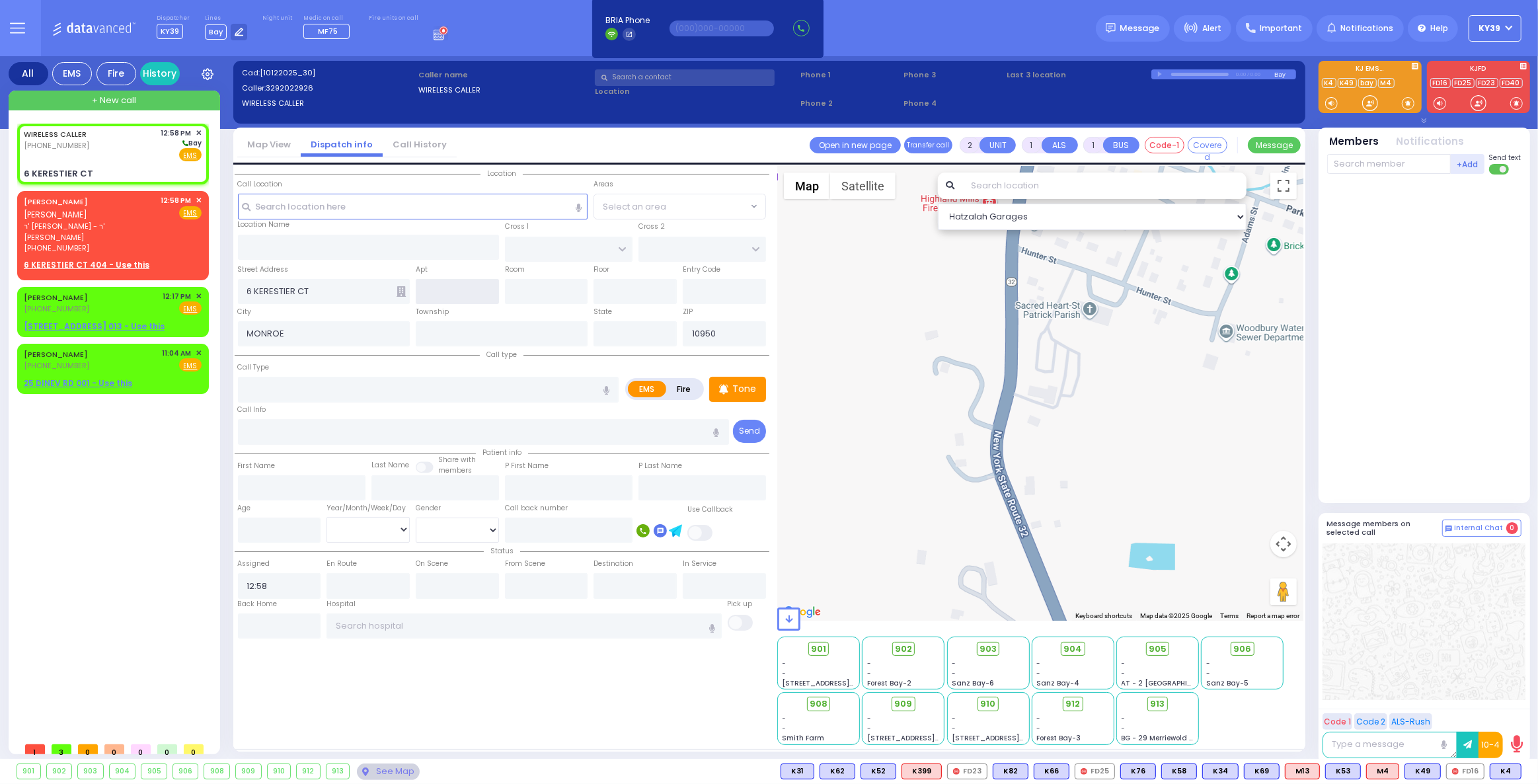
select select
radio input "true"
select select
select select "Hatzalah Garages"
select select
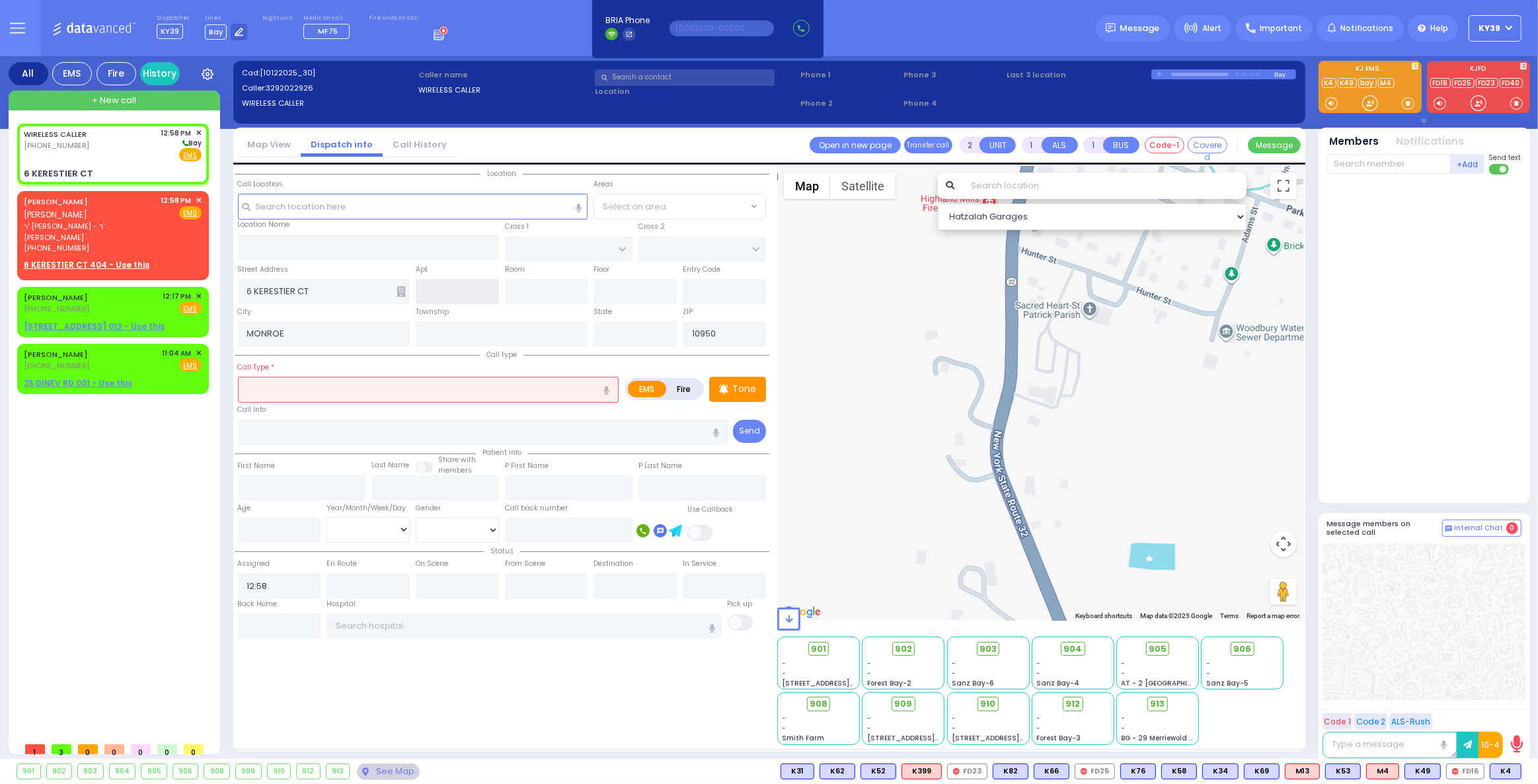
radio input "true"
select select
type input "[US_STATE]"
select select "Hatzalah Garages"
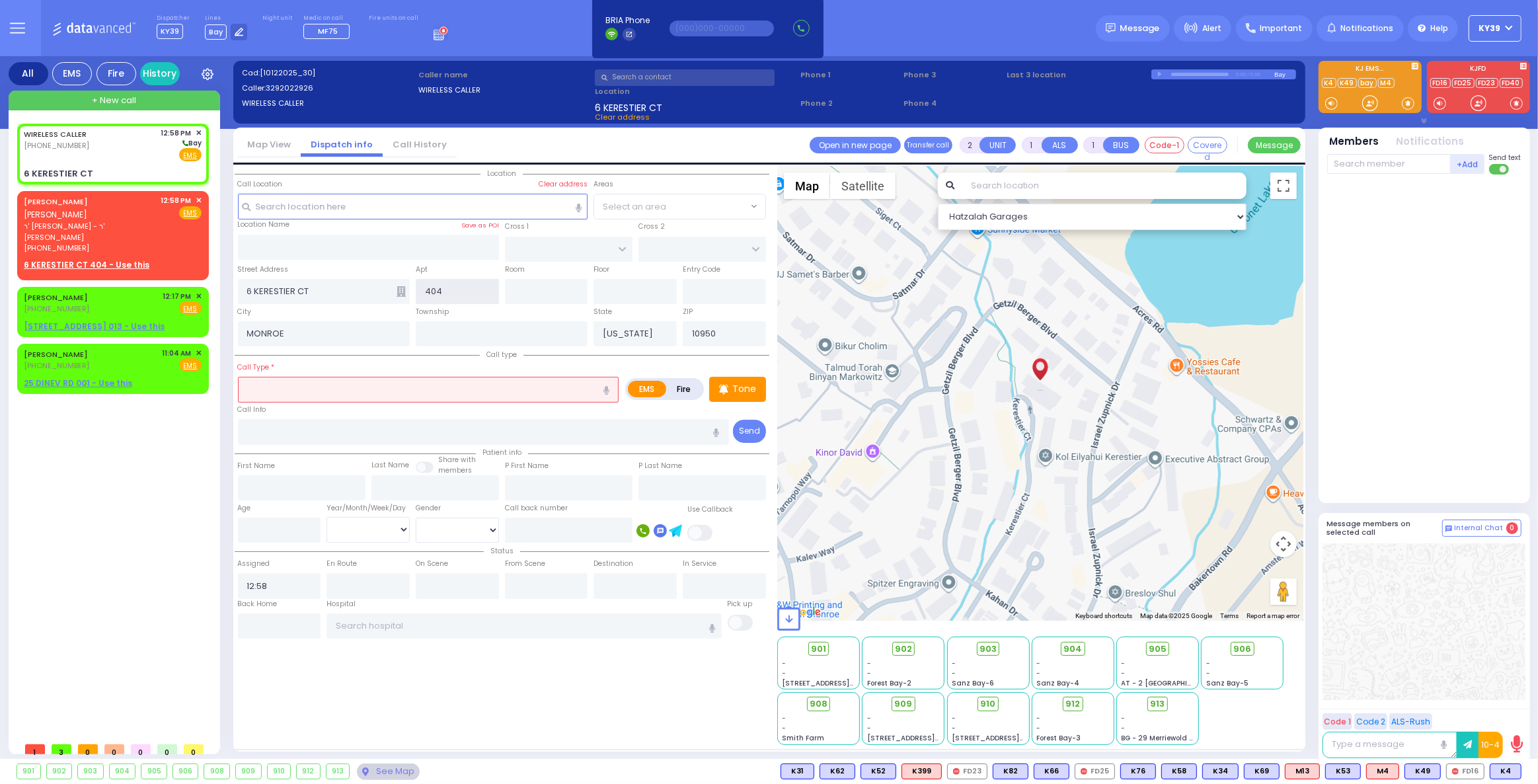
type input "404"
click at [336, 391] on input "text" at bounding box center [428, 389] width 382 height 25
select select
radio input "true"
select select
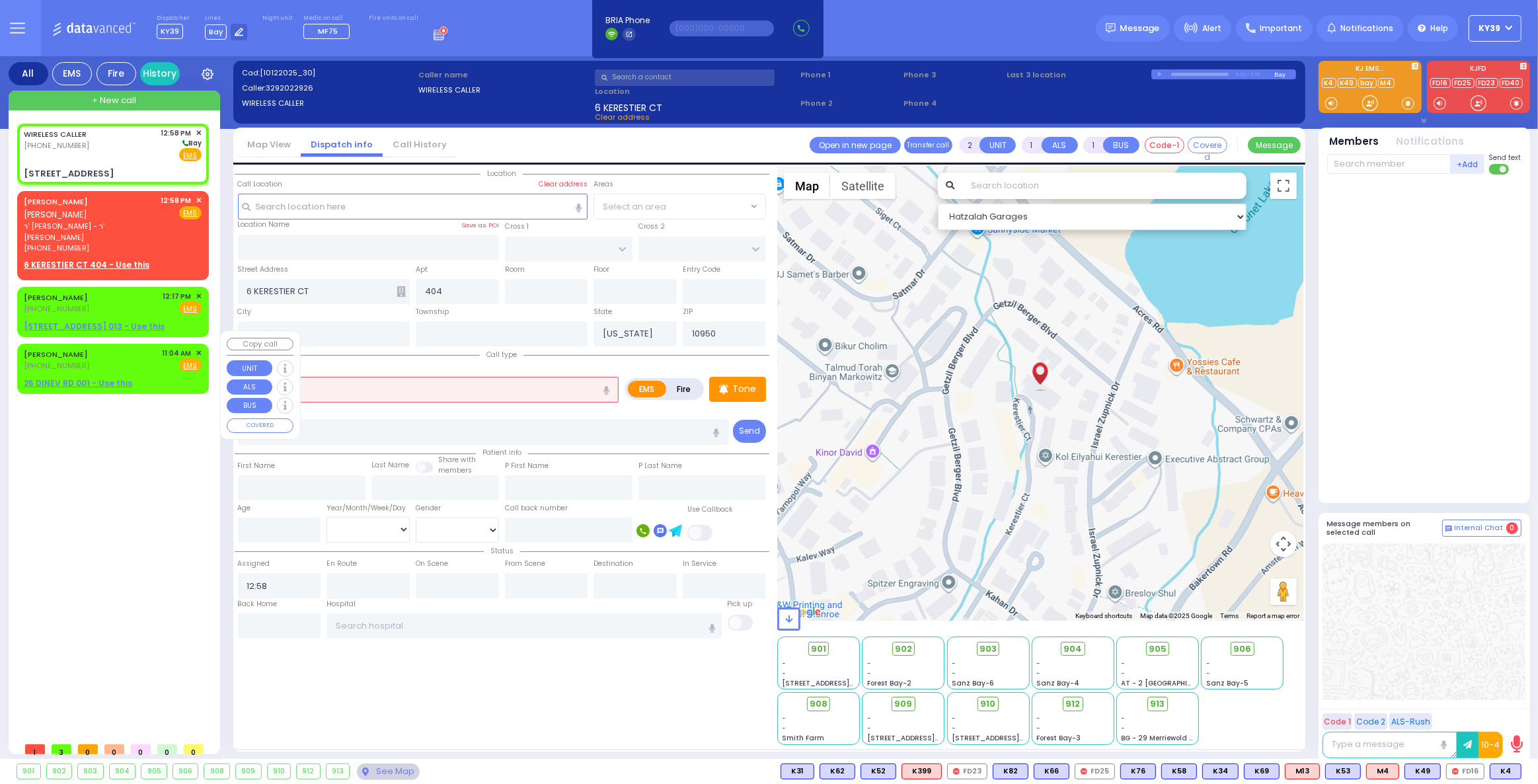
select select "Hatzalah Garages"
type input "fain"
select select
radio input "true"
select select
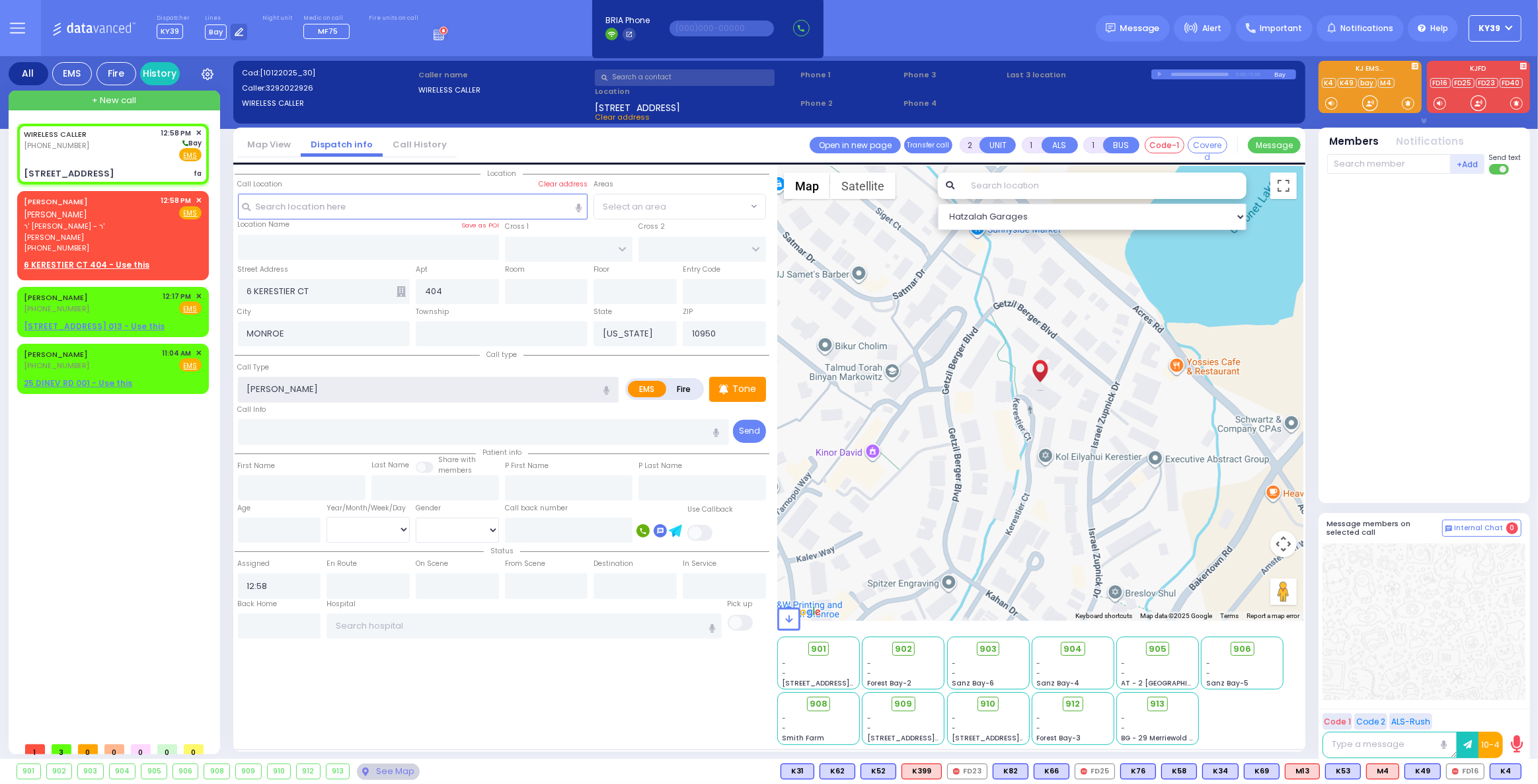
type input "faint"
select select "Hatzalah Garages"
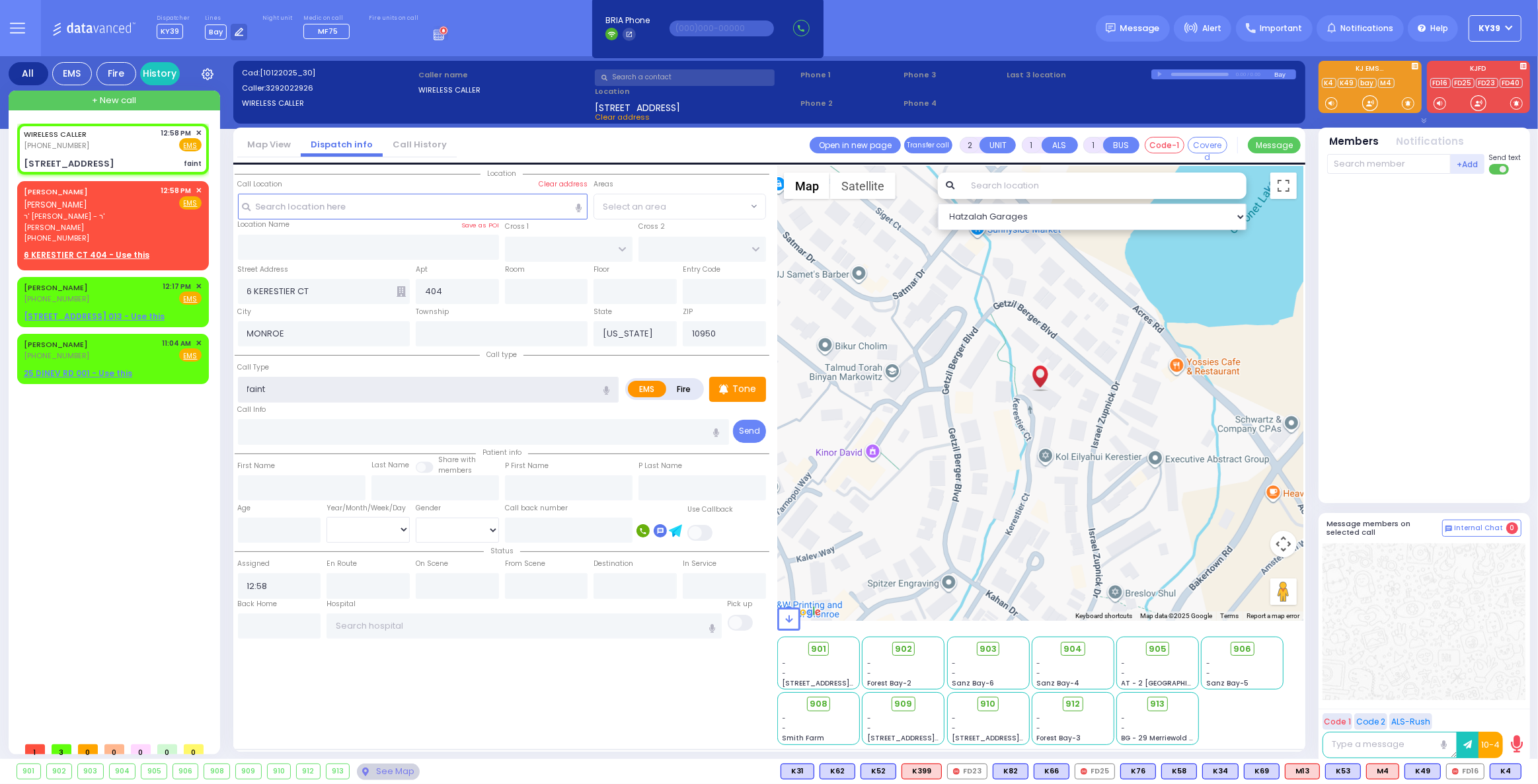
select select
radio input "true"
select select
type input "fain"
select select "Hatzalah Garages"
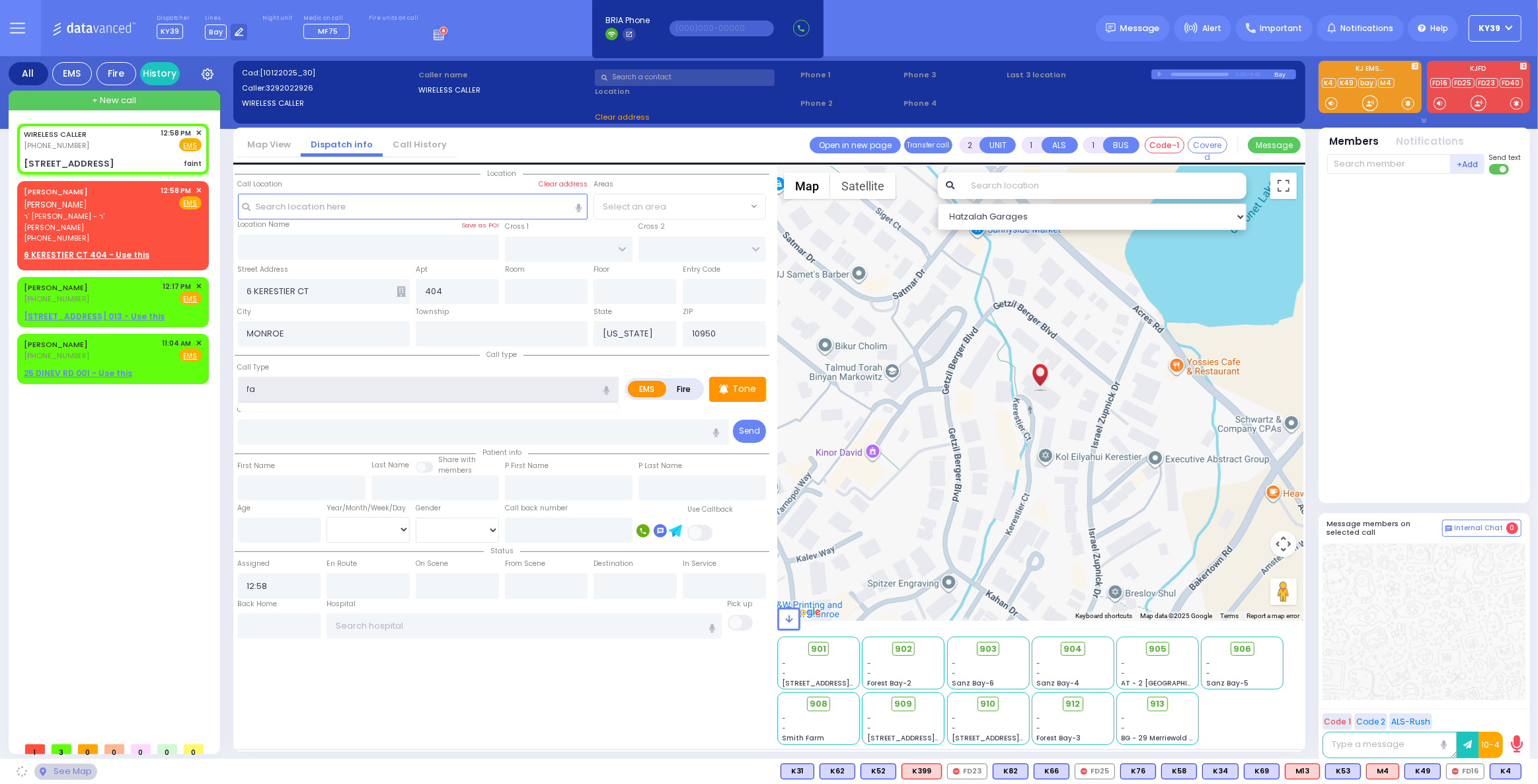
type input "f"
select select
radio input "true"
select select
select select "Hatzalah Garages"
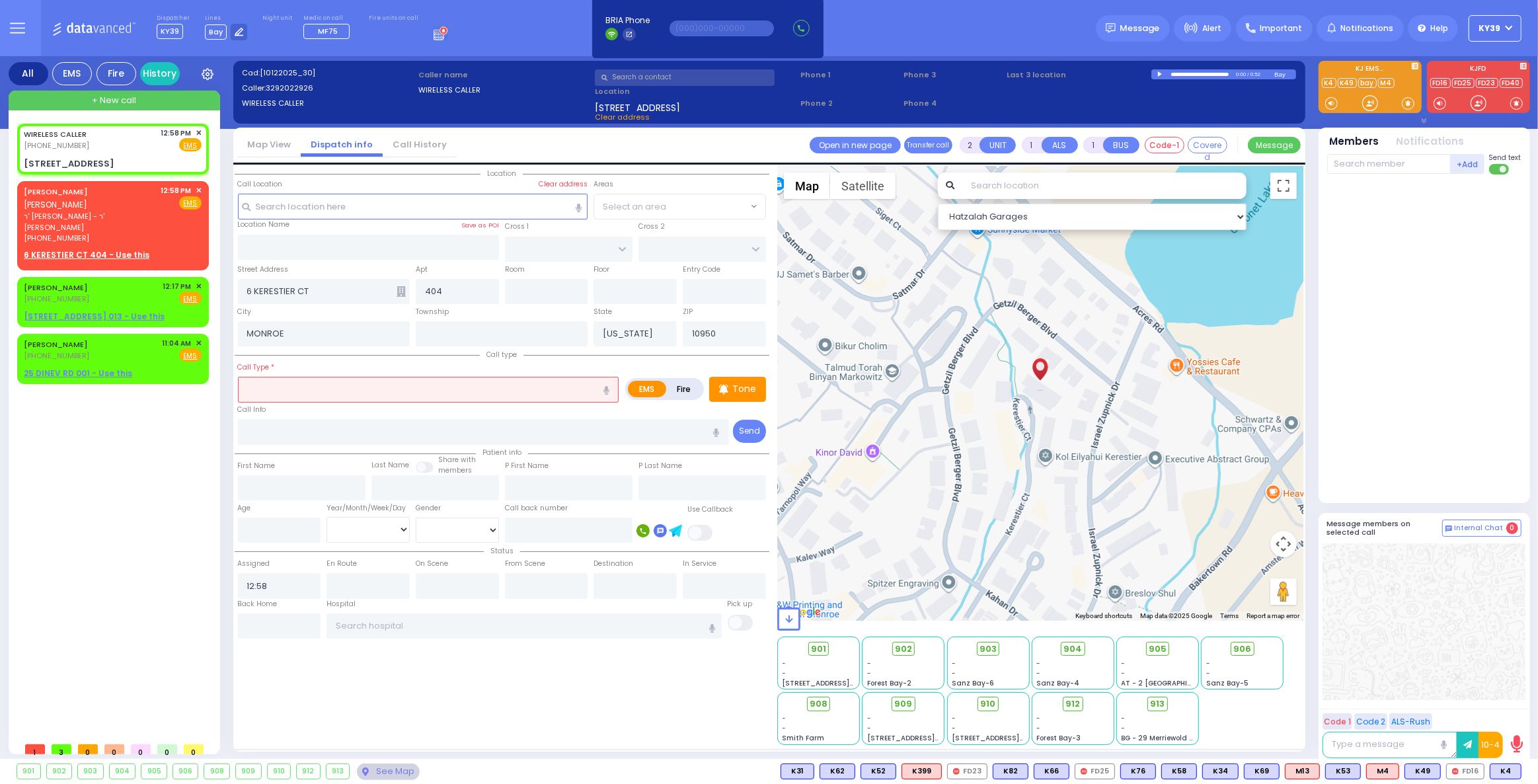
select select
radio input "true"
select select
select select "Hatzalah Garages"
type input "feanit"
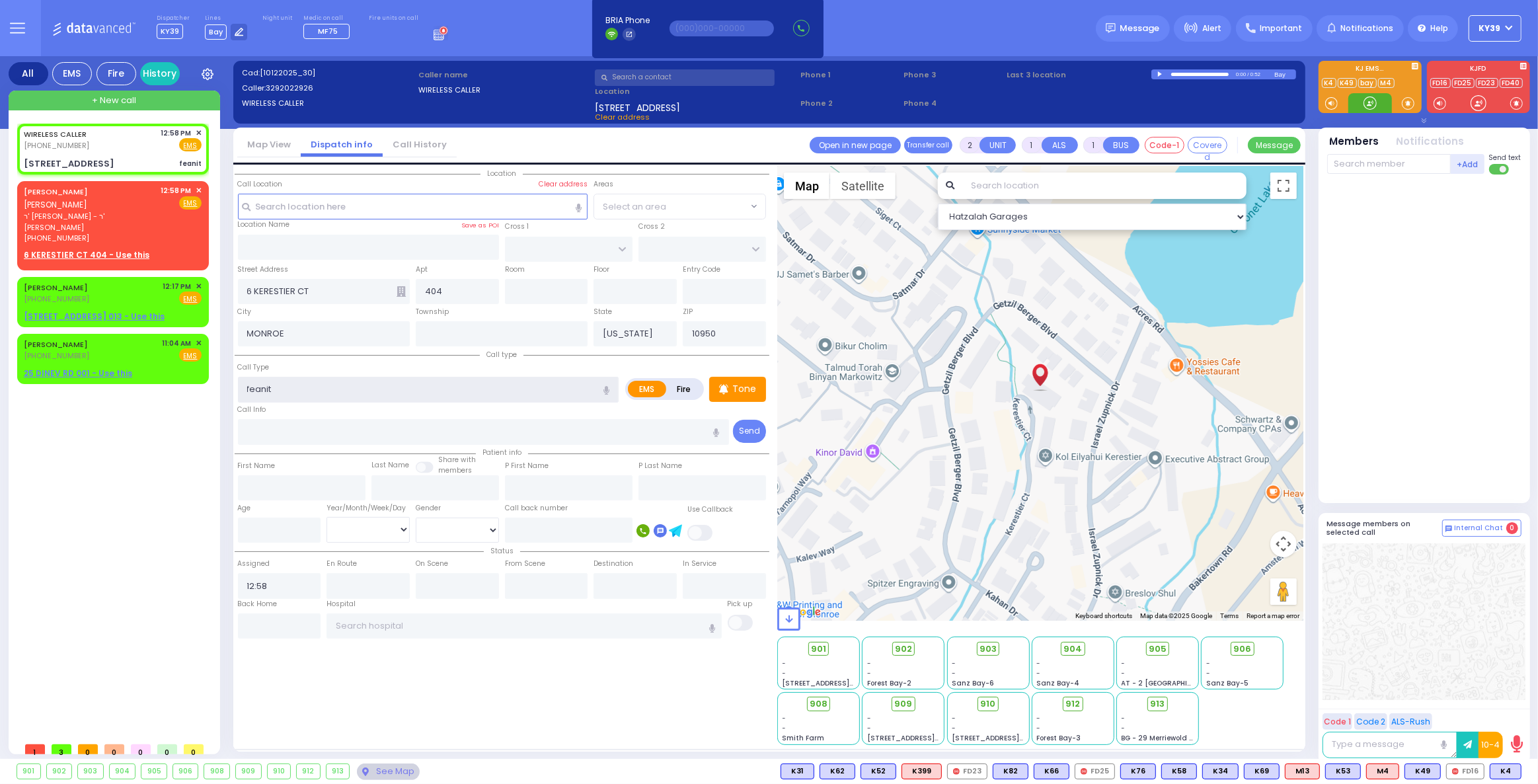
select select
radio input "true"
select select
select select "Hatzalah Garages"
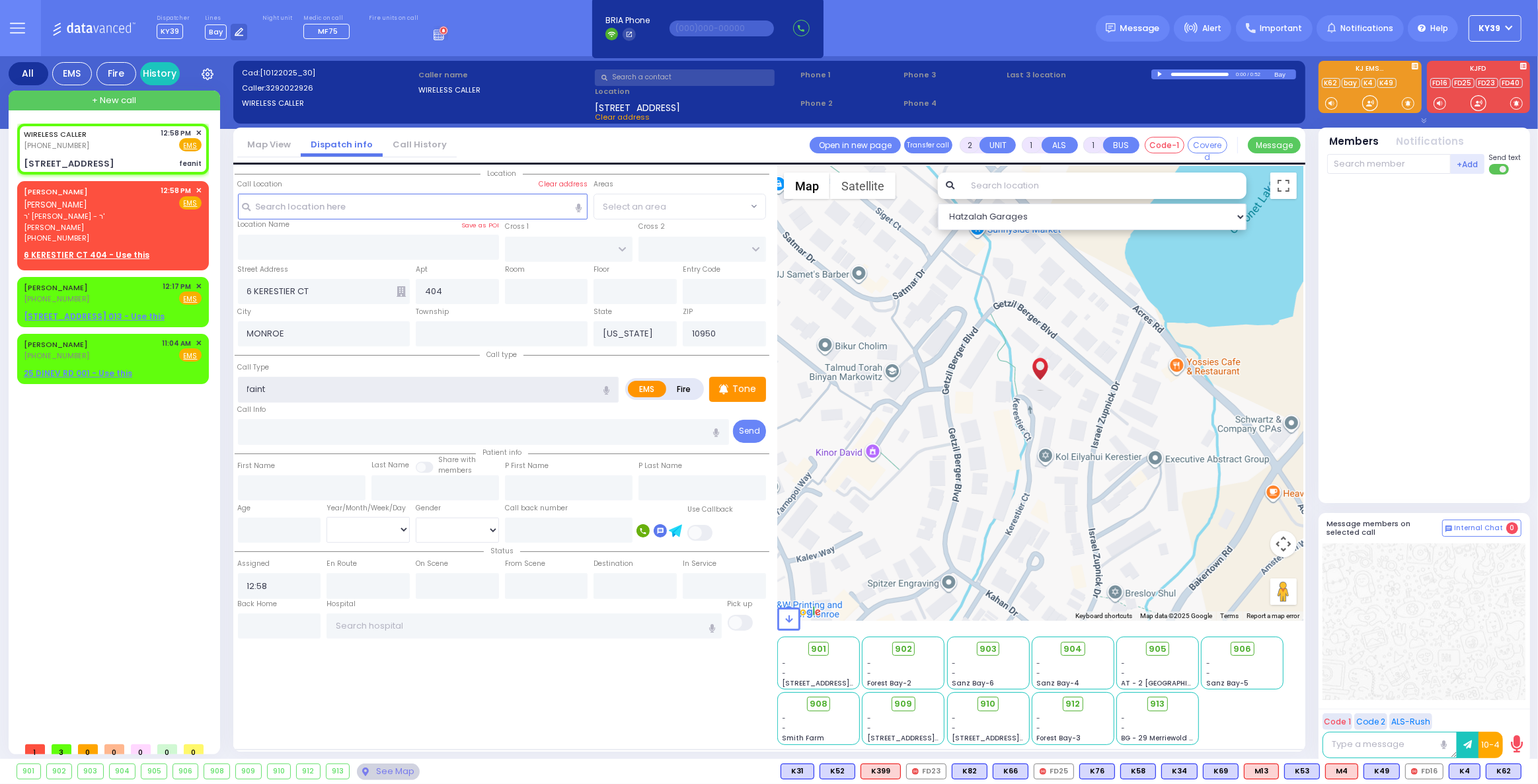
type input "faint"
click at [282, 519] on input "number" at bounding box center [280, 530] width 83 height 25
select select
radio input "true"
select select
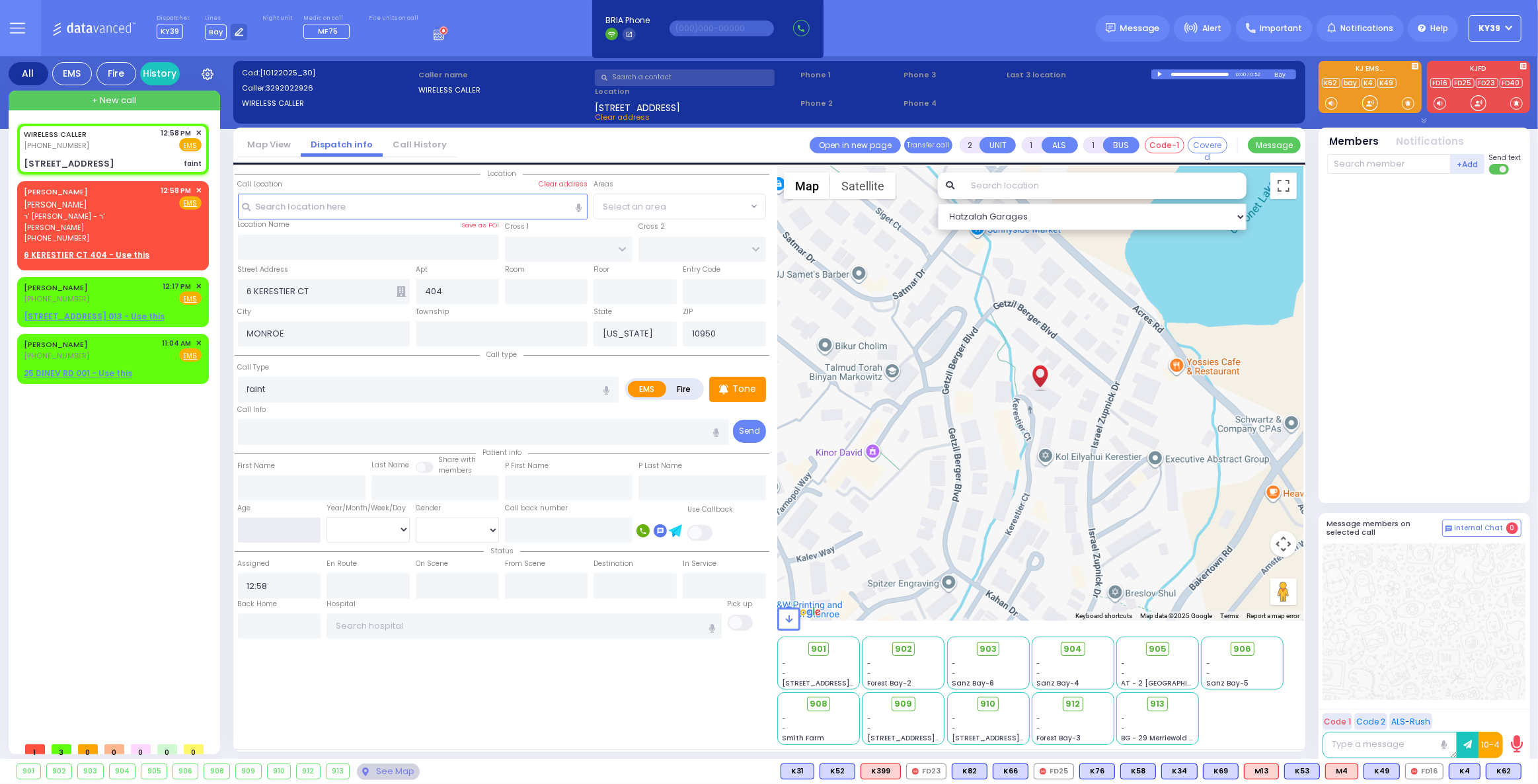
select select "Hatzalah Garages"
type input "15"
click at [381, 524] on select "Year Month Week Day" at bounding box center [368, 529] width 83 height 25
select select "Year"
click at [327, 517] on select "Year Month Week Day" at bounding box center [368, 529] width 83 height 25
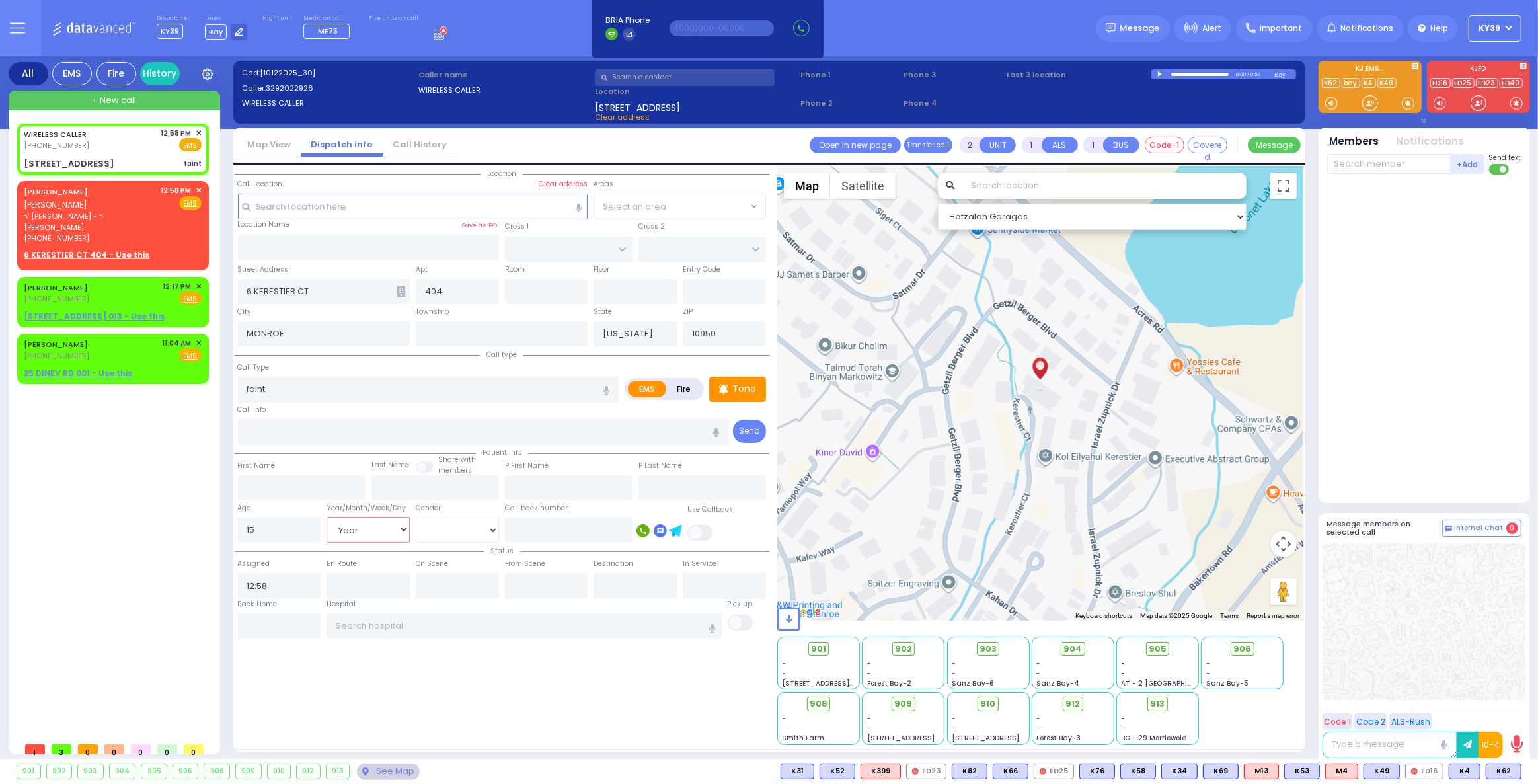
select select
radio input "true"
select select
select select "Hatzalah Garages"
click at [482, 519] on div "Gender Male Female" at bounding box center [457, 522] width 89 height 42
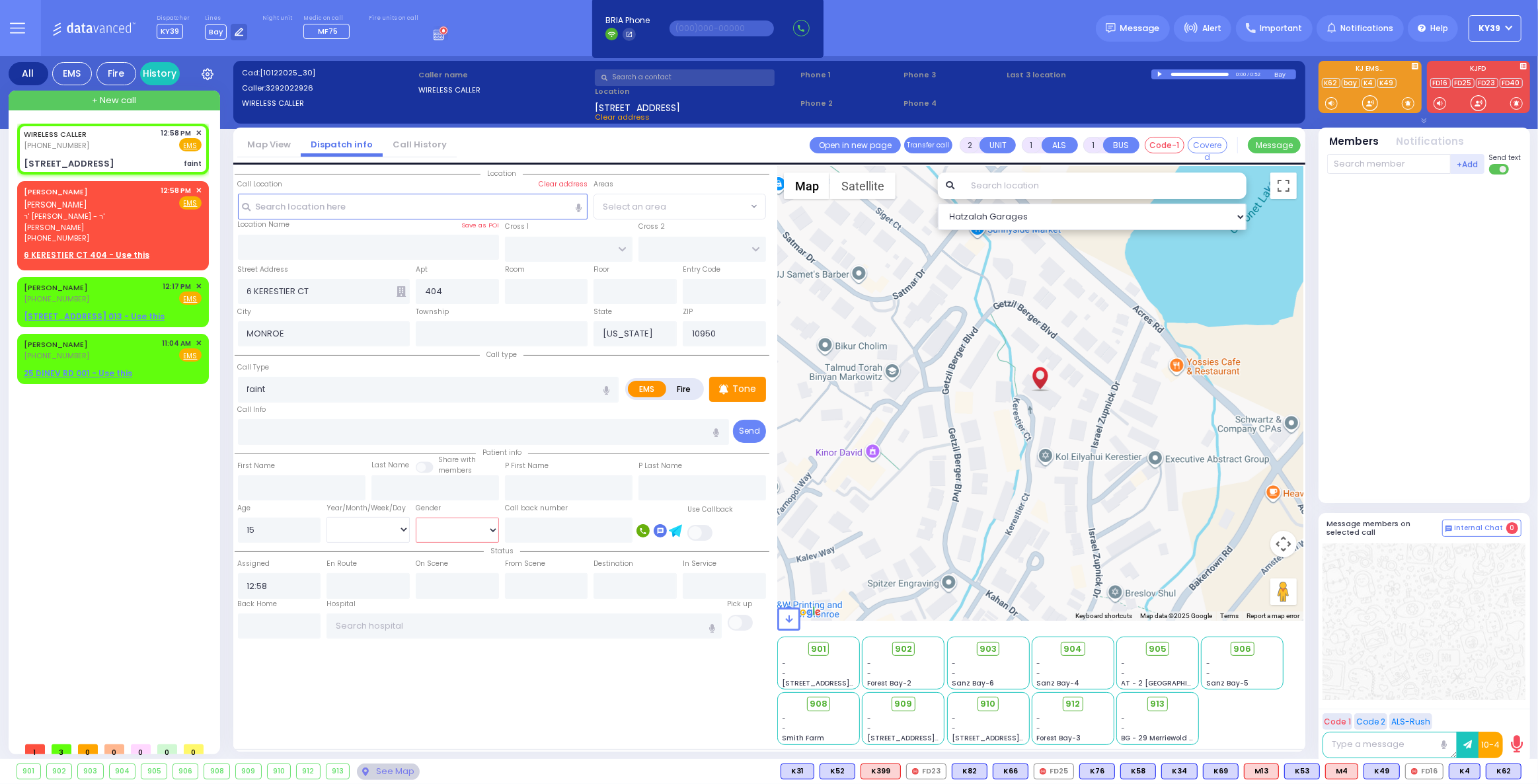
click at [480, 523] on select "Male Female" at bounding box center [458, 530] width 83 height 25
select select
radio input "true"
select select "Year"
select select "Hatzalah Garages"
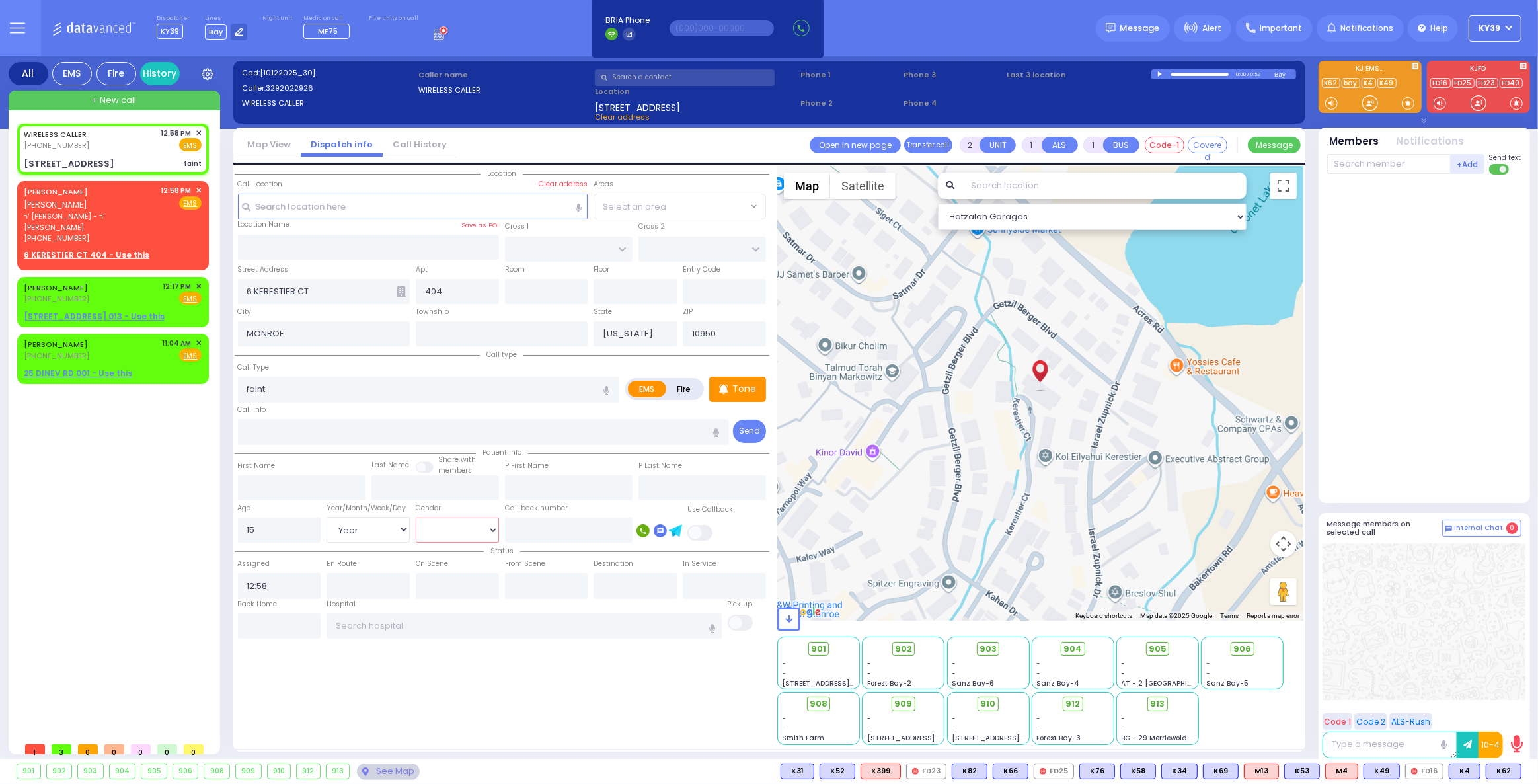
select select "[DEMOGRAPHIC_DATA]"
click at [416, 518] on select "Male Female" at bounding box center [458, 530] width 83 height 25
select select
radio input "true"
select select "Year"
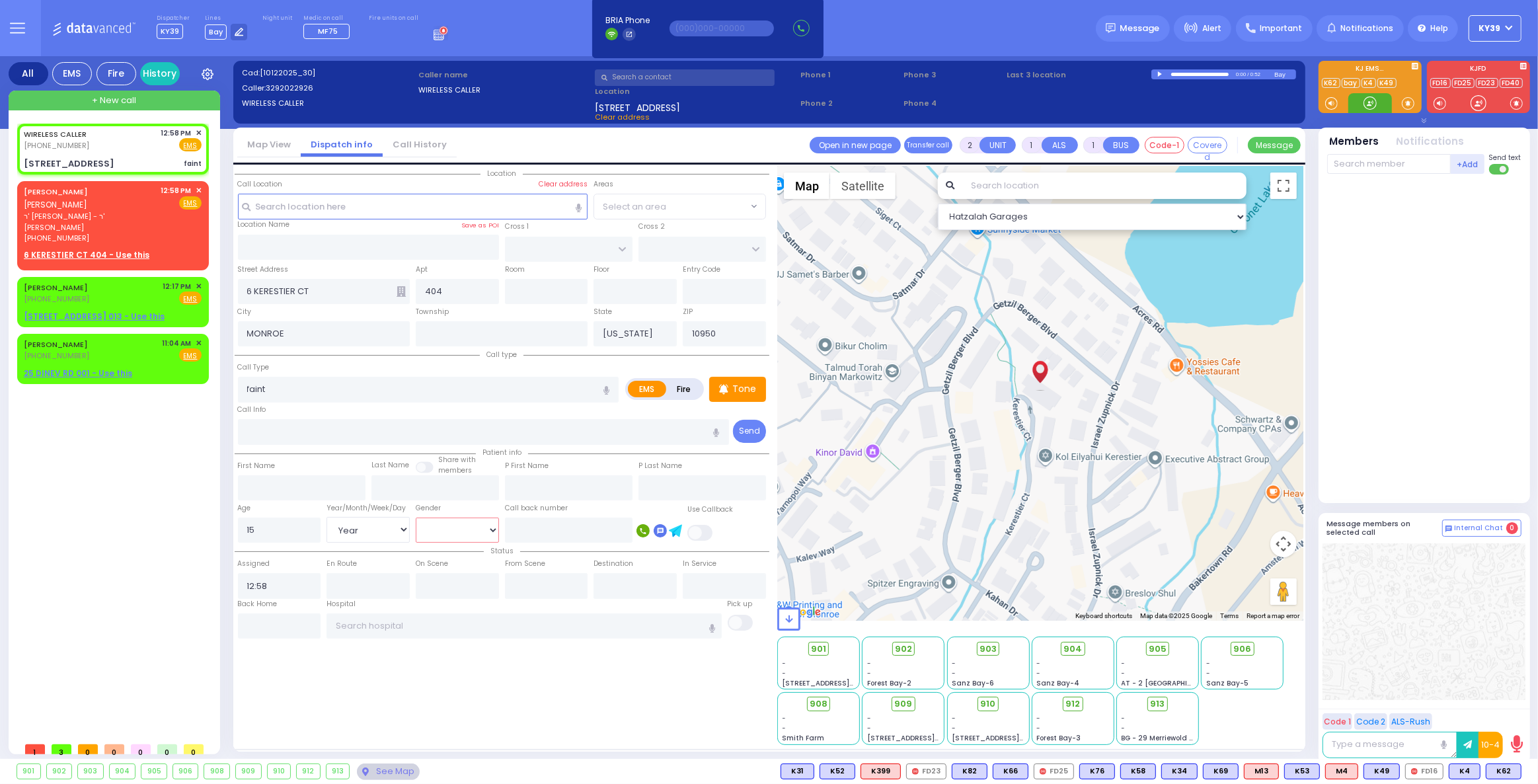
select select "[DEMOGRAPHIC_DATA]"
select select "Hatzalah Garages"
click at [123, 142] on div "WIRELESS CALLER (329) 202-2926 12:58 PM ✕ Fire EMS" at bounding box center [112, 139] width 178 height 24
select select
radio input "true"
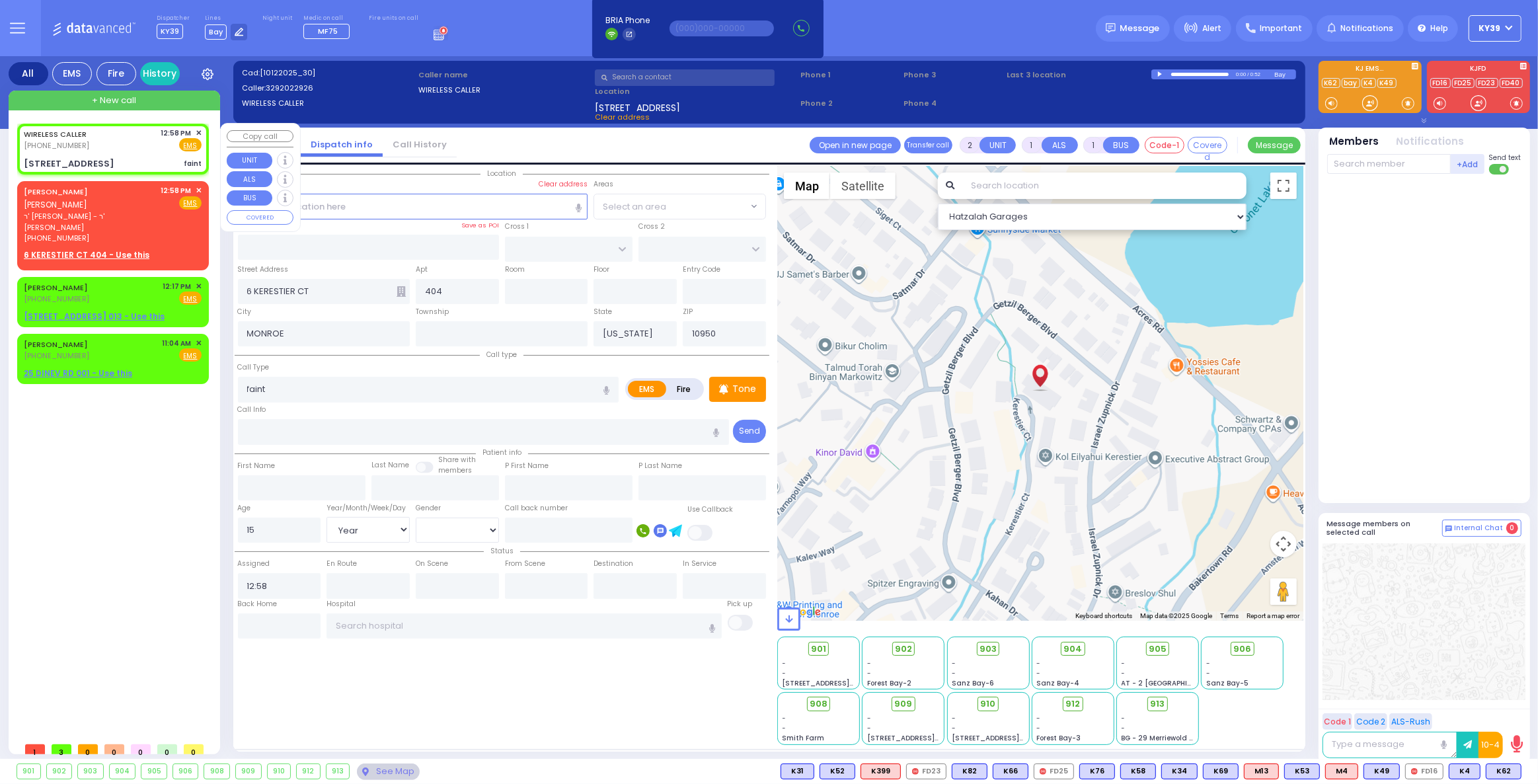
select select "Year"
select select "[DEMOGRAPHIC_DATA]"
select select "Hatzalah Garages"
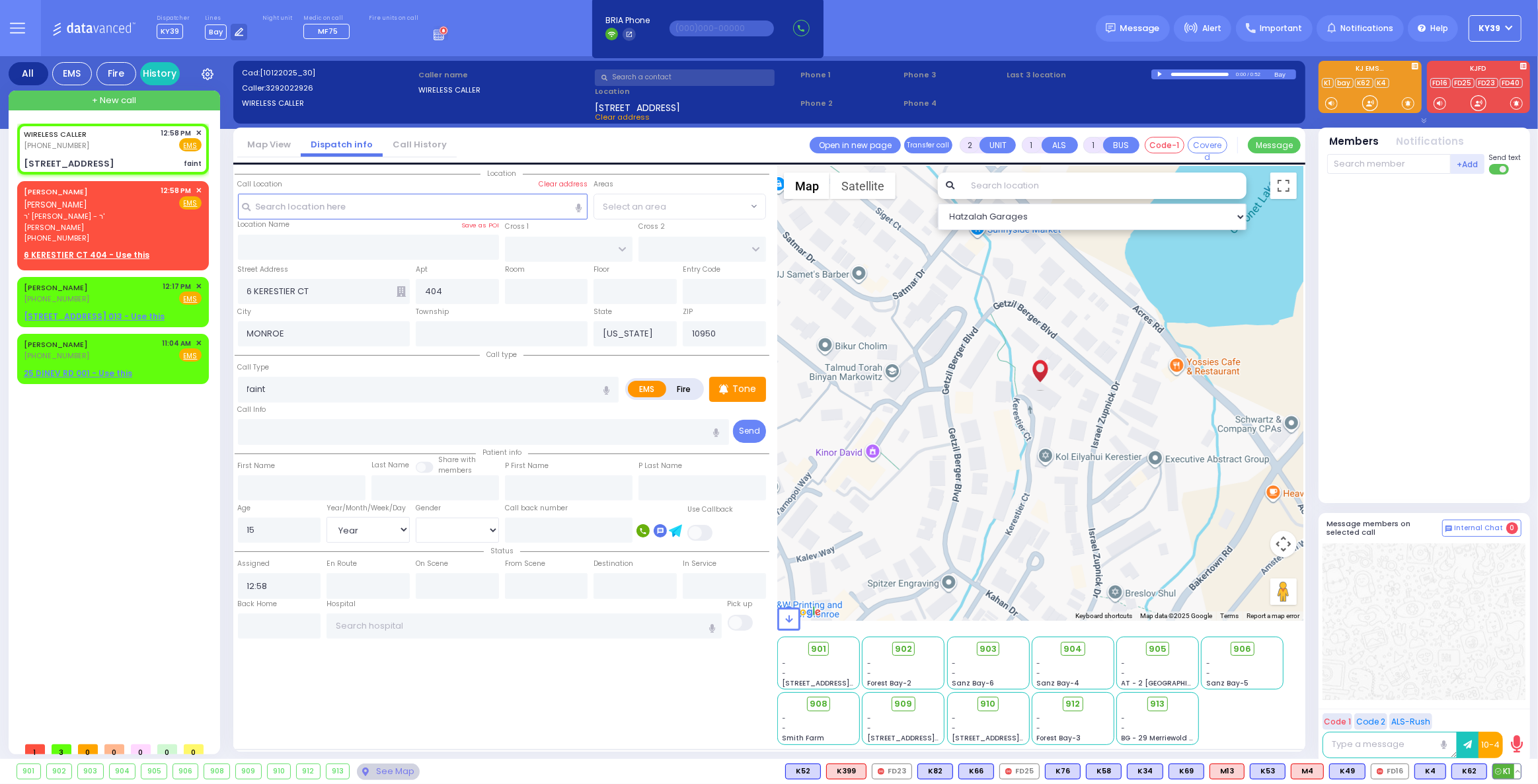
drag, startPoint x: 1507, startPoint y: 766, endPoint x: 1402, endPoint y: 748, distance: 106.5
click at [0, 0] on span "K1" at bounding box center [0, 0] width 0 height 0
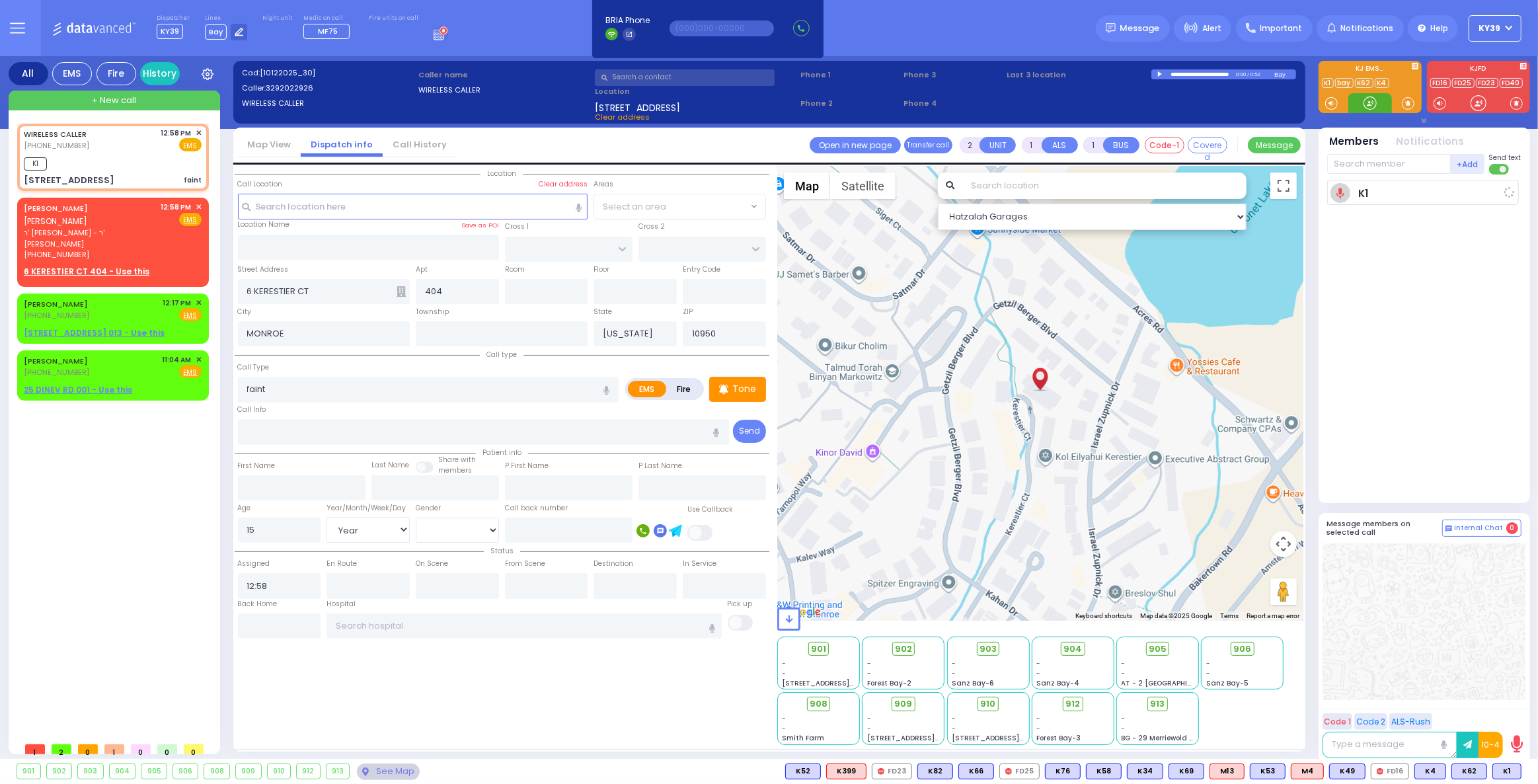
select select
radio input "true"
select select "Year"
select select "[DEMOGRAPHIC_DATA]"
type input "12:59"
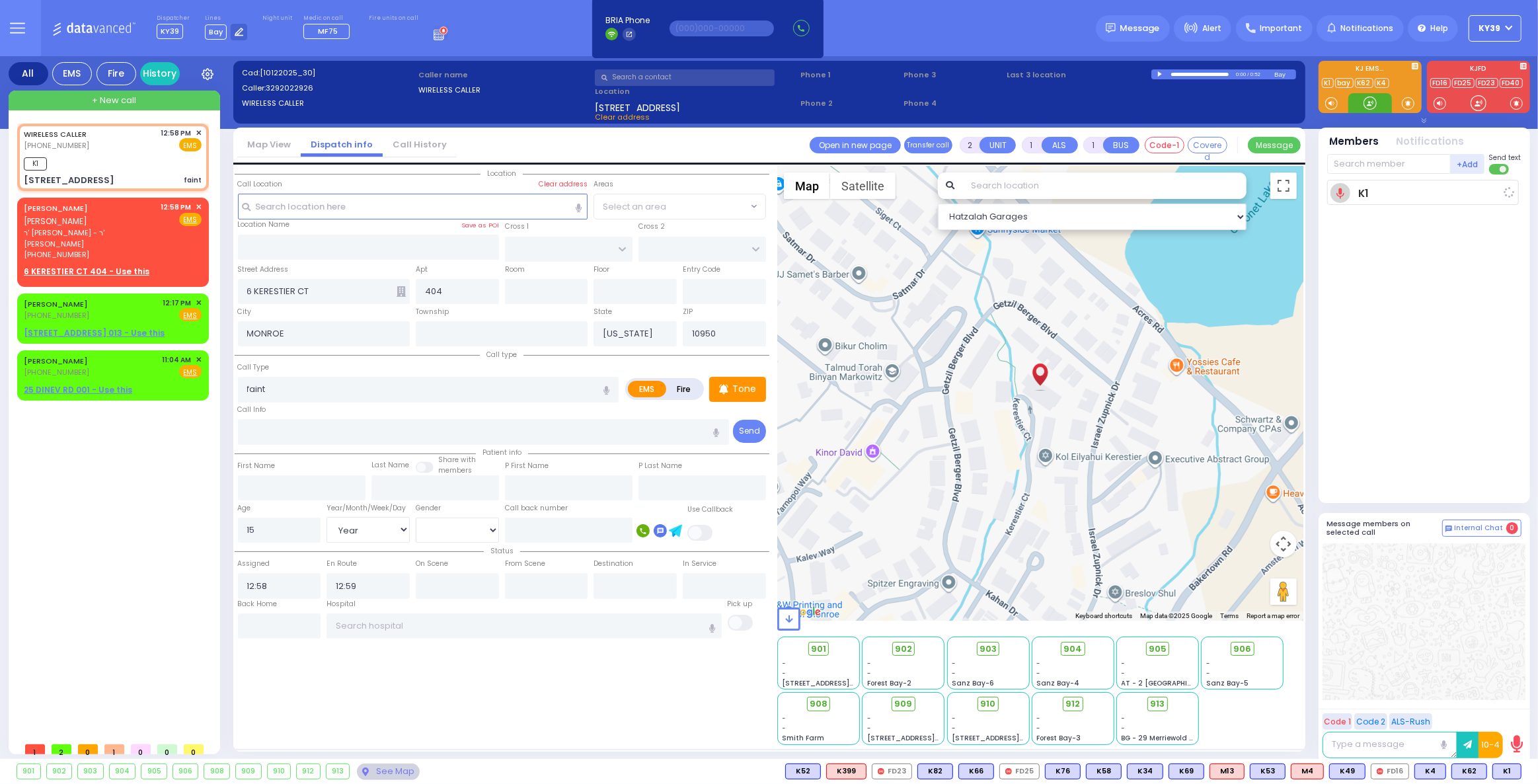
select select "Hatzalah Garages"
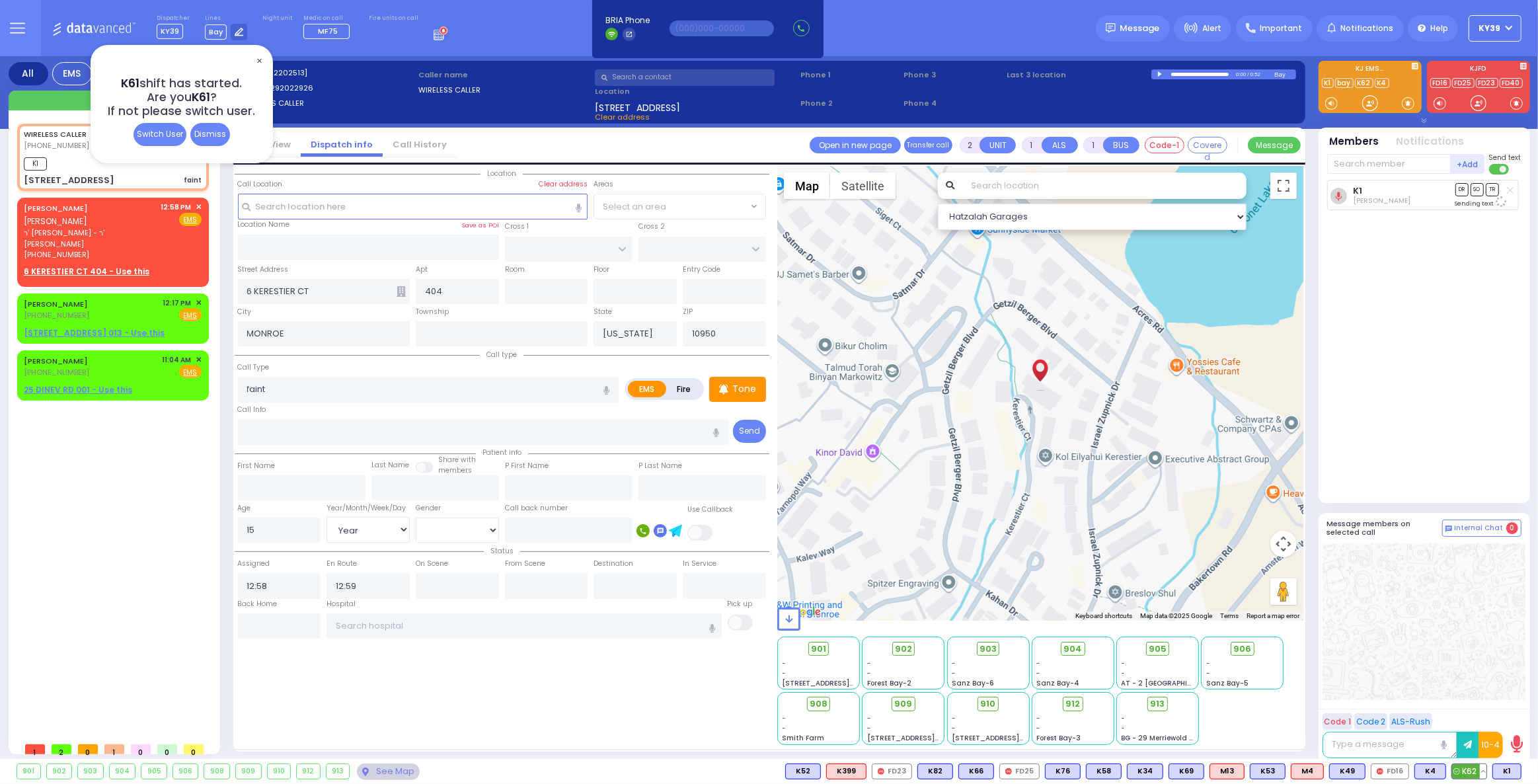
click at [1471, 765] on span "K62" at bounding box center [1469, 771] width 34 height 15
select select
radio input "true"
select select "Year"
select select "[DEMOGRAPHIC_DATA]"
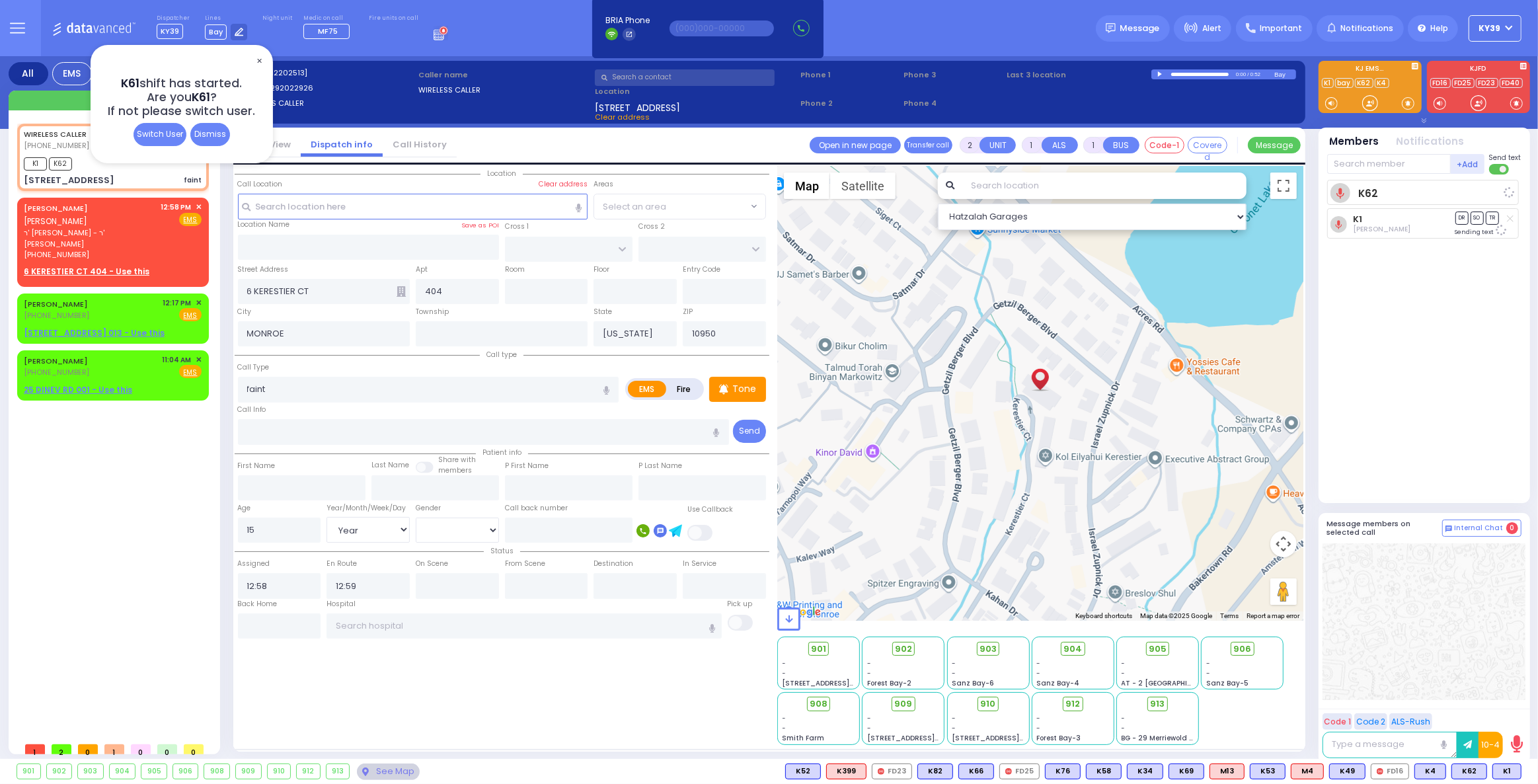
select select "Hatzalah Garages"
click at [261, 61] on span "✕" at bounding box center [259, 61] width 11 height 15
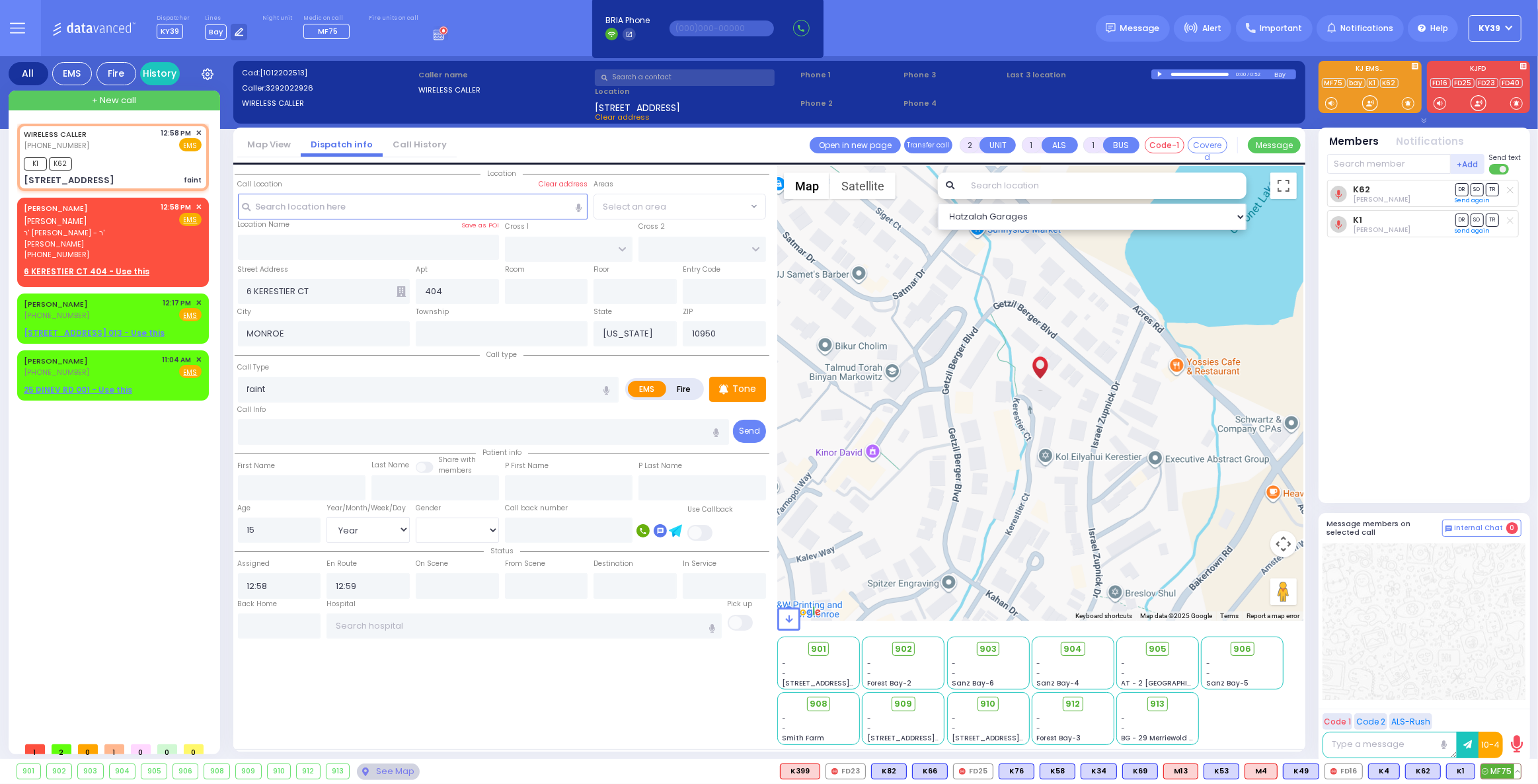
click at [1505, 767] on span "MF75" at bounding box center [1501, 771] width 40 height 15
select select
radio input "true"
select select "Year"
select select "[DEMOGRAPHIC_DATA]"
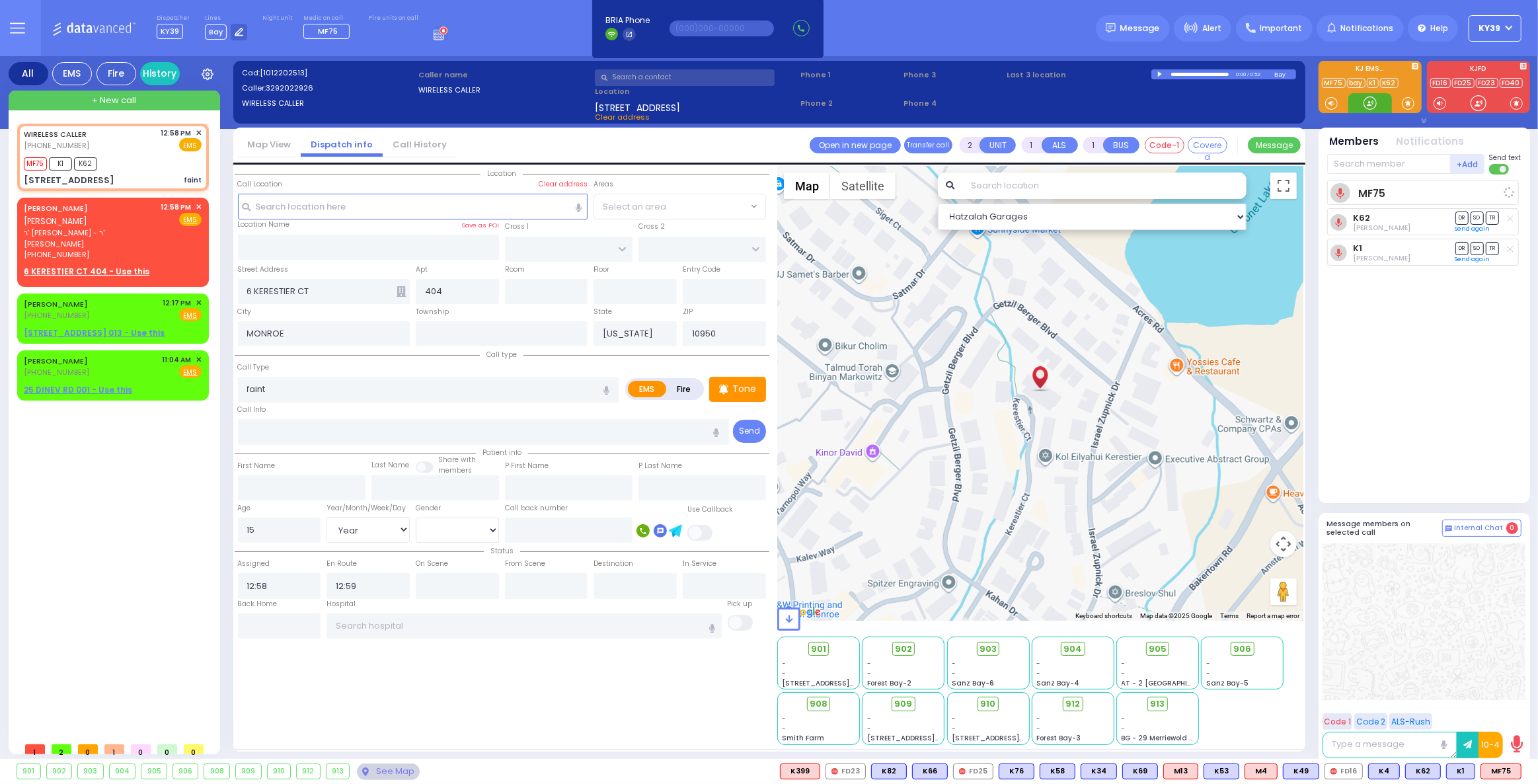
select select "Hatzalah Garages"
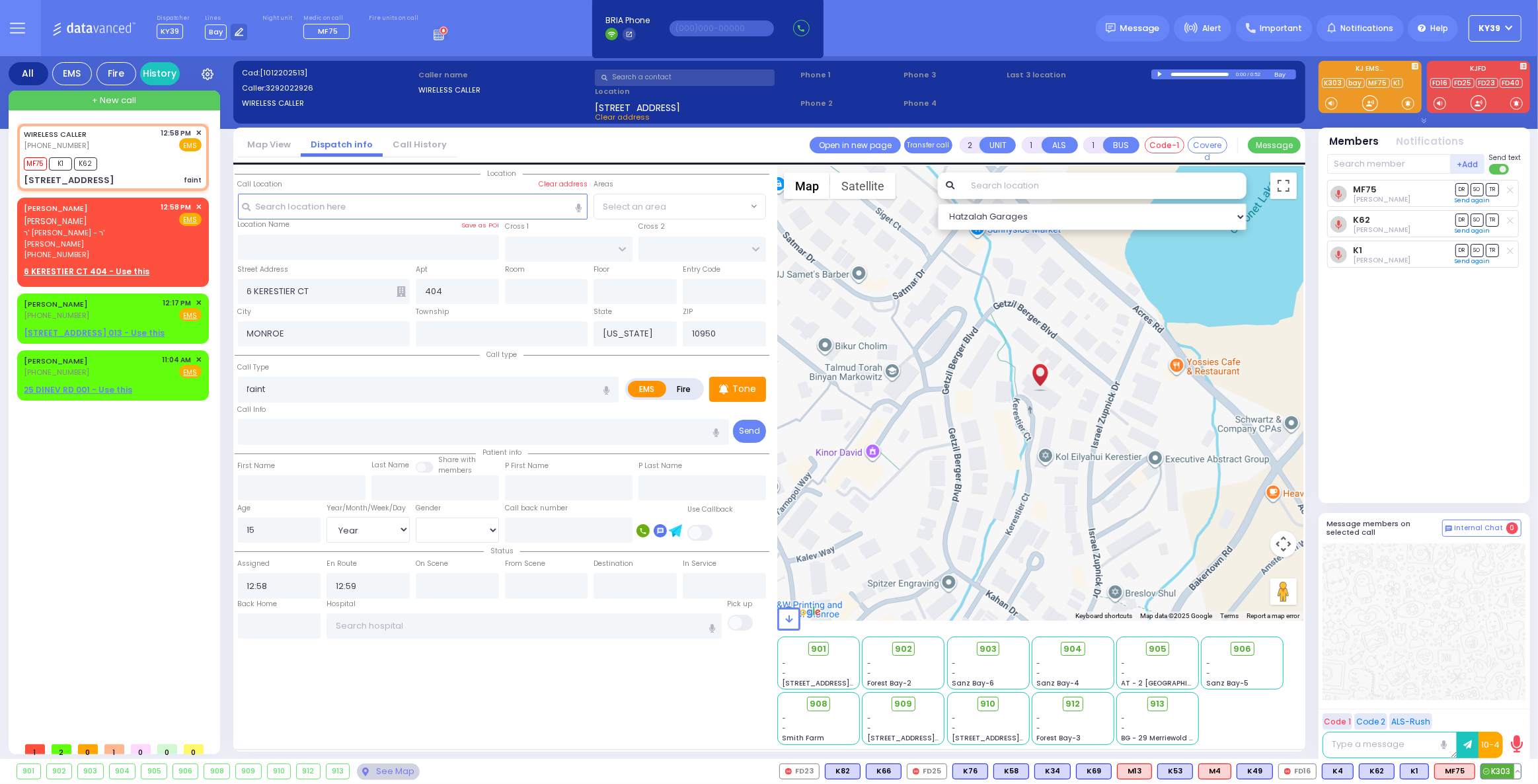
click at [1518, 775] on button at bounding box center [1518, 771] width 7 height 15
click at [1506, 712] on icon at bounding box center [1508, 713] width 14 height 14
click at [1463, 770] on span "K81" at bounding box center [1463, 771] width 32 height 15
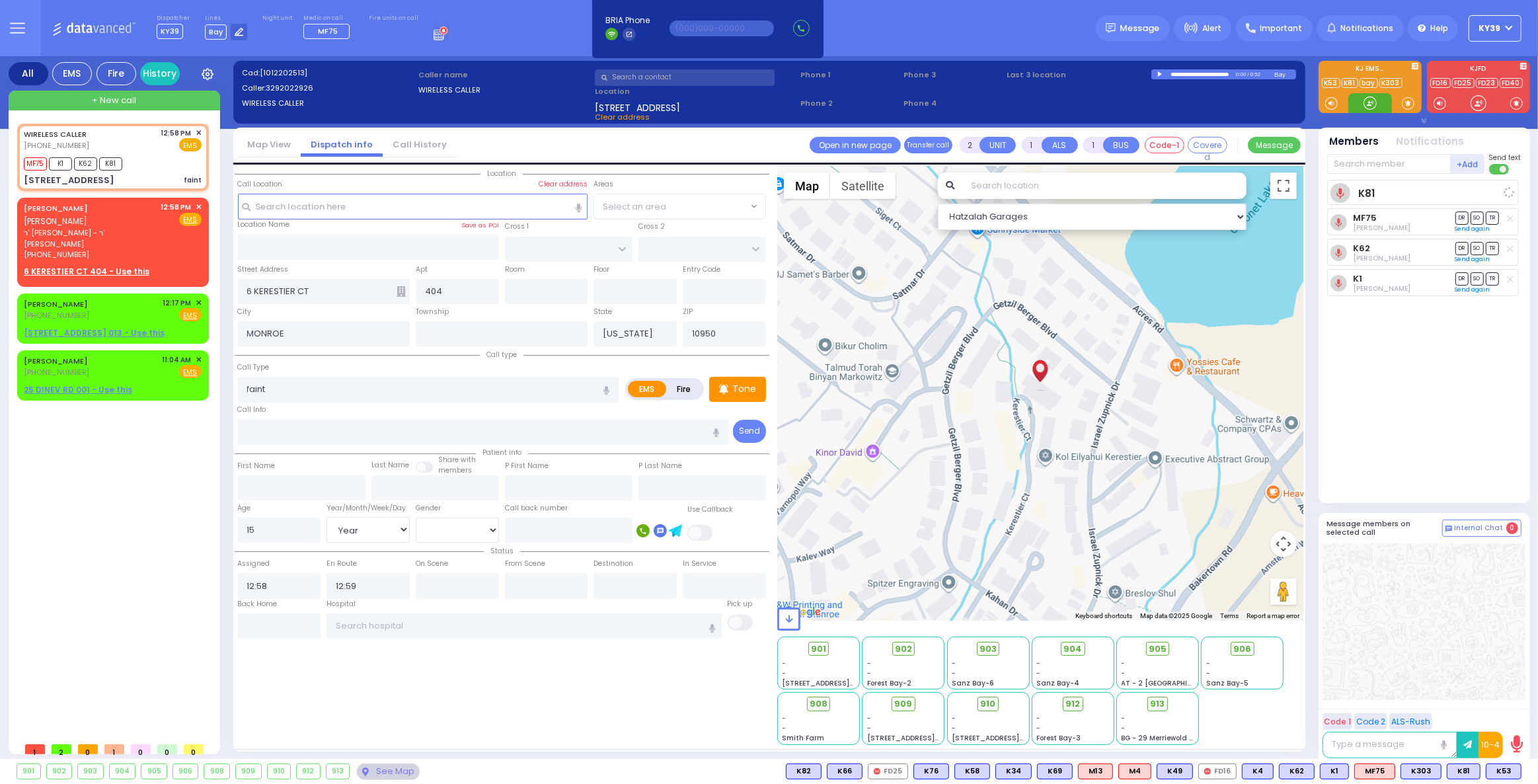
select select
radio input "true"
select select "Year"
select select "[DEMOGRAPHIC_DATA]"
select select "Hatzalah Garages"
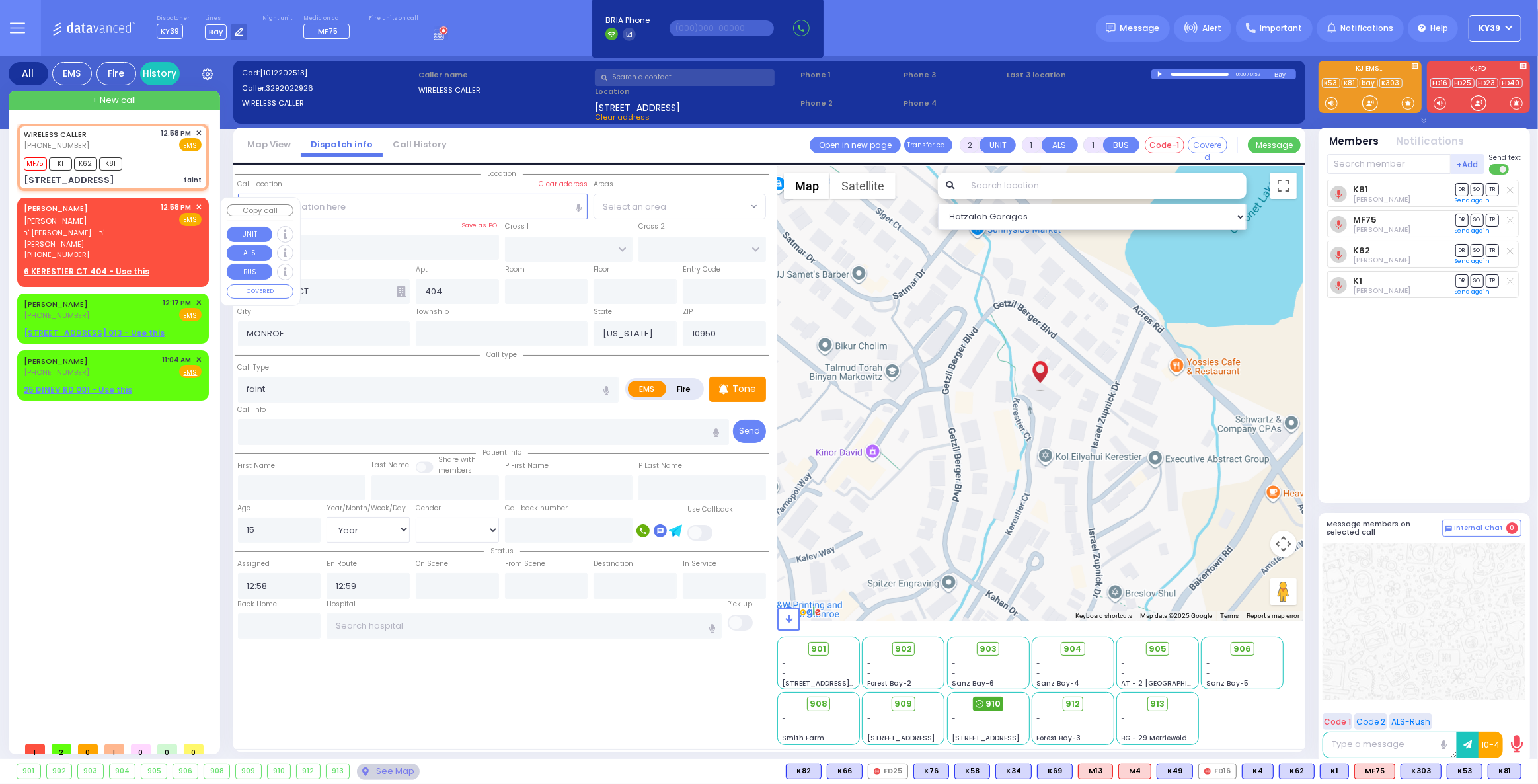
click at [994, 703] on span "910" at bounding box center [993, 704] width 15 height 13
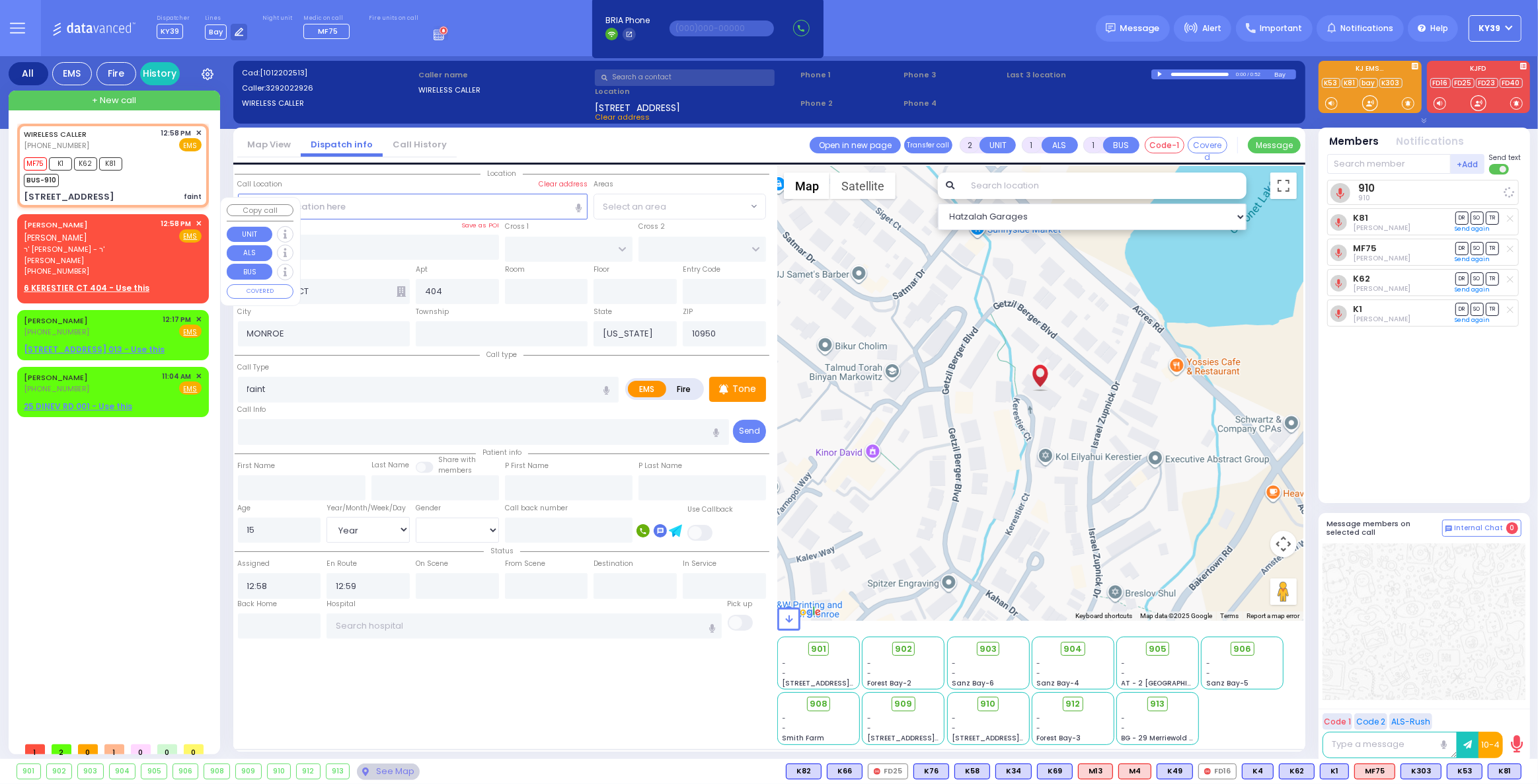
select select
radio input "true"
select select "Year"
select select "[DEMOGRAPHIC_DATA]"
select select "Hatzalah Garages"
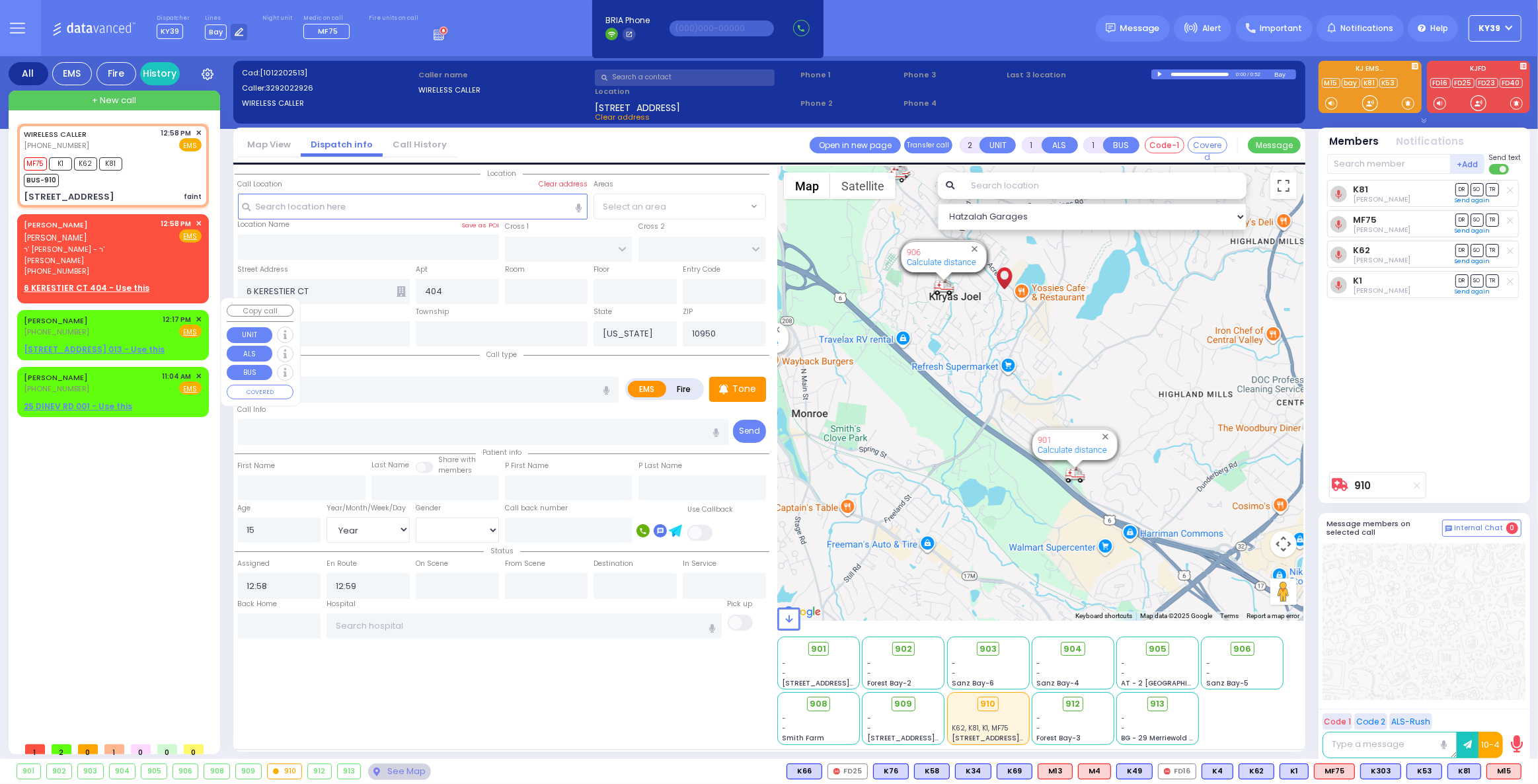
click at [199, 314] on span "✕" at bounding box center [198, 319] width 6 height 11
drag, startPoint x: 118, startPoint y: 323, endPoint x: 136, endPoint y: 323, distance: 18.0
click at [93, 327] on div "[PHONE_NUMBER]" at bounding box center [58, 332] width 69 height 11
select select
radio input "true"
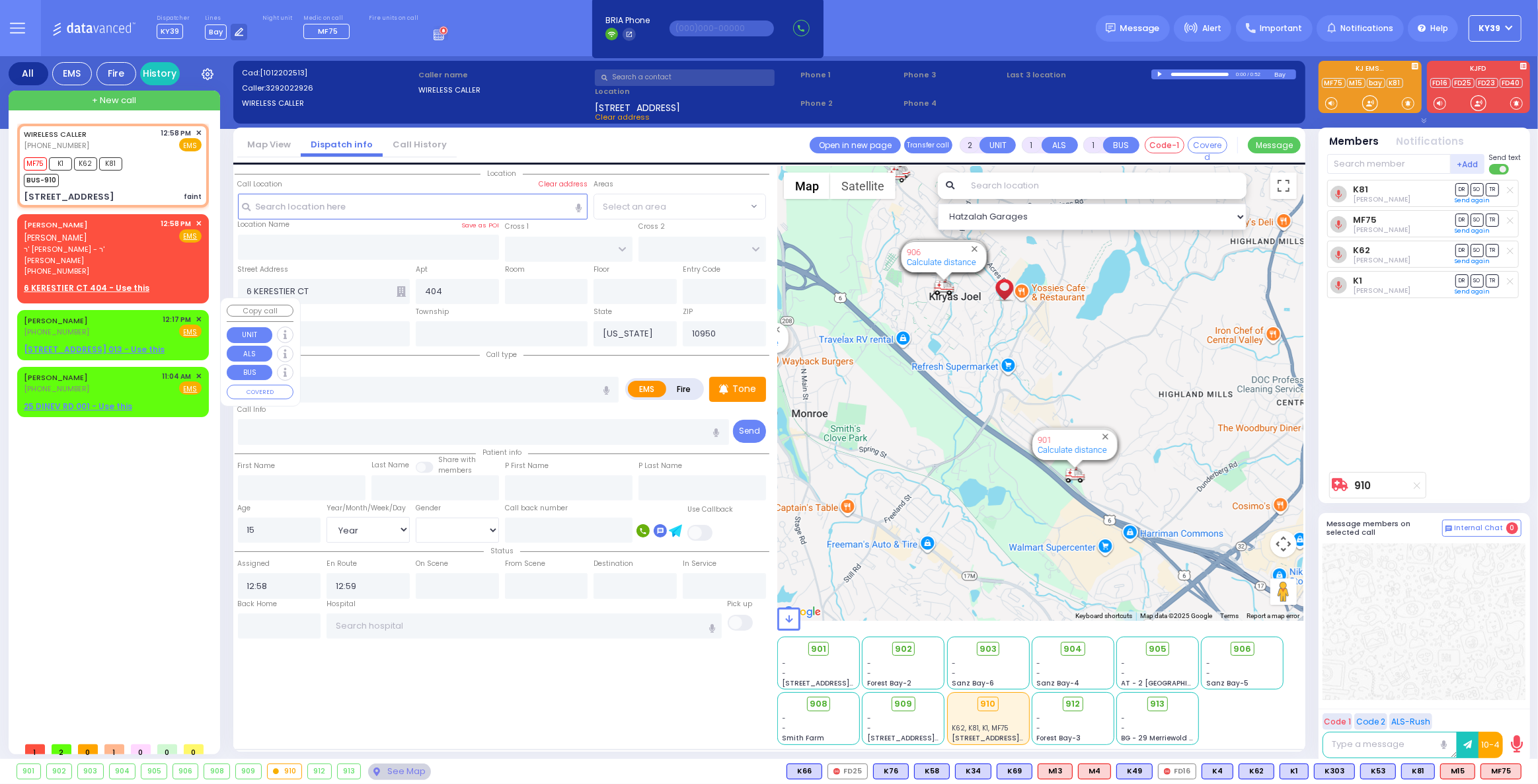
type input "[PERSON_NAME]"
select select
type input "12:17"
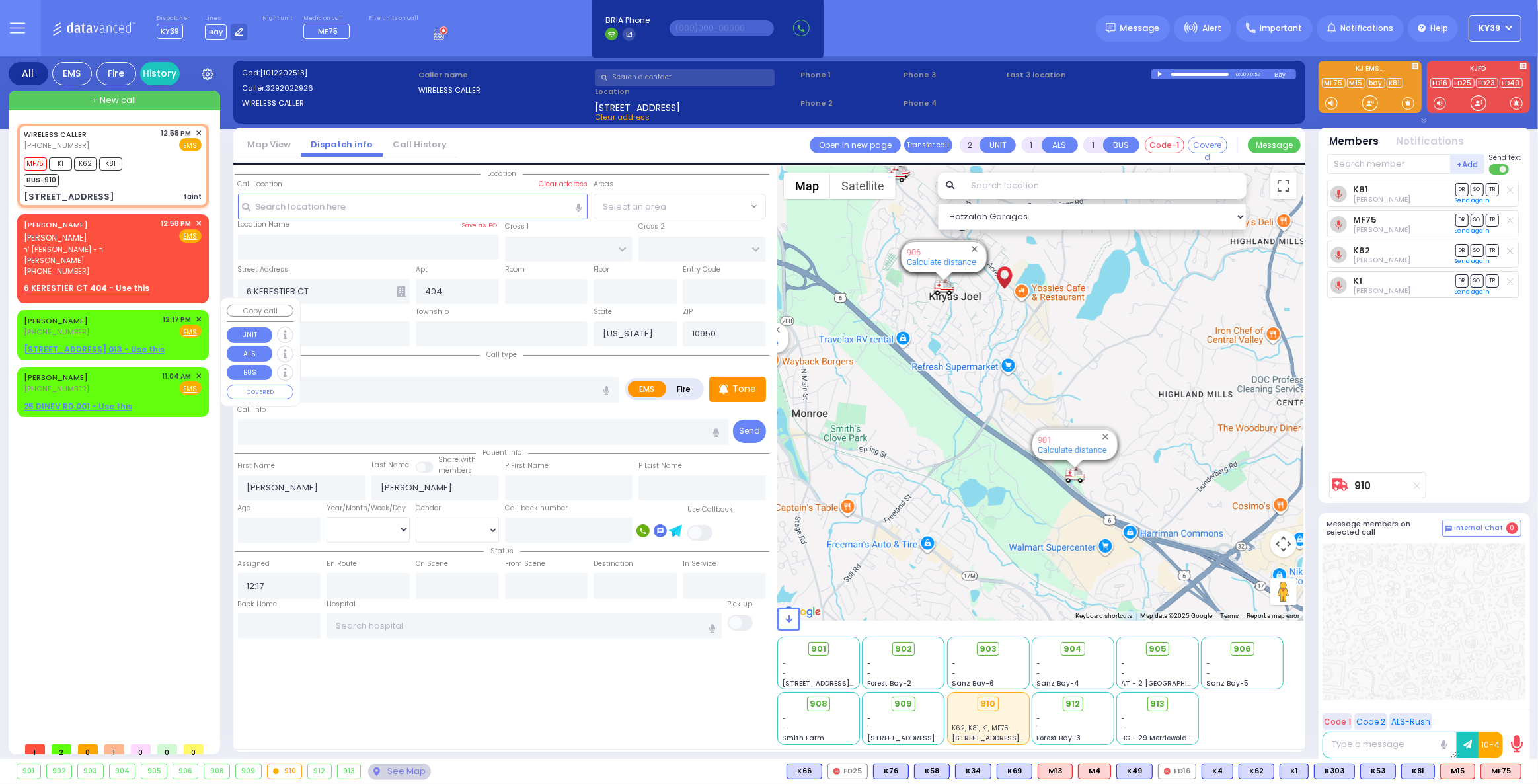
select select "Hatzalah Garages"
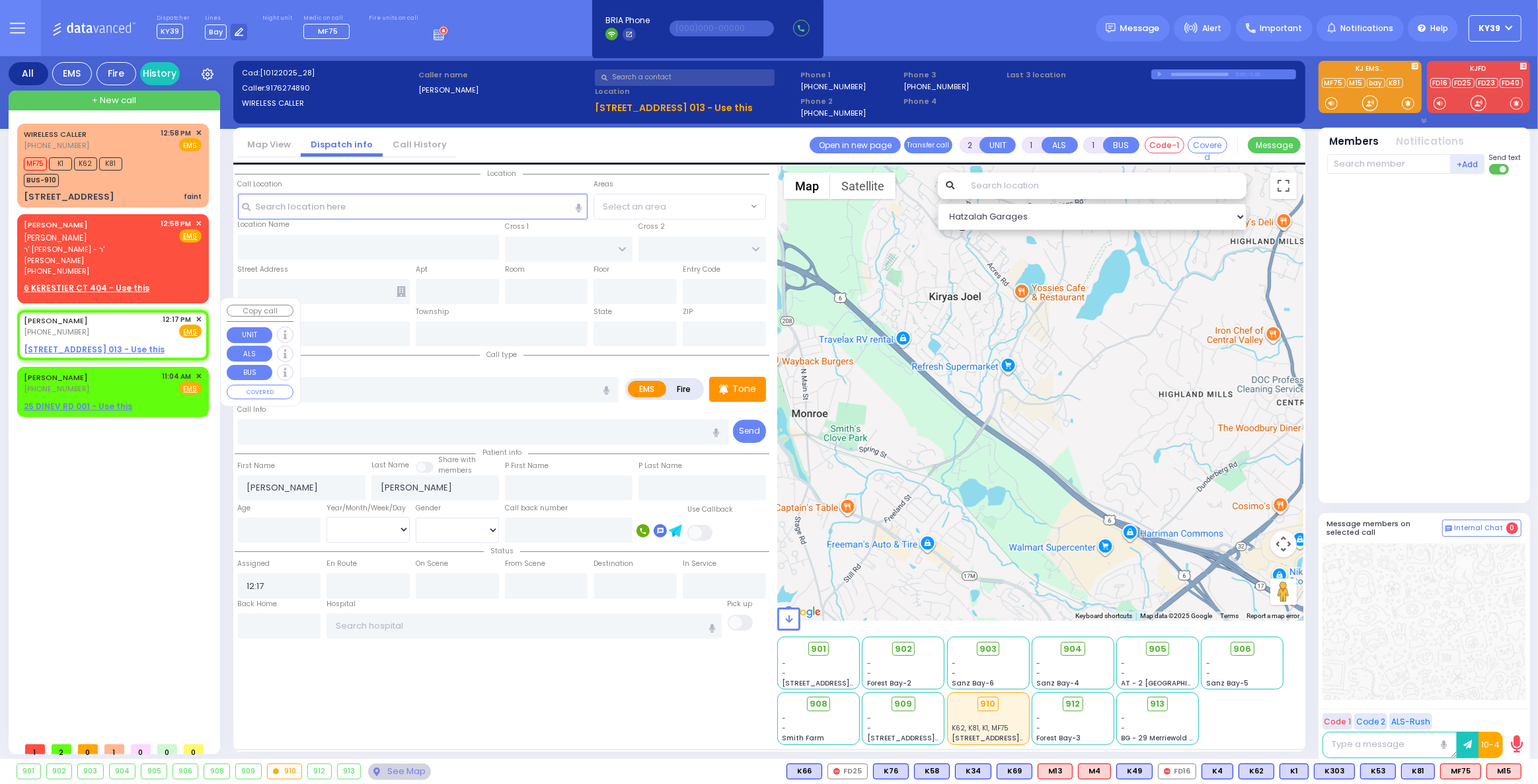
click at [198, 314] on span "✕" at bounding box center [198, 319] width 6 height 11
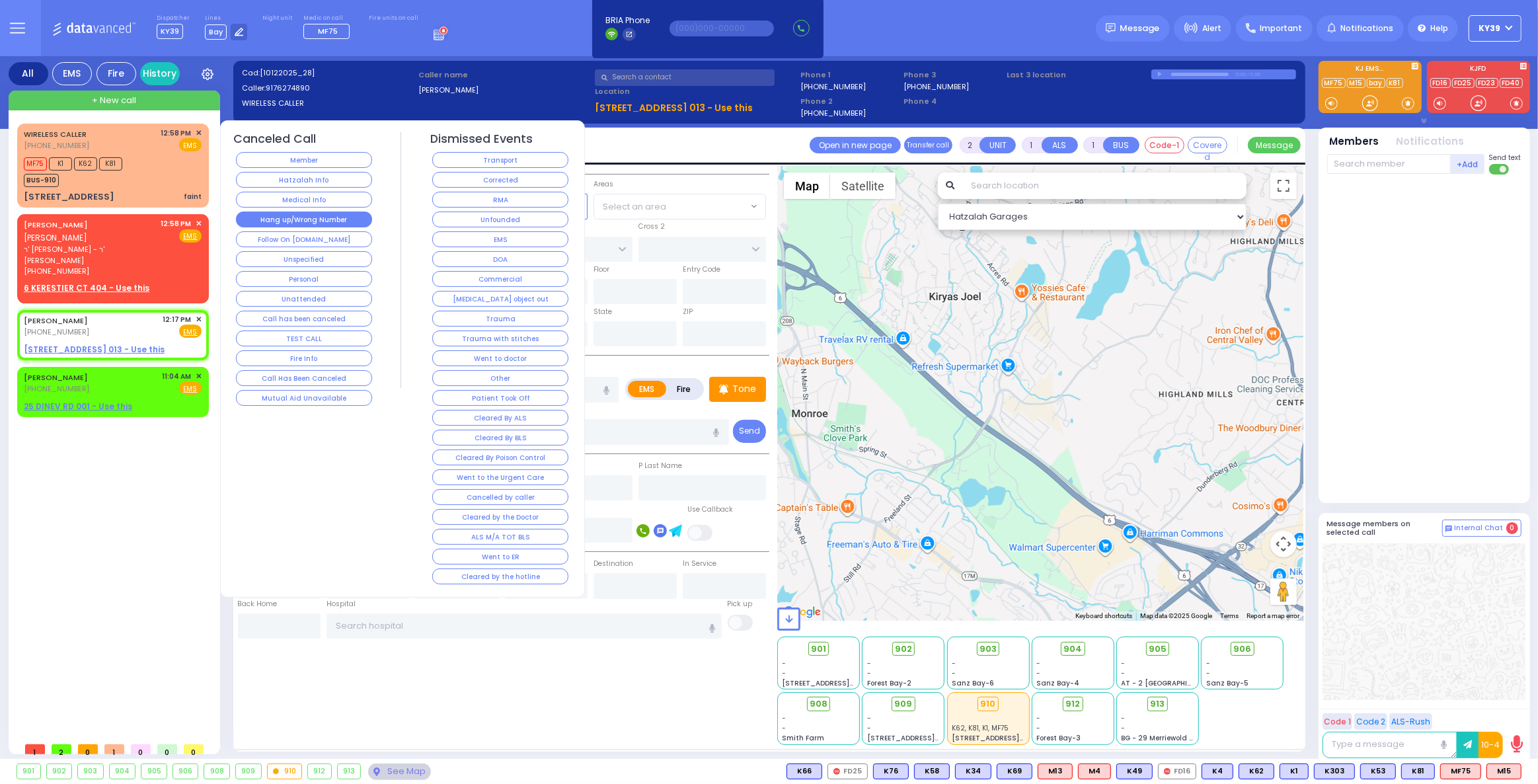
click at [302, 216] on button "Hang up/Wrong Number" at bounding box center [304, 219] width 136 height 16
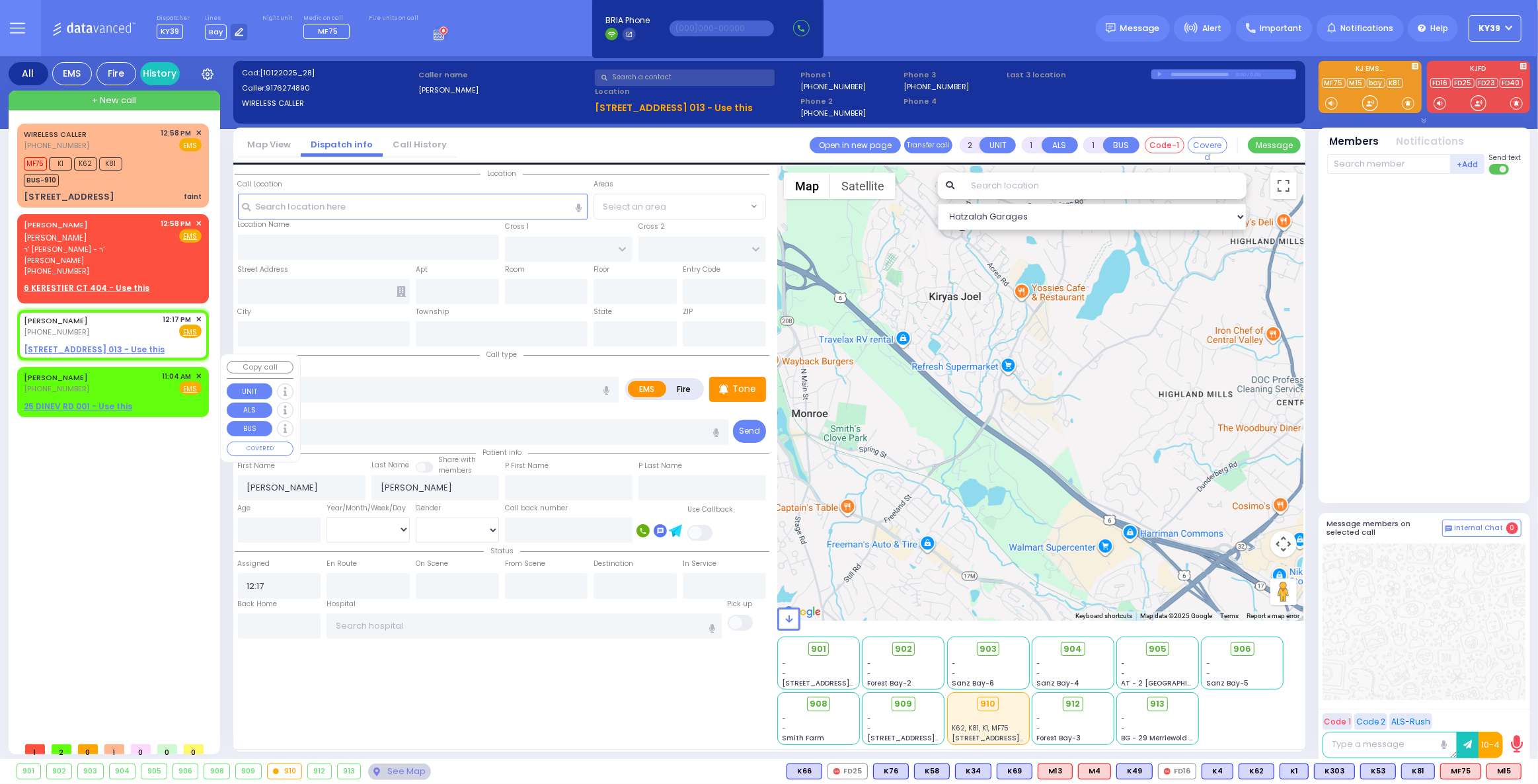
select select
radio input "true"
select select
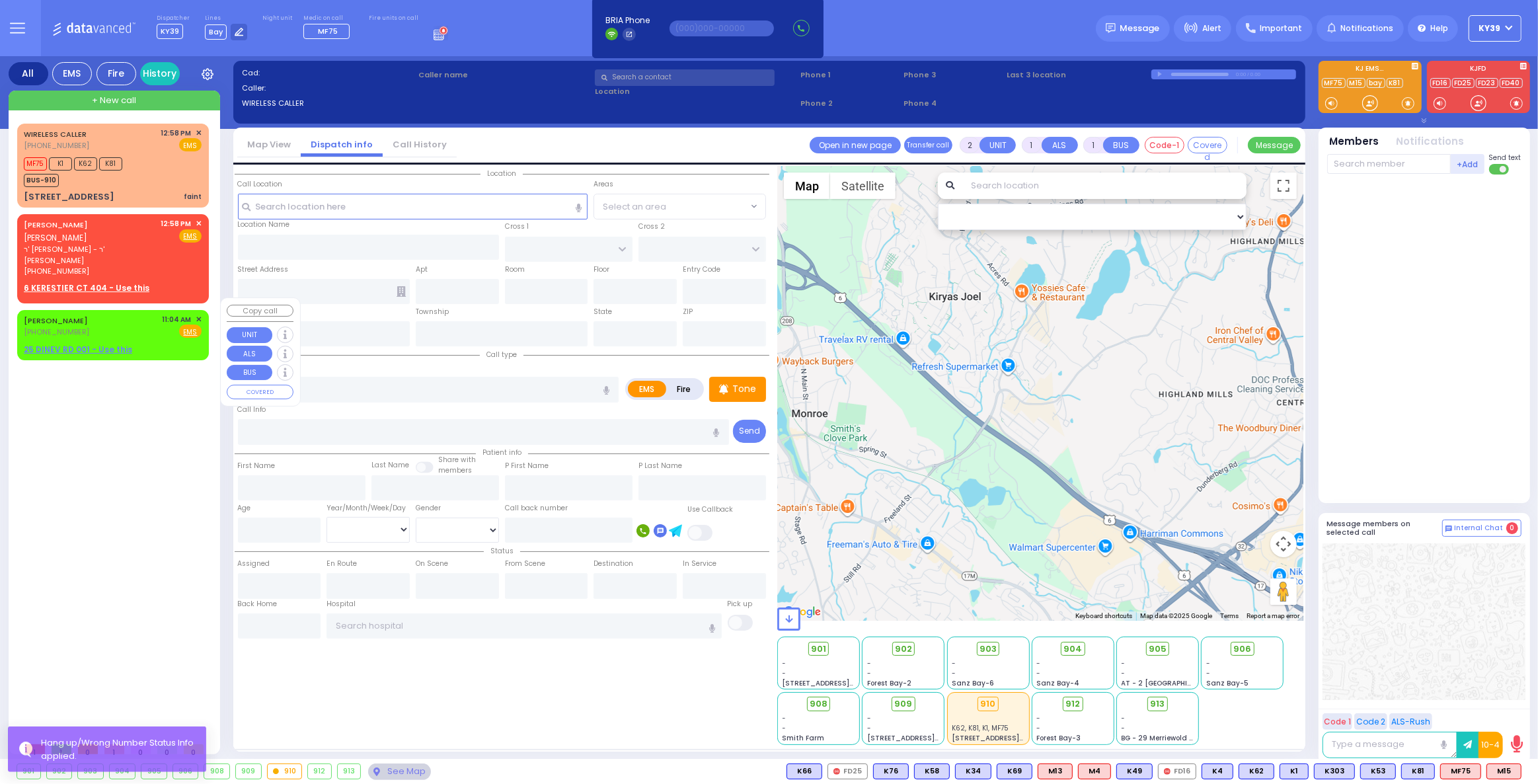
click at [142, 319] on div "[PERSON_NAME] [PHONE_NUMBER] 11:04 AM ✕ Fire EMS" at bounding box center [112, 326] width 178 height 24
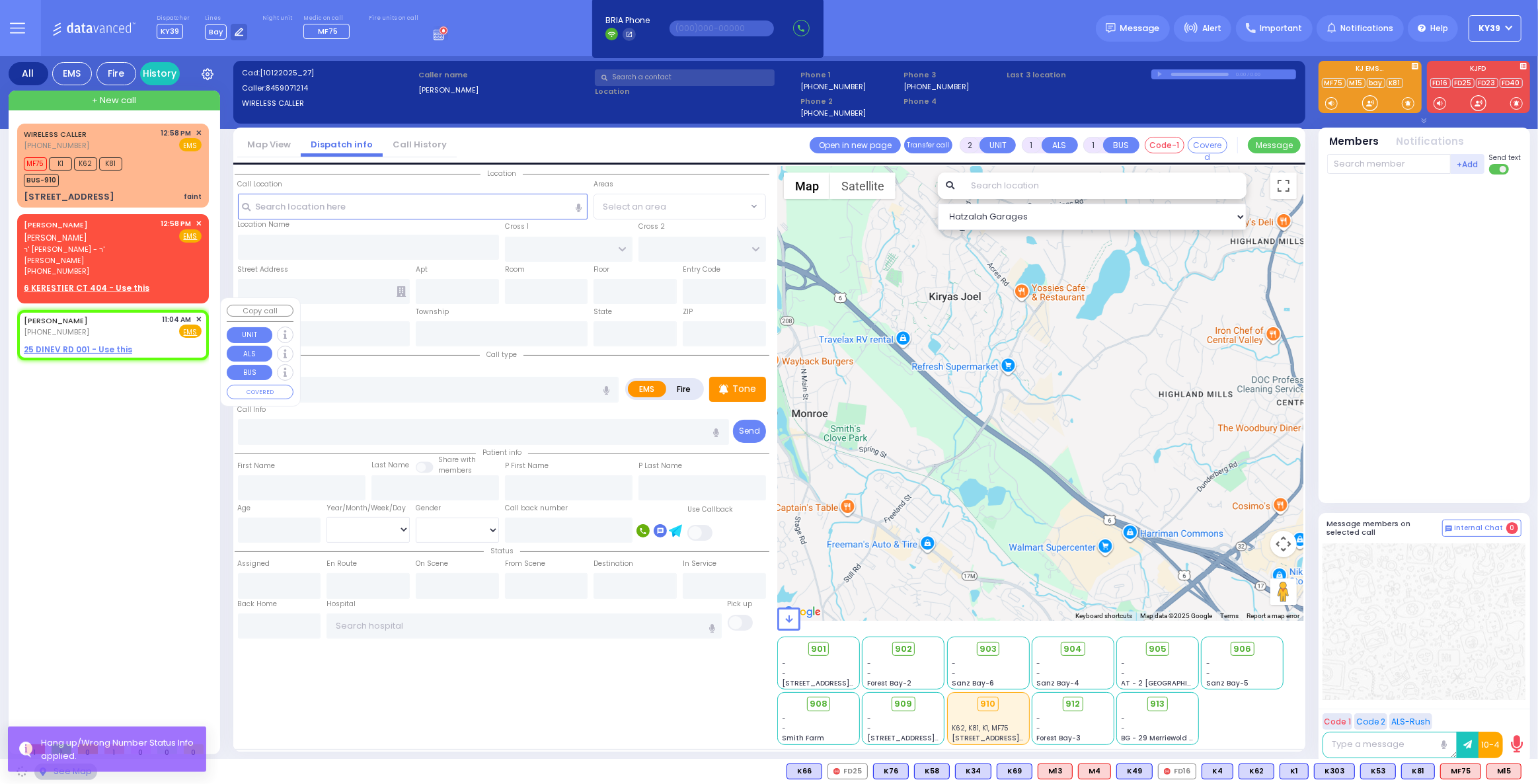
select select
radio input "true"
type input "[PERSON_NAME]"
type input "WEISS"
select select
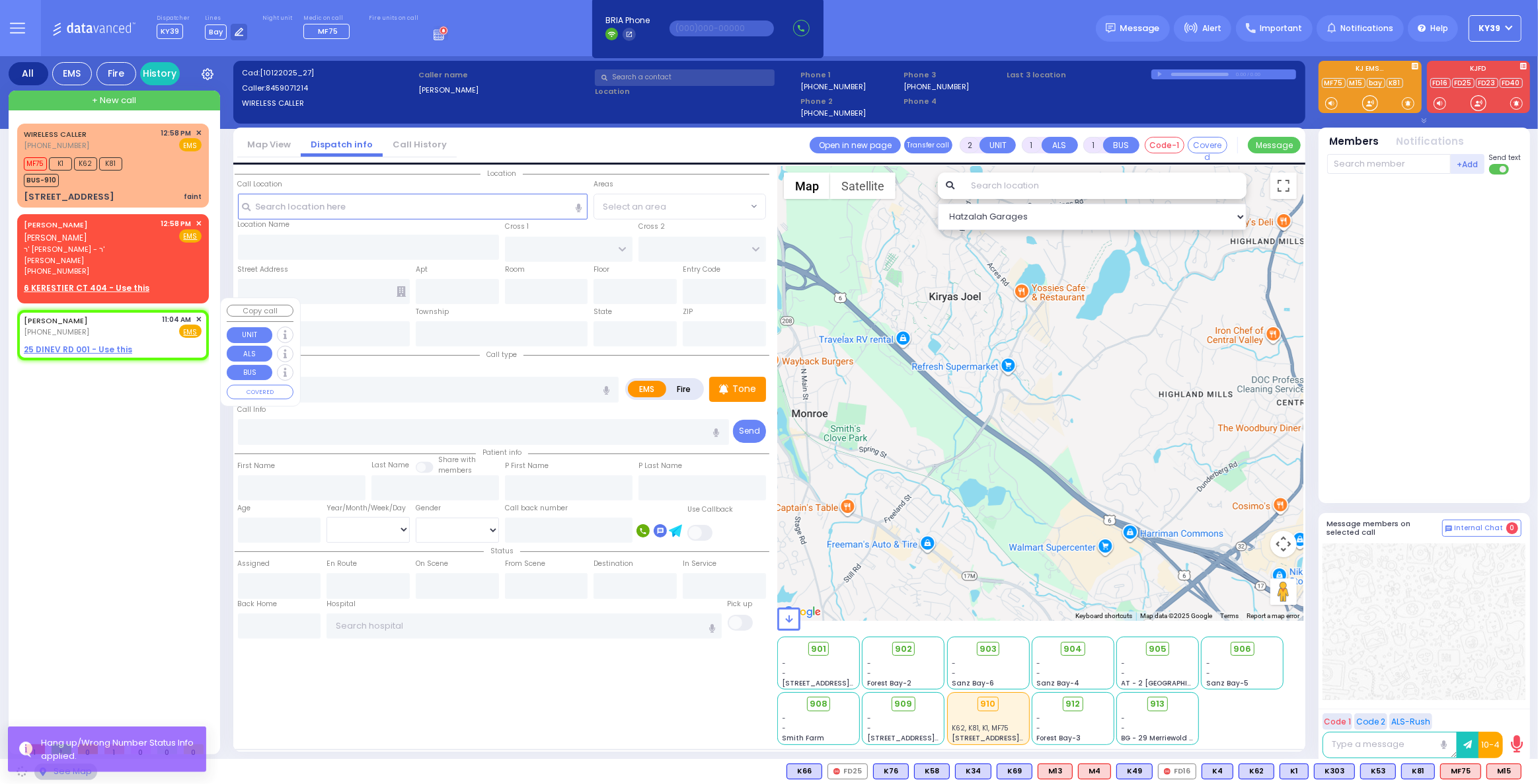
type input "11:04"
select select "Hatzalah Garages"
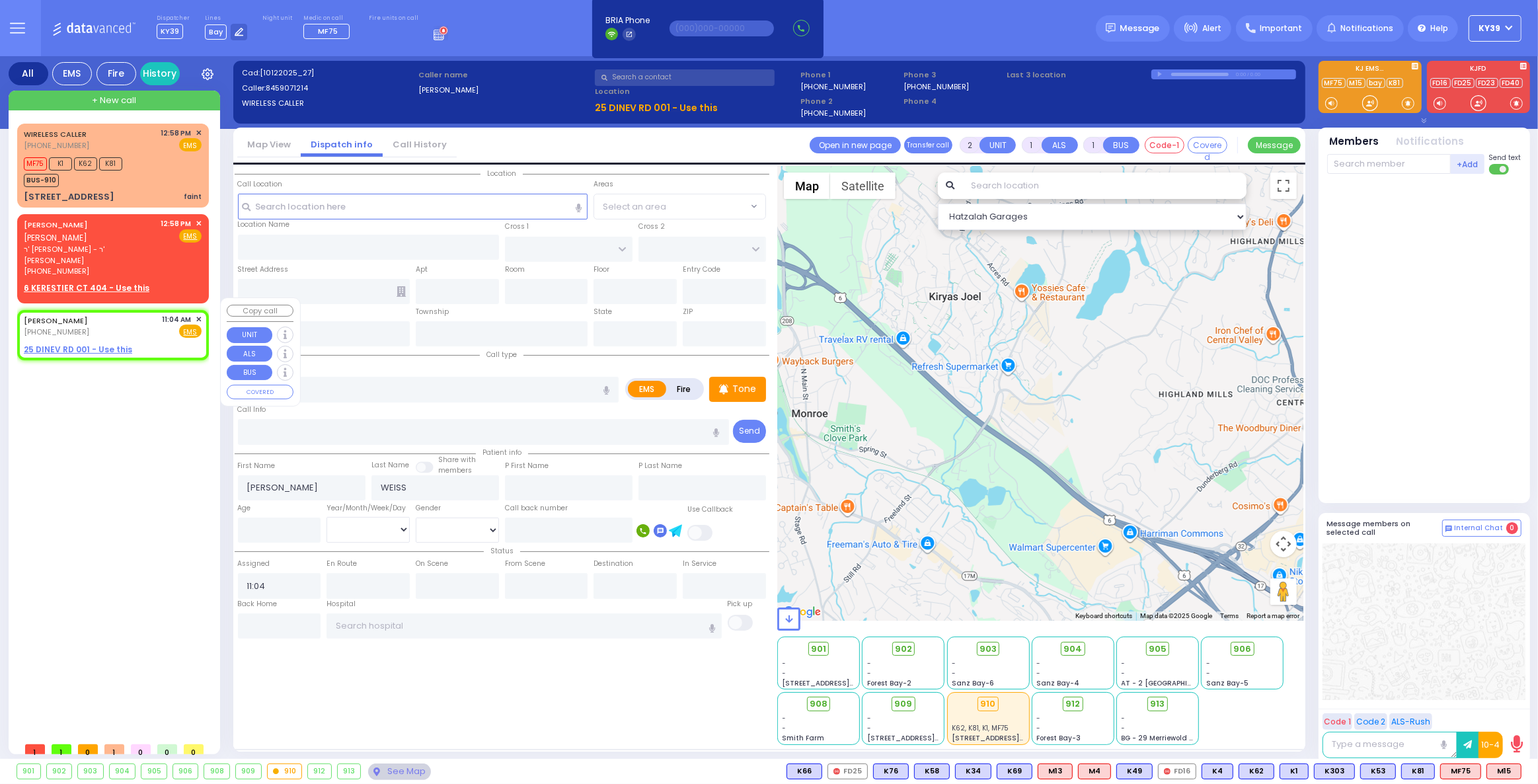
click at [128, 314] on div "[PERSON_NAME] [PHONE_NUMBER] 11:04 AM ✕ Fire EMS" at bounding box center [112, 326] width 178 height 24
select select
radio input "true"
select select
select select "Hatzalah Garages"
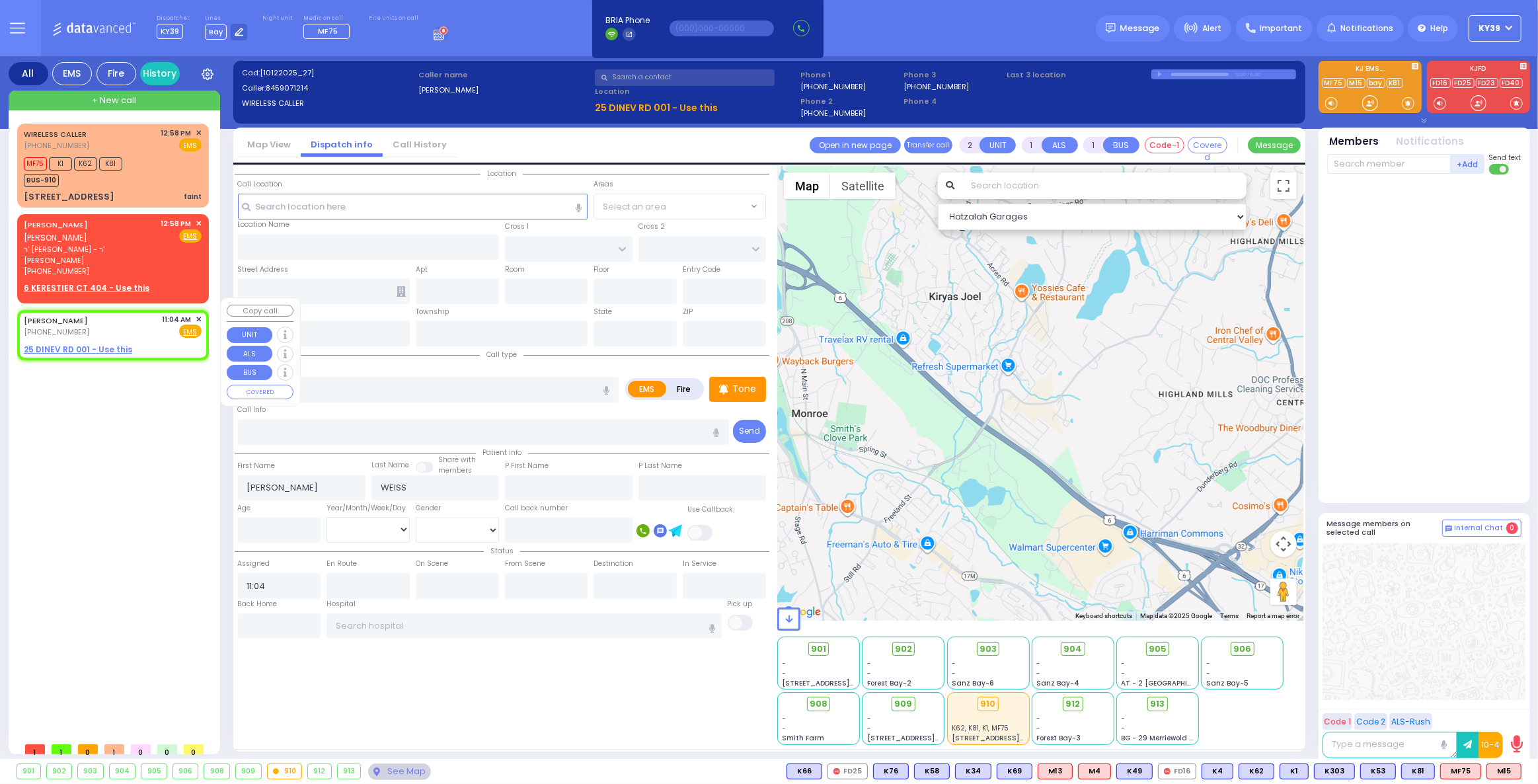
click at [196, 314] on span "✕" at bounding box center [198, 319] width 6 height 11
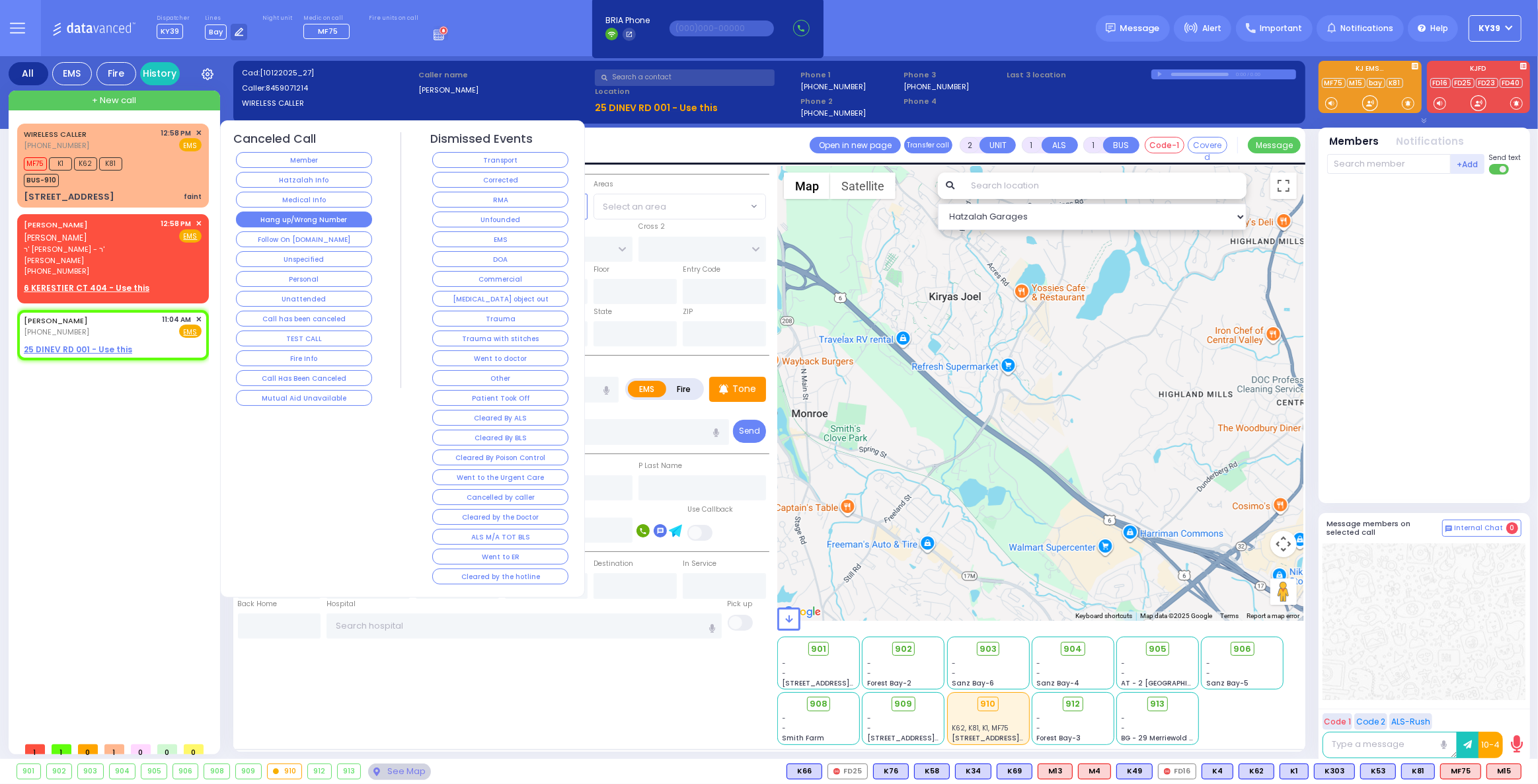
click at [280, 220] on button "Hang up/Wrong Number" at bounding box center [304, 219] width 136 height 16
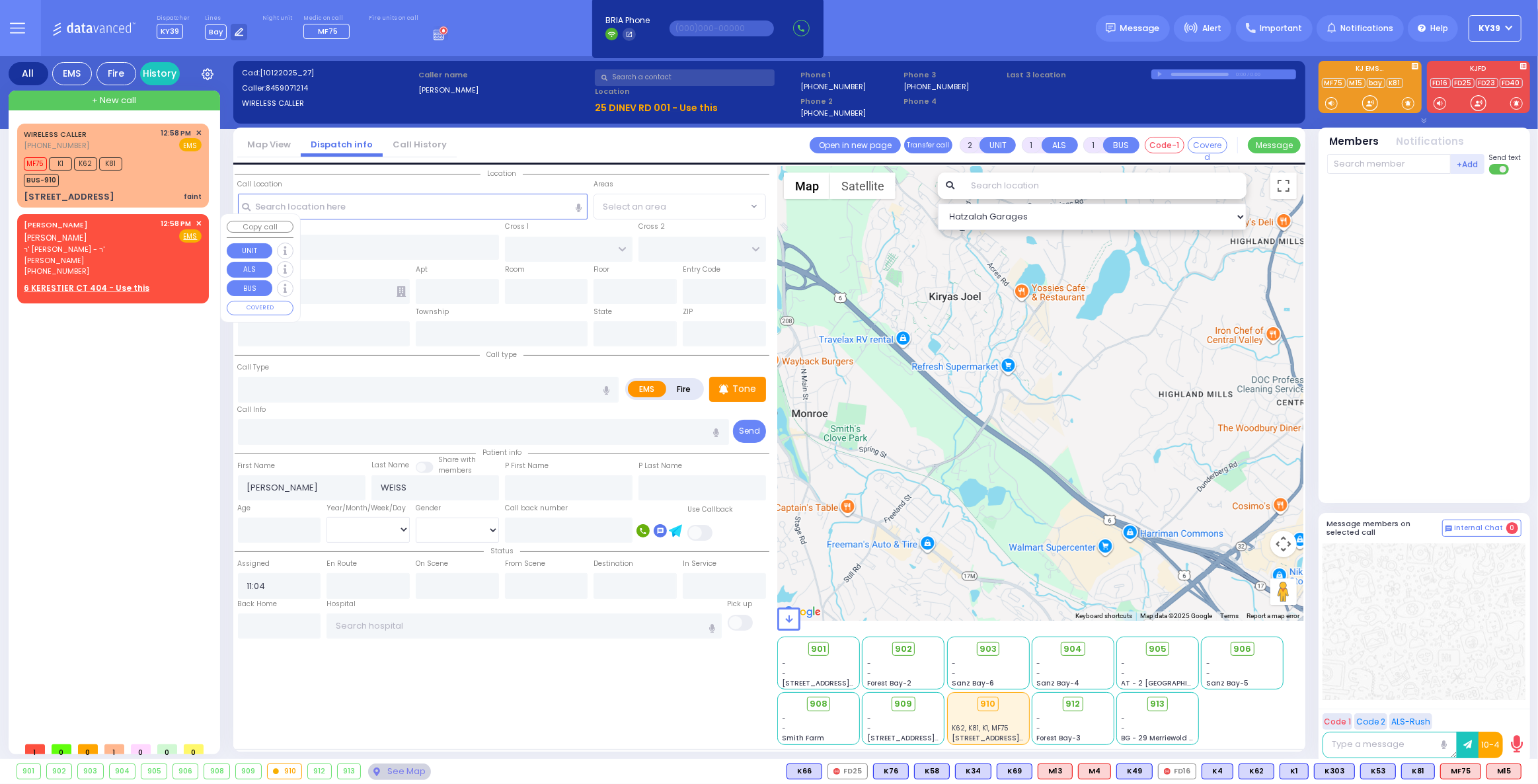
select select
radio input "true"
select select
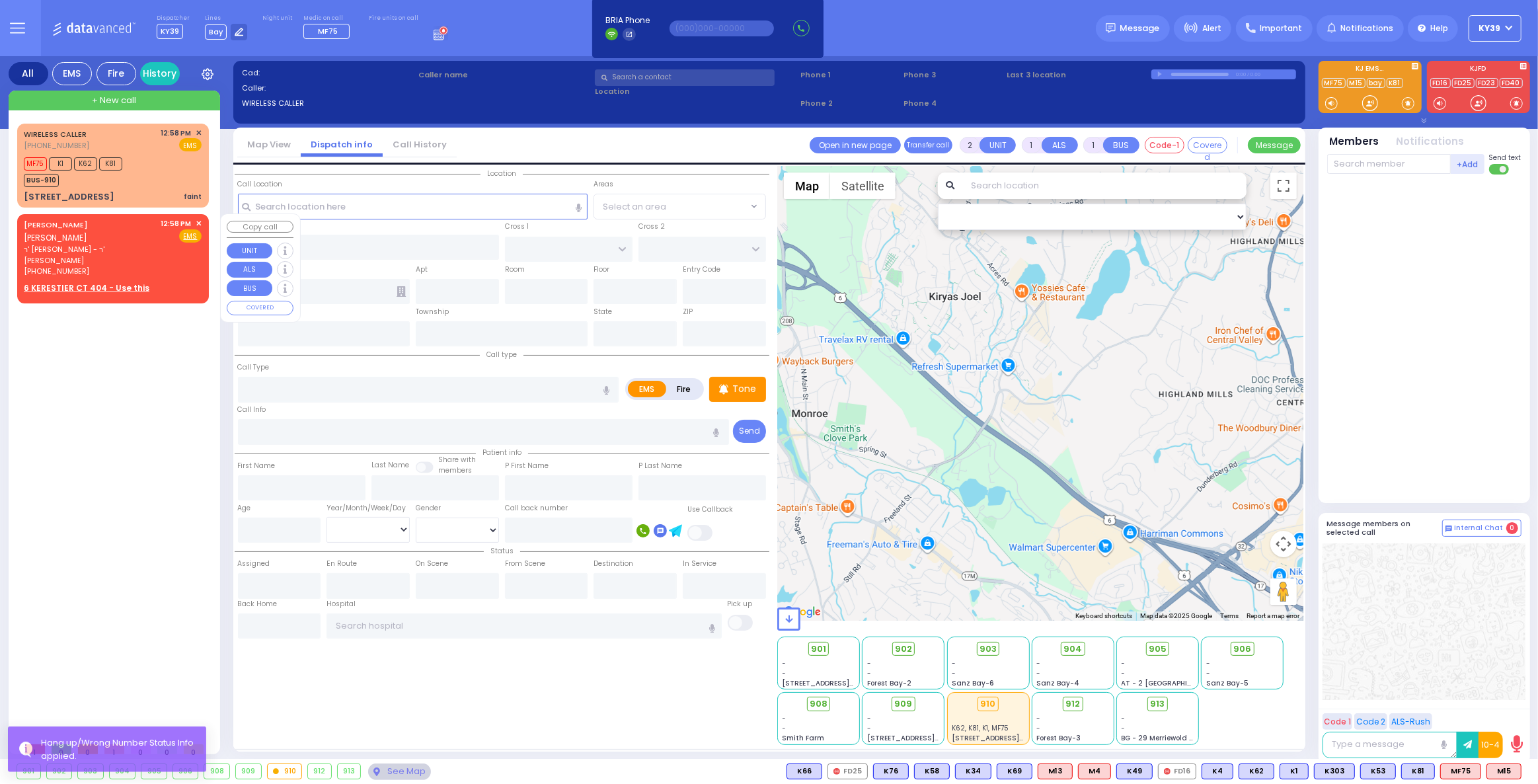
click at [164, 231] on div "Fire EMS" at bounding box center [182, 236] width 41 height 13
select select
radio input "true"
type input "MENDEL WOLF"
type input "KLEINMAN"
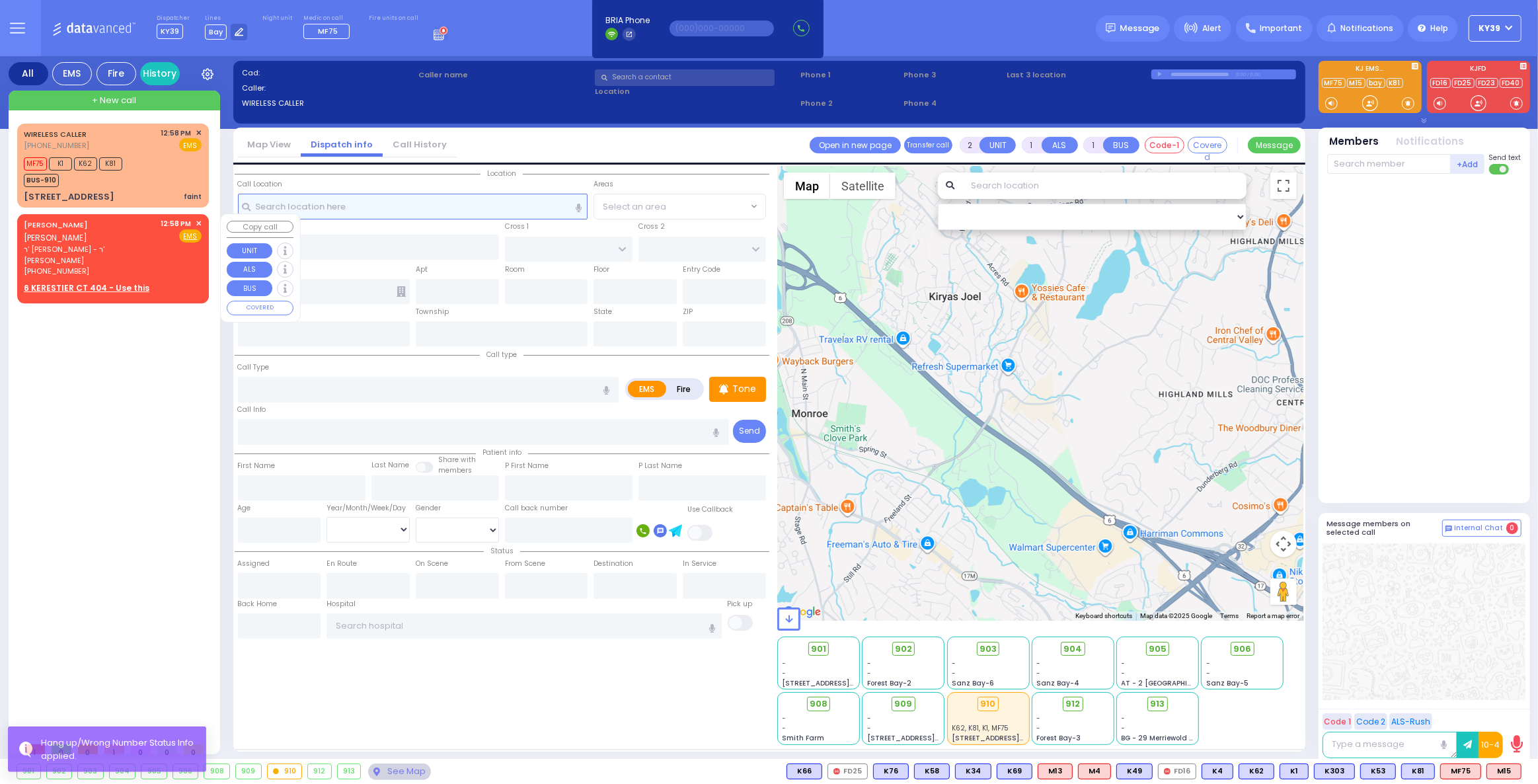
select select
type input "12:58"
select select "Hatzalah Garages"
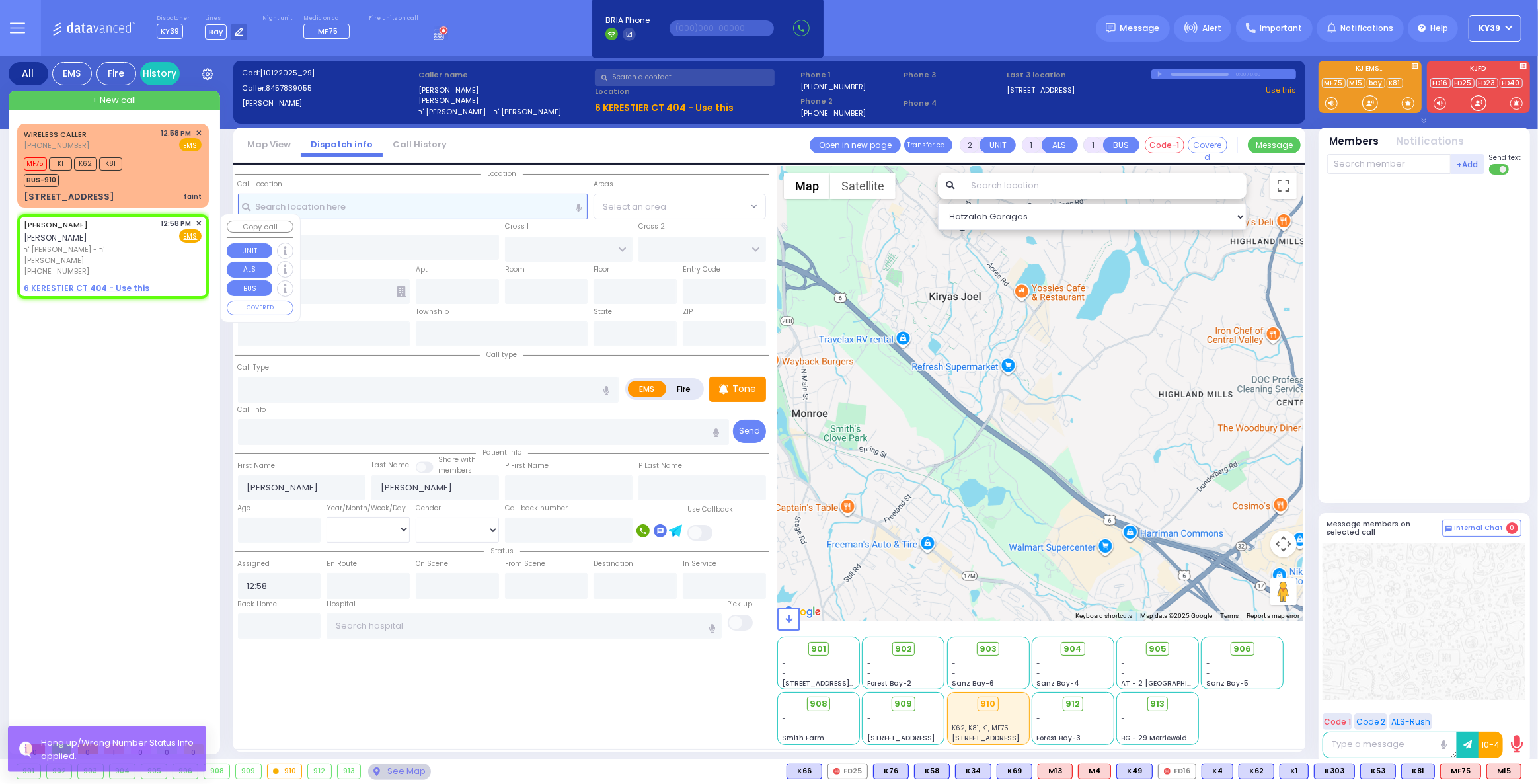
select select
radio input "true"
select select
select select "Hatzalah Garages"
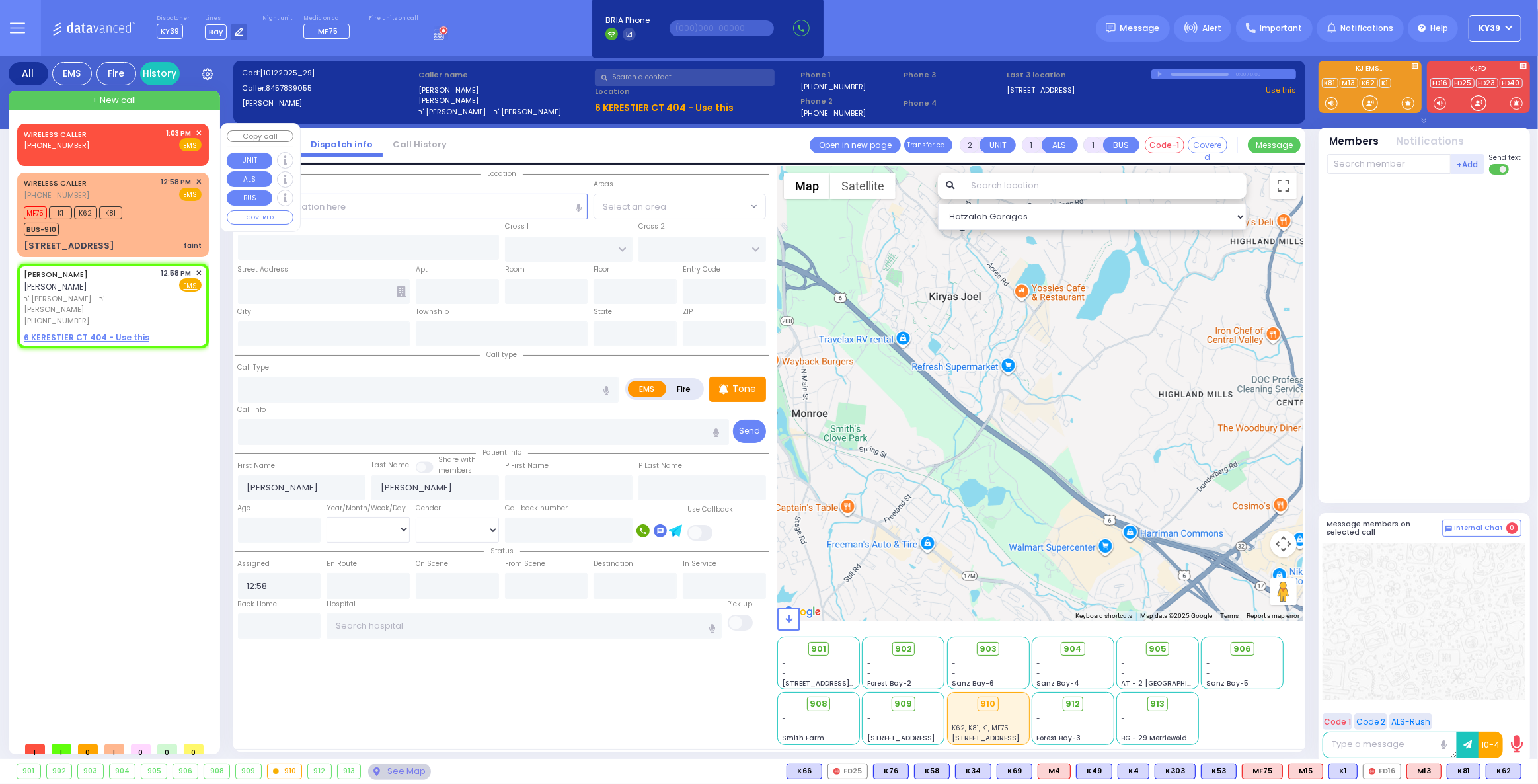
click at [114, 136] on div "WIRELESS CALLER (929) 380-3923 1:03 PM ✕ Fire EMS" at bounding box center [112, 139] width 178 height 24
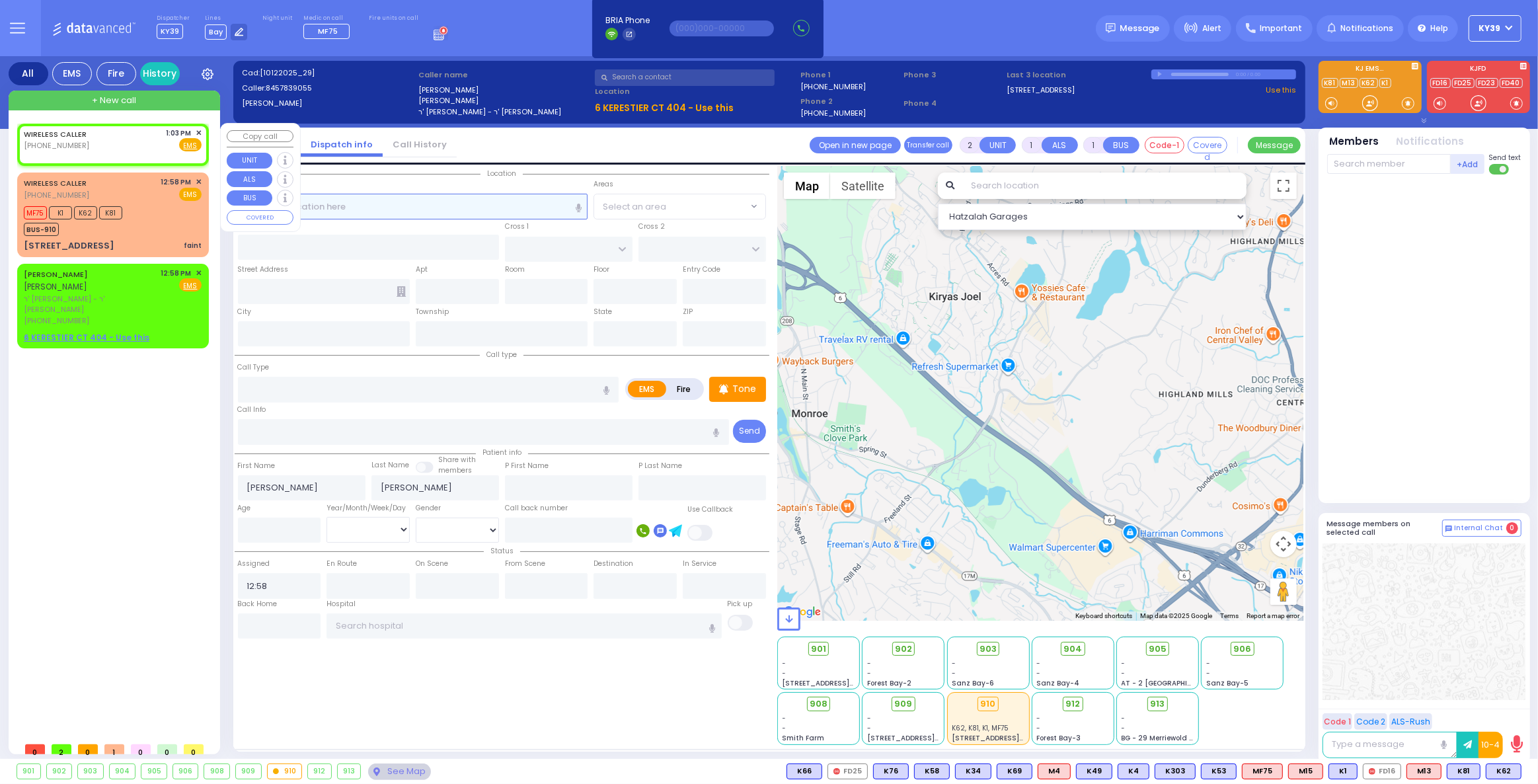
select select
radio input "true"
select select
type input "13:03"
select select "Hatzalah Garages"
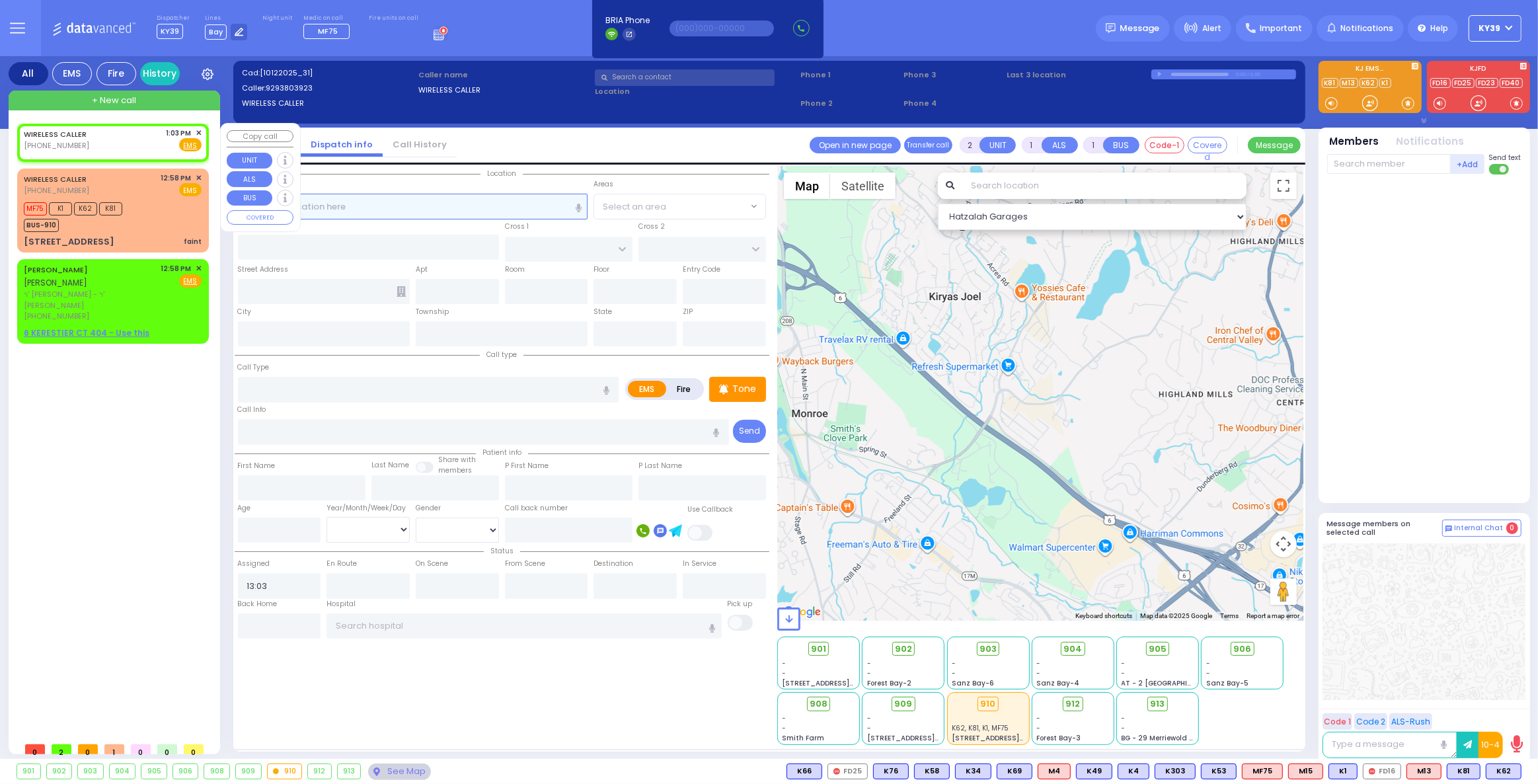
select select
radio input "true"
select select
select select "Hatzalah Garages"
click at [42, 149] on icon at bounding box center [38, 145] width 11 height 11
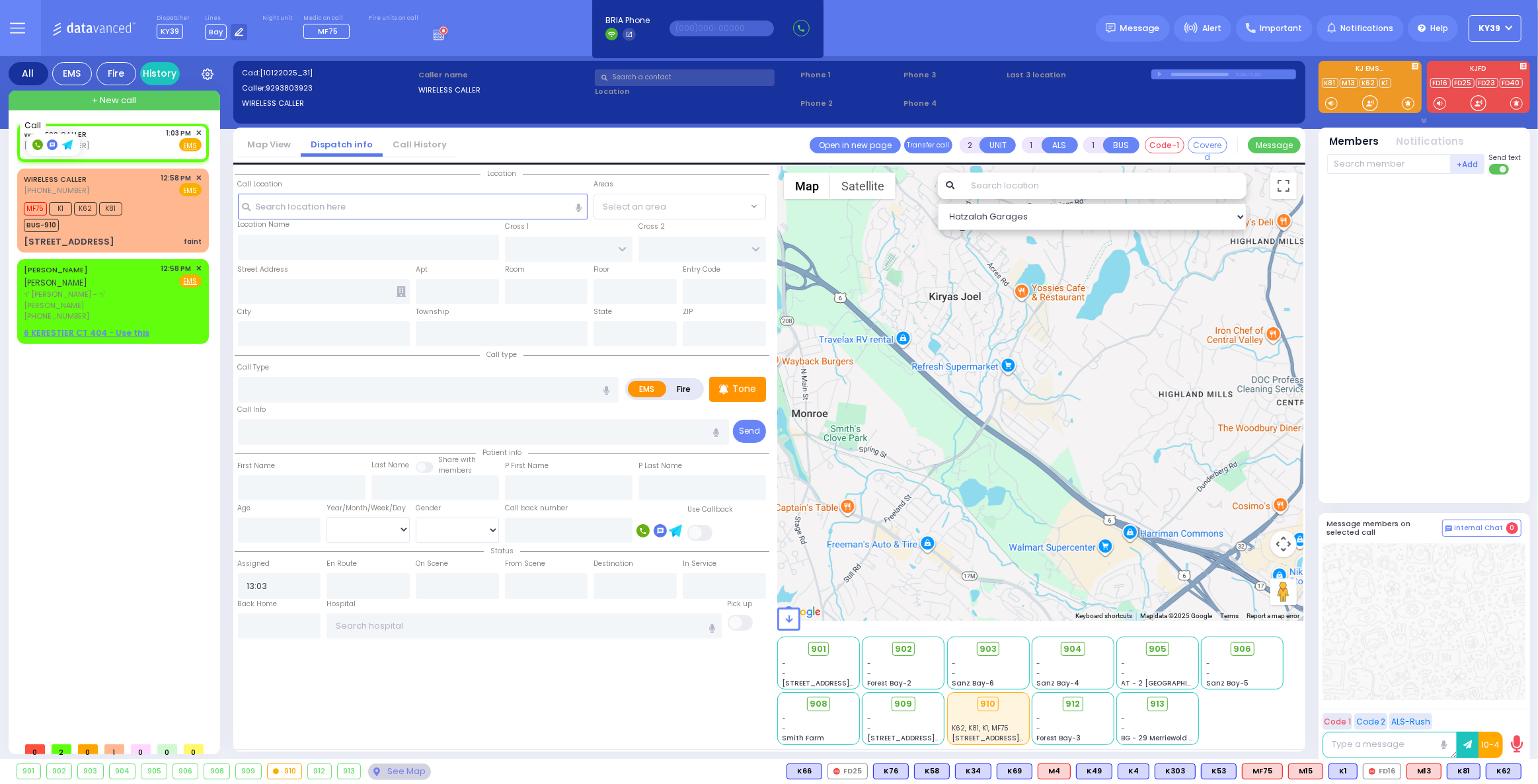
type input "9293803923"
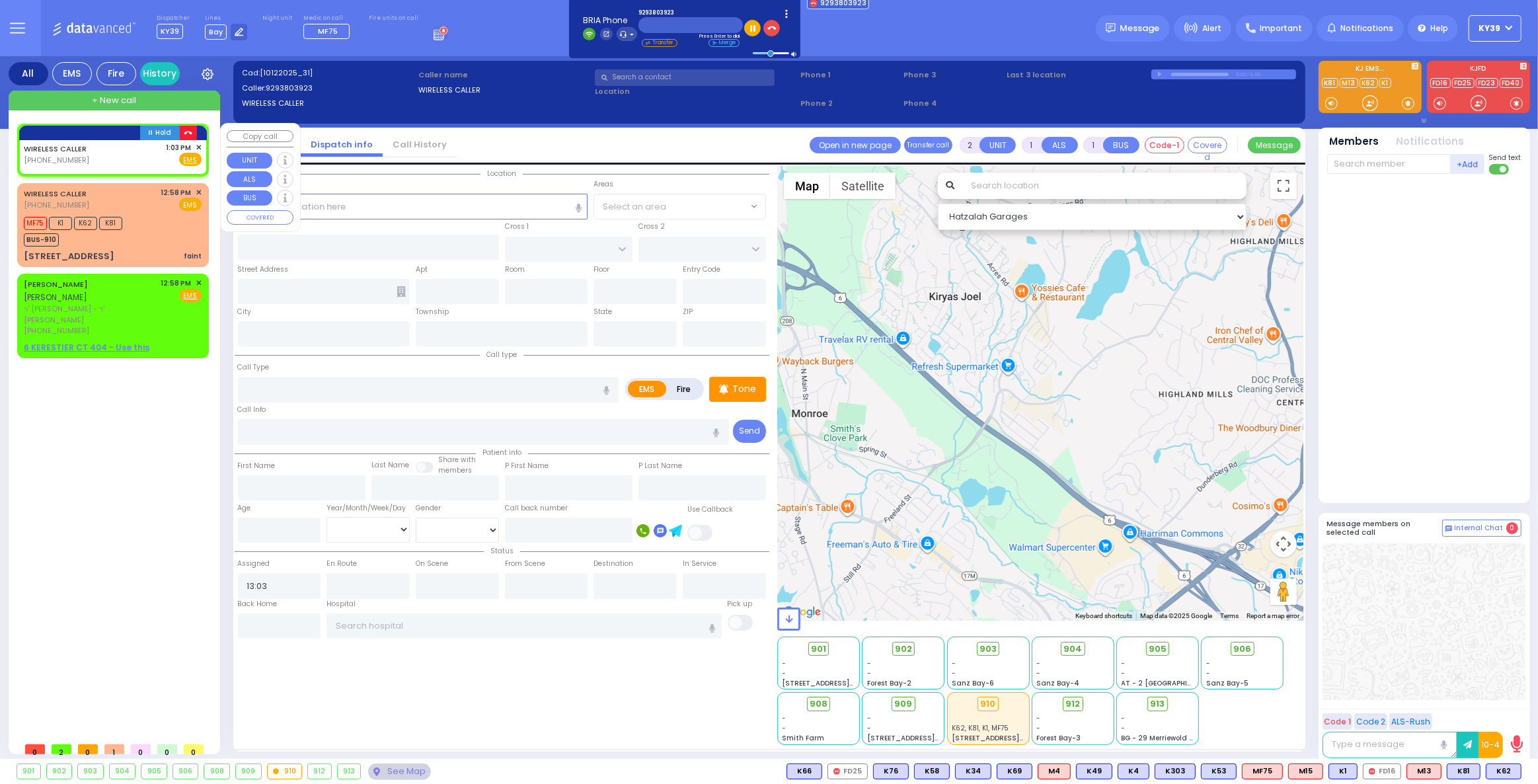
click at [192, 132] on button "button" at bounding box center [188, 133] width 17 height 15
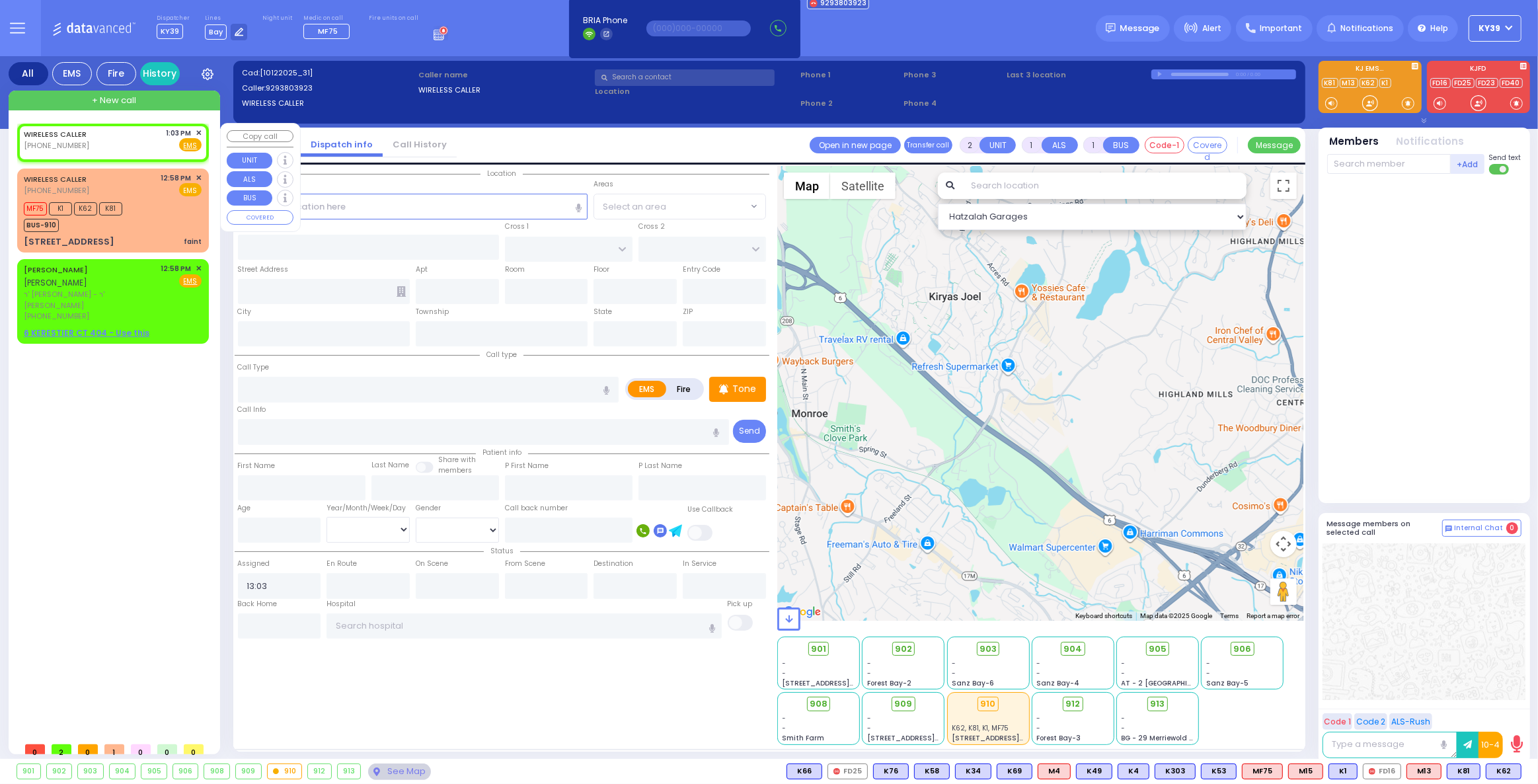
select select
radio input "true"
select select
select select "Hatzalah Garages"
click at [196, 131] on span "✕" at bounding box center [198, 133] width 6 height 11
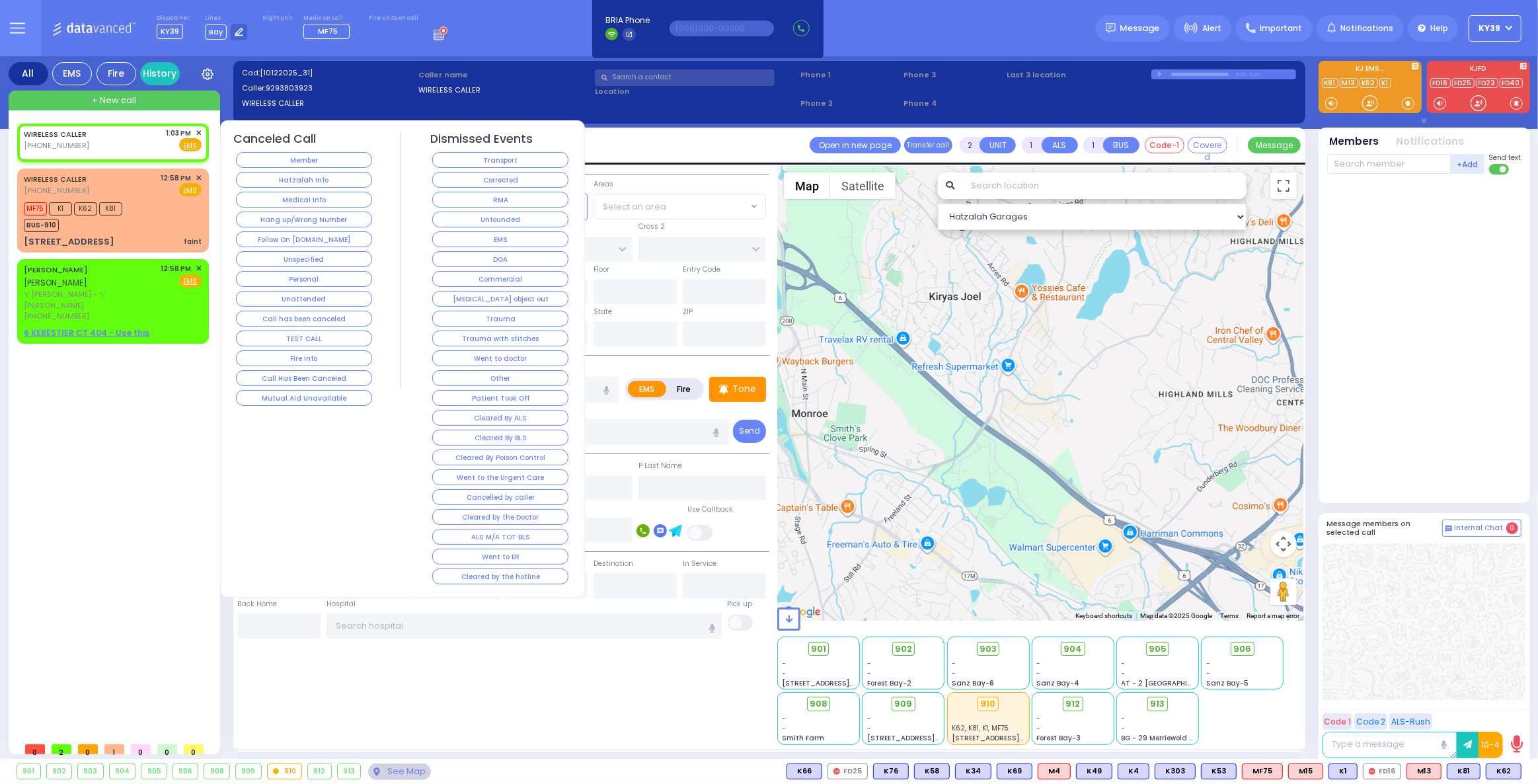
drag, startPoint x: 324, startPoint y: 217, endPoint x: 286, endPoint y: 216, distance: 38.0
click at [323, 217] on button "Hang up/Wrong Number" at bounding box center [304, 219] width 136 height 16
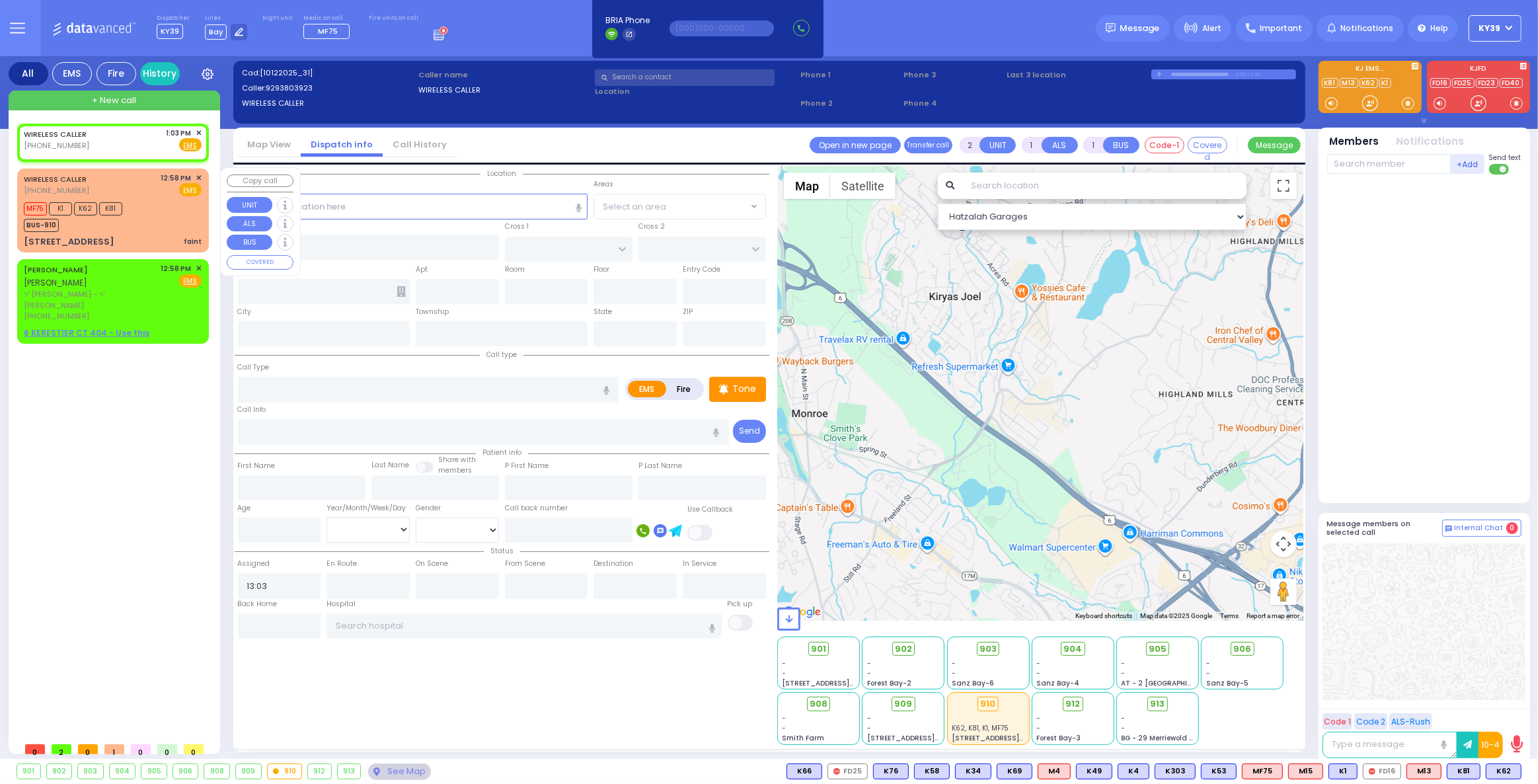
select select
radio input "true"
select select
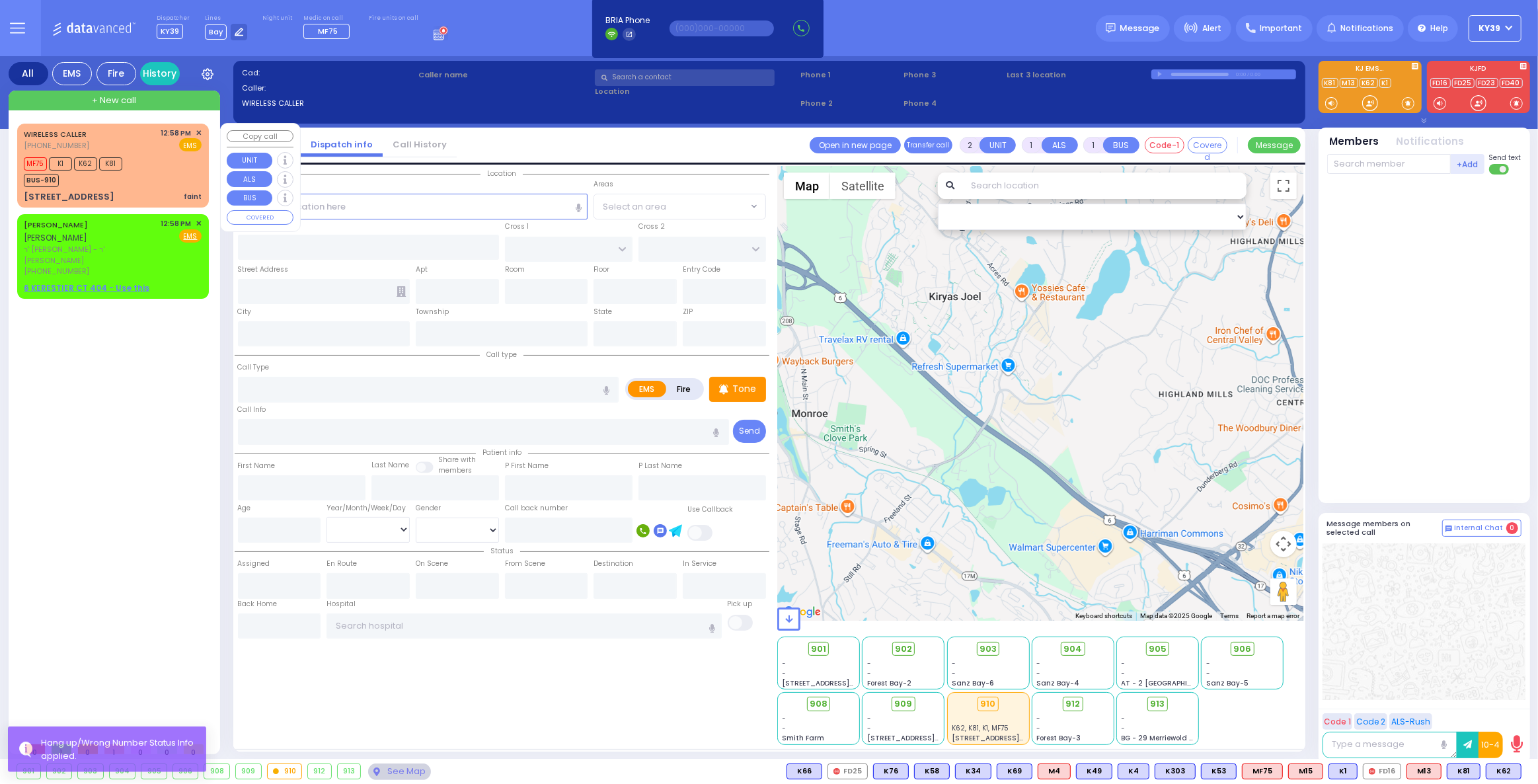
click at [151, 185] on div "MF75 K1 K62 K81 BUS-910" at bounding box center [112, 171] width 178 height 33
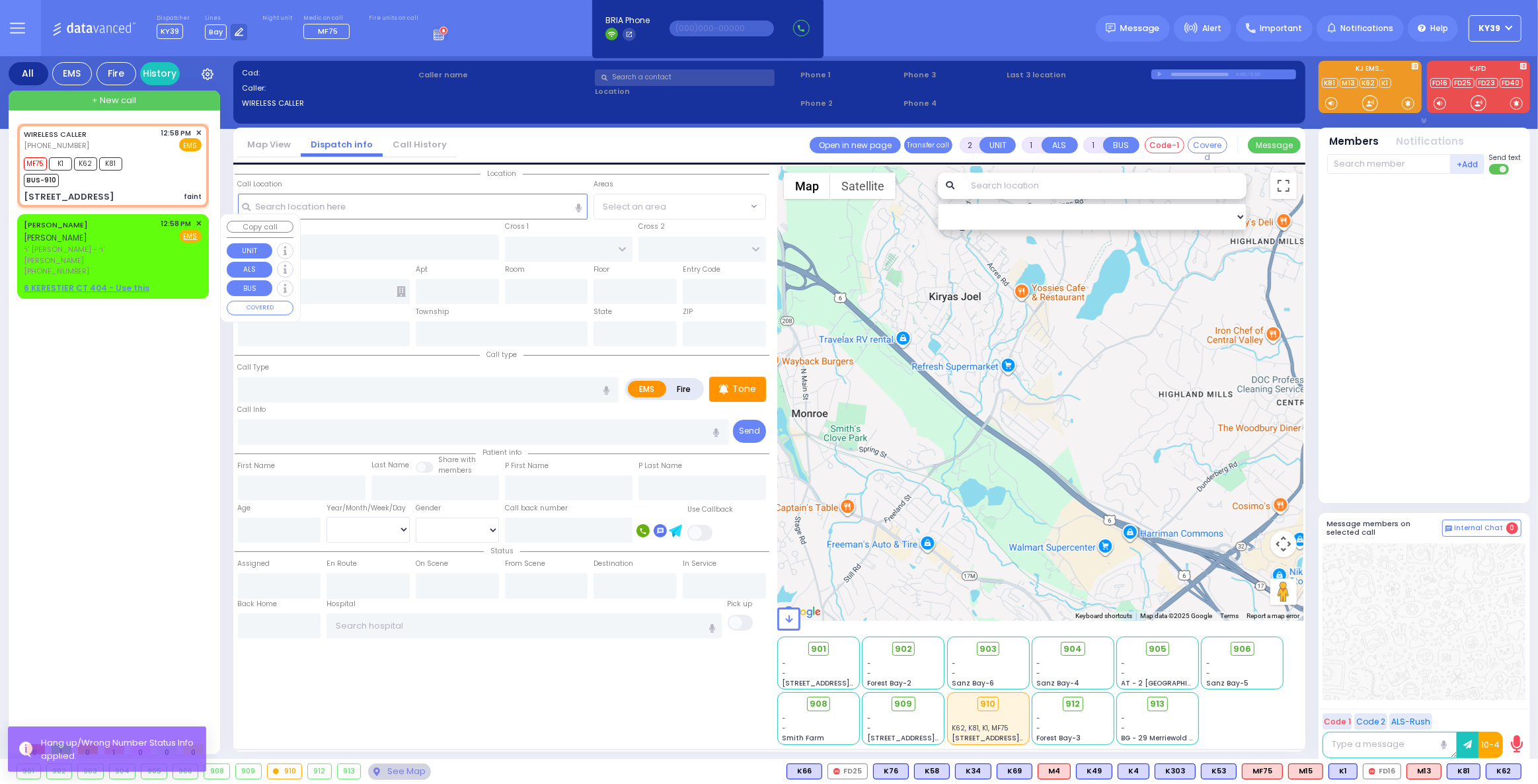
select select
type input "faint"
radio input "true"
type input "15"
select select "Year"
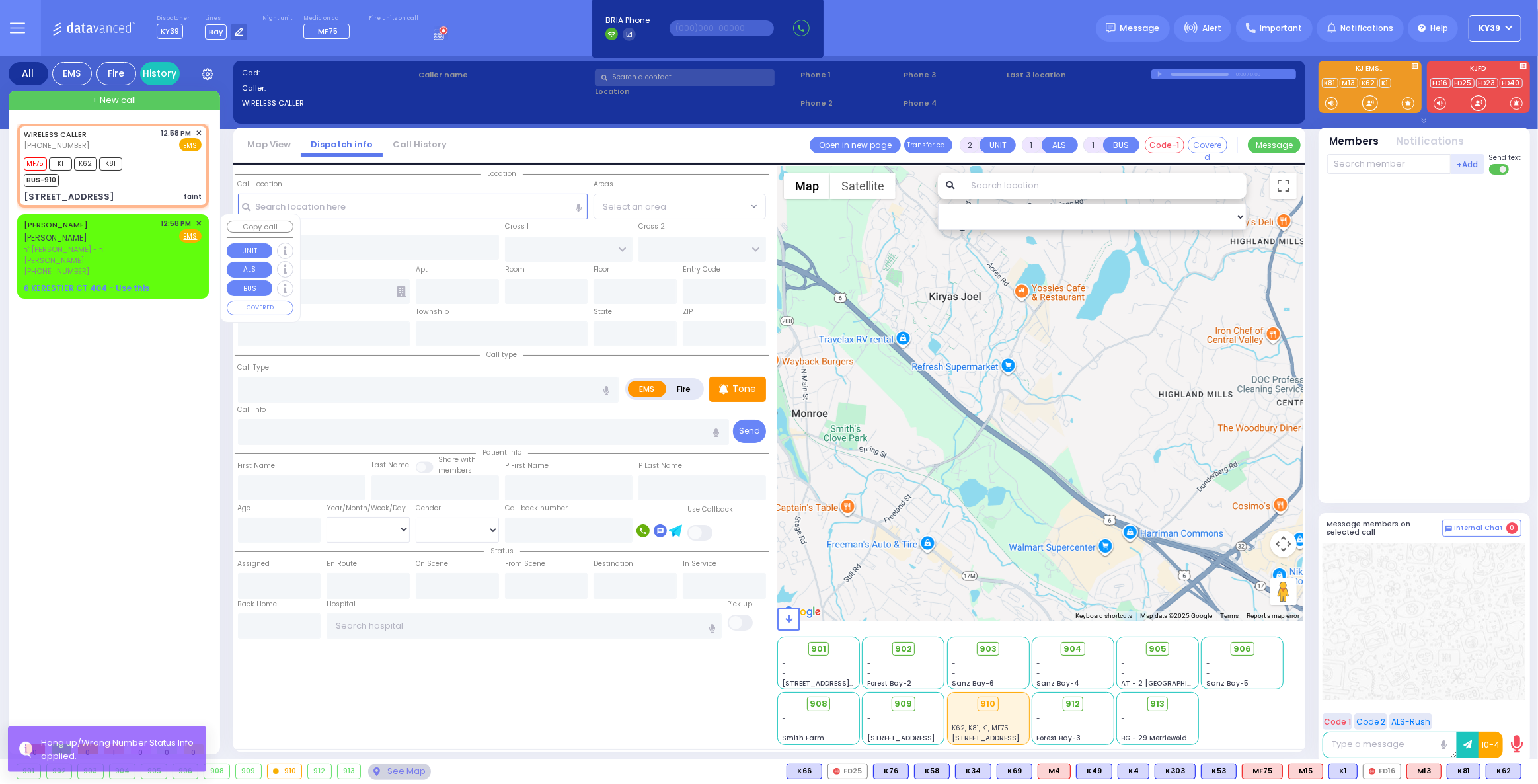
select select "[DEMOGRAPHIC_DATA]"
type input "12:58"
type input "12:59"
type input "6 KERESTIER CT"
type input "404"
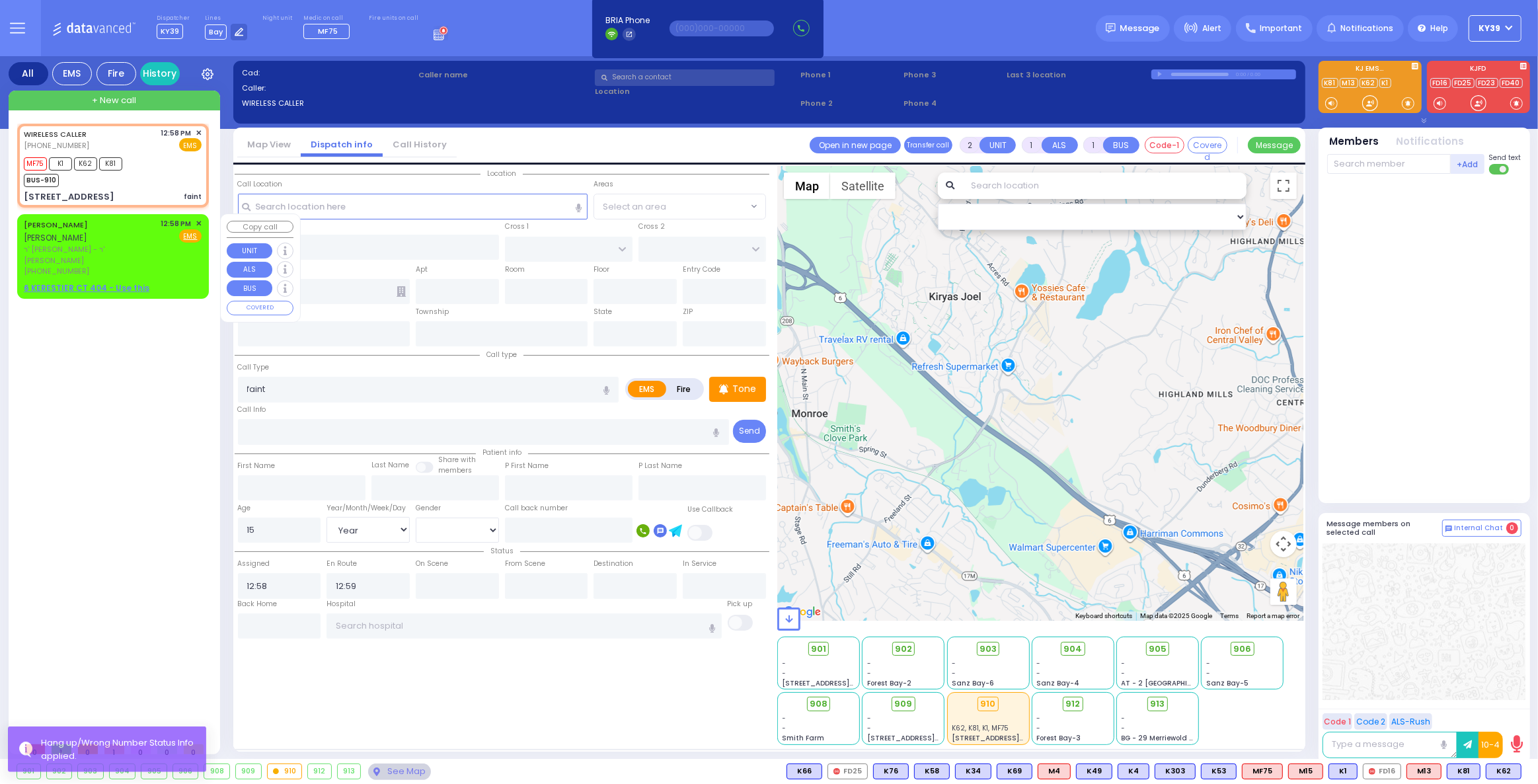
type input "MONROE"
type input "[US_STATE]"
type input "10950"
select select "Hatzalah Garages"
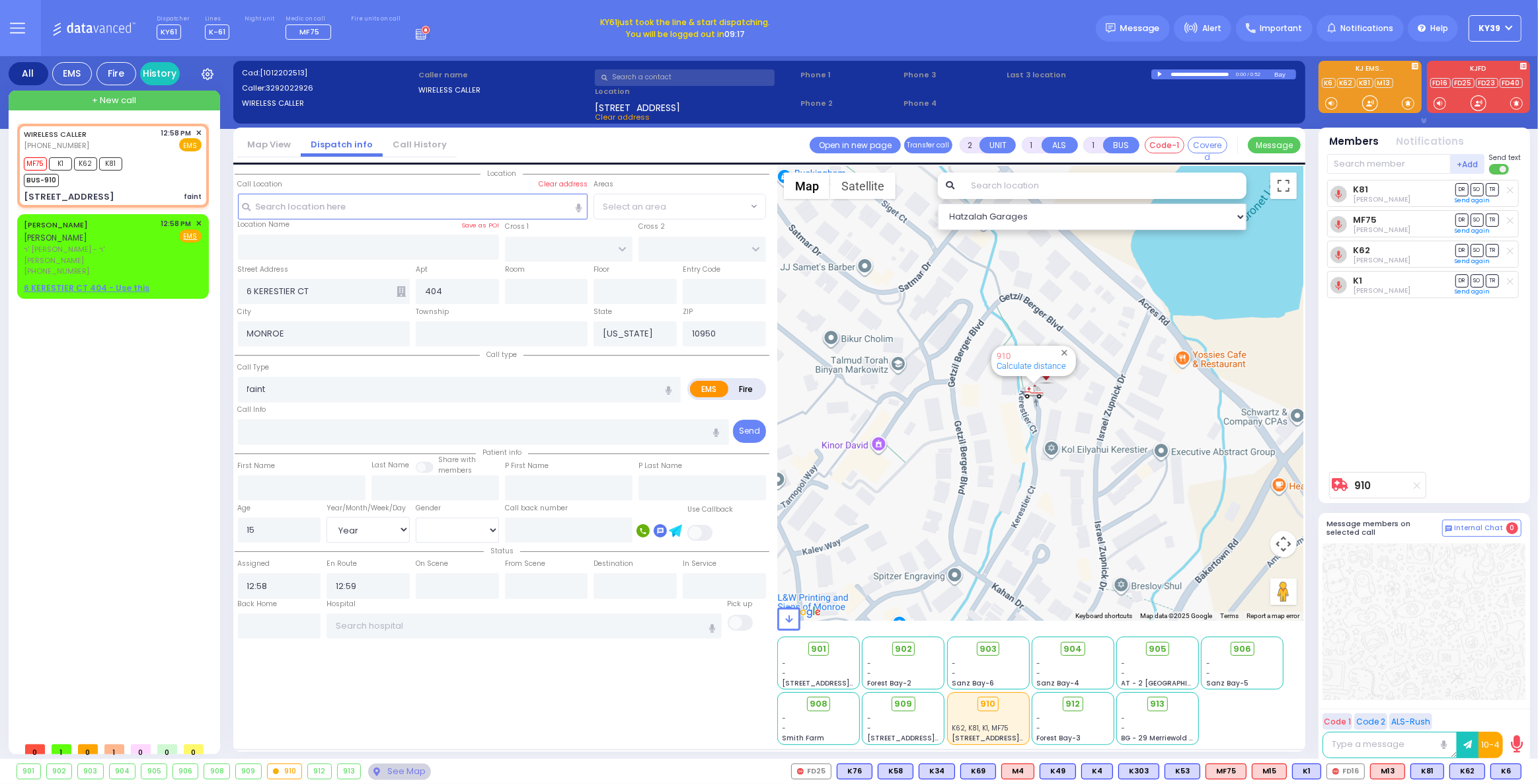
type input "6"
select select
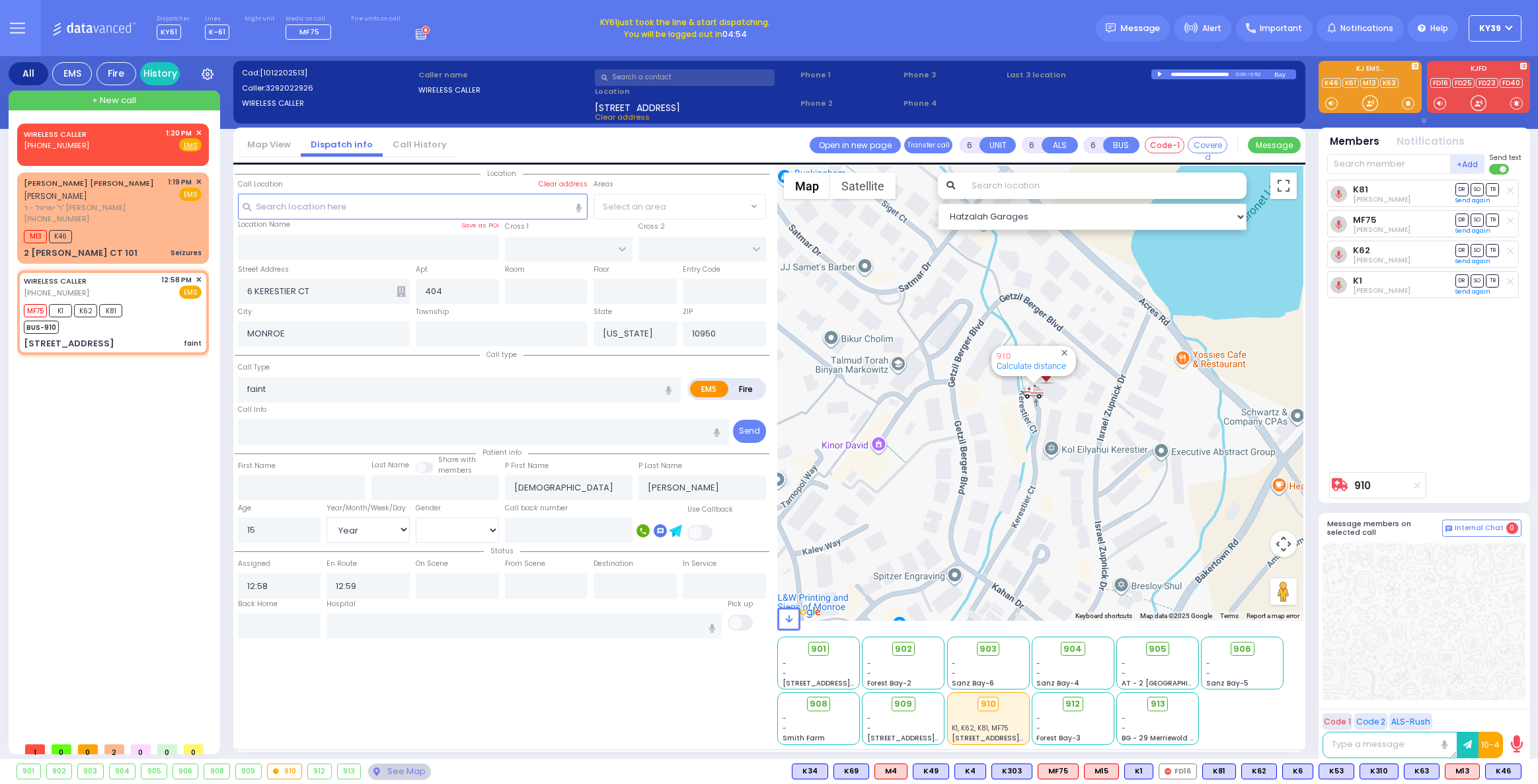
select select "Year"
select select "[DEMOGRAPHIC_DATA]"
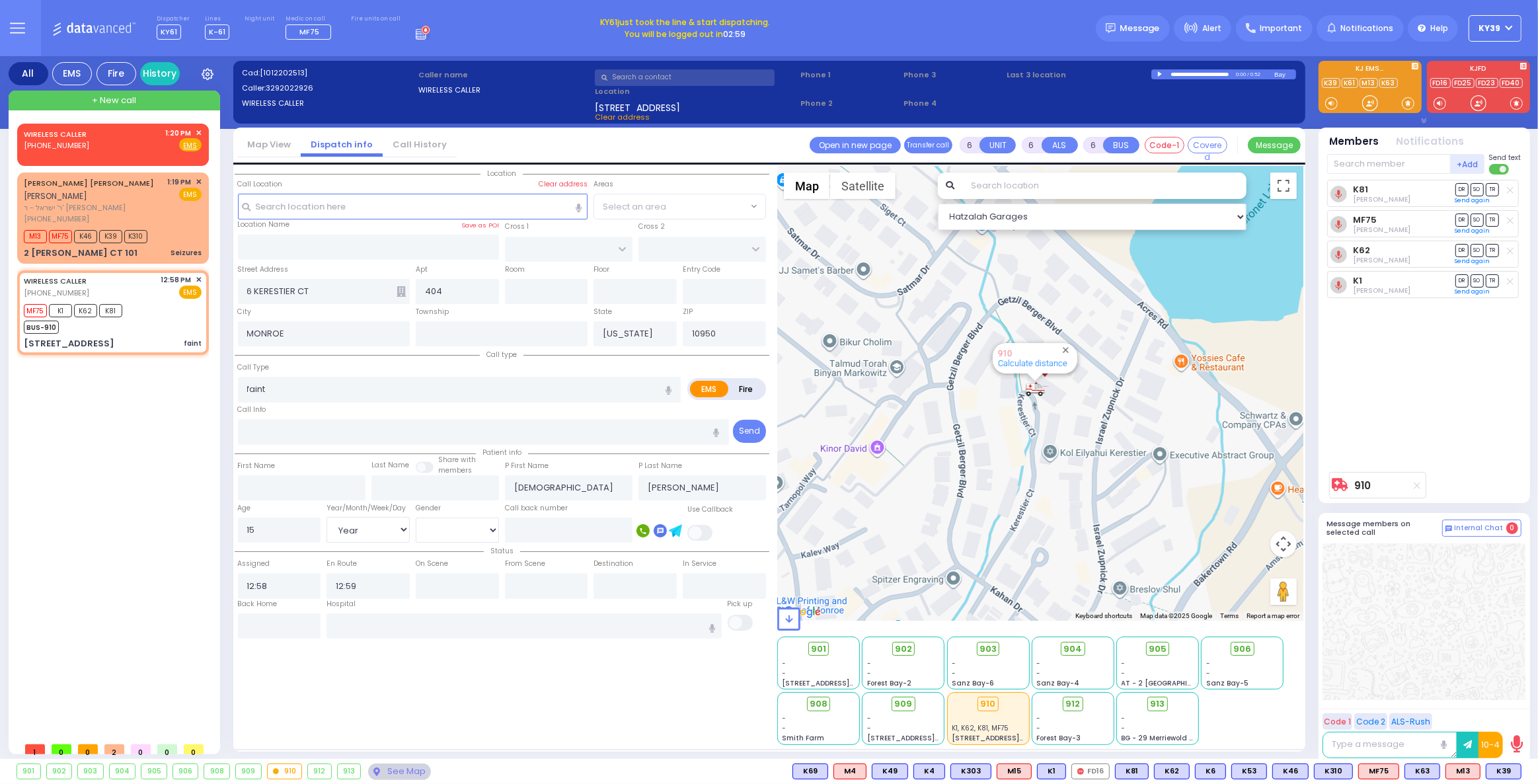
select select
radio input "true"
select select "Year"
select select "[DEMOGRAPHIC_DATA]"
select select "Hatzalah Garages"
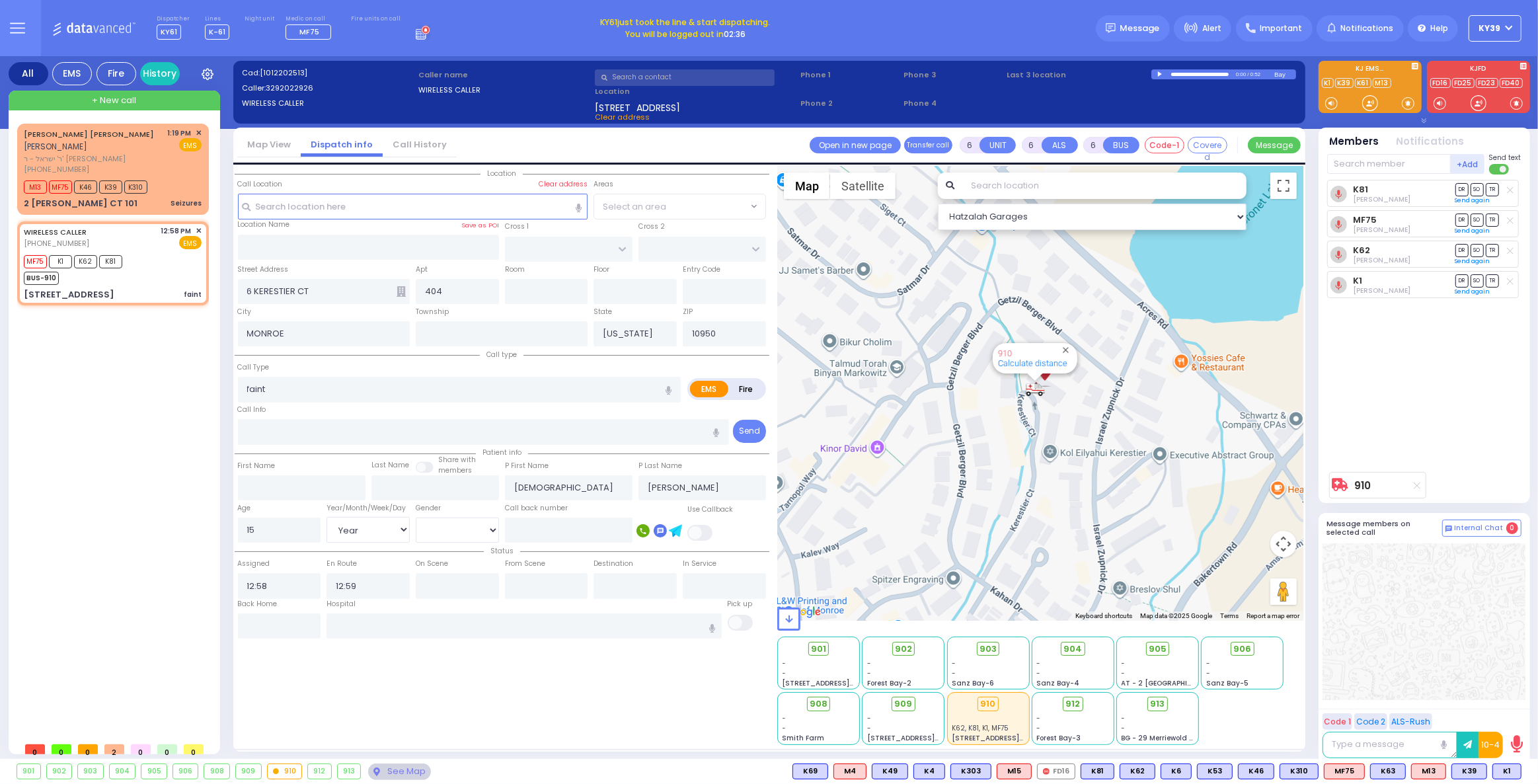
select select
radio input "true"
select select "Year"
select select "[DEMOGRAPHIC_DATA]"
select select "Hatzalah Garages"
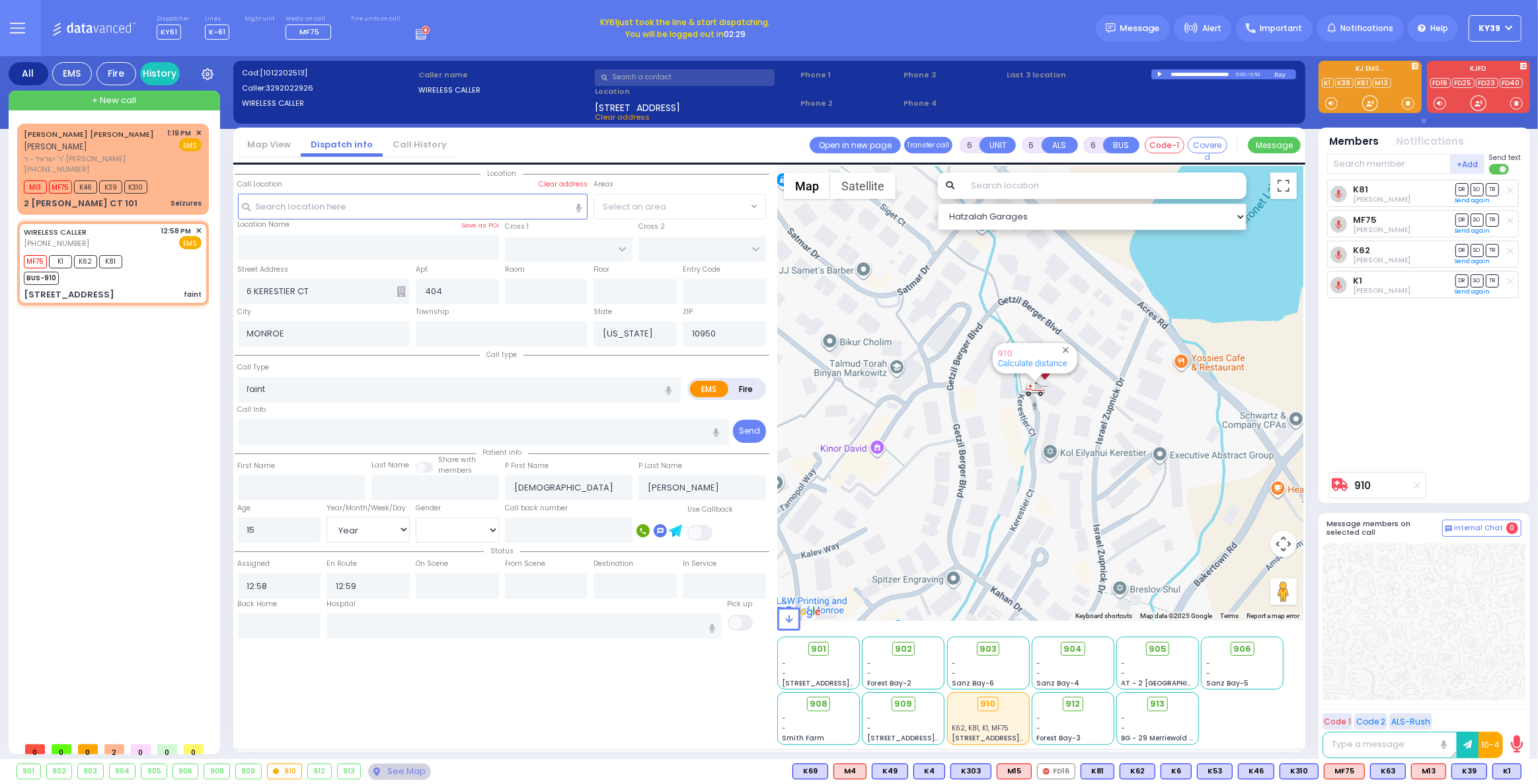
select select
radio input "true"
select select "Year"
select select "[DEMOGRAPHIC_DATA]"
select select "Hatzalah Garages"
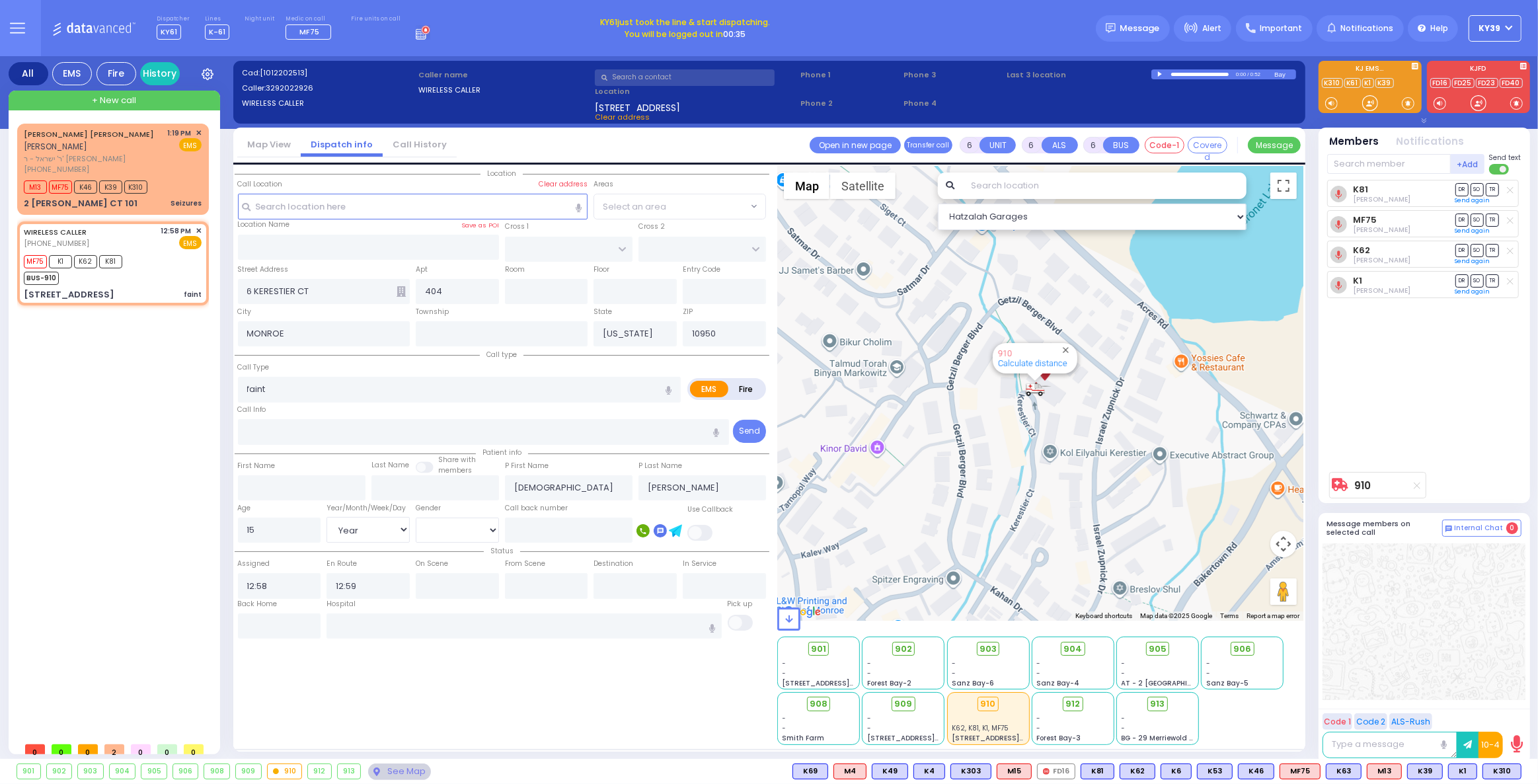
select select
radio input "true"
select select "Year"
select select "[DEMOGRAPHIC_DATA]"
select select "Hatzalah Garages"
